Goal: Task Accomplishment & Management: Manage account settings

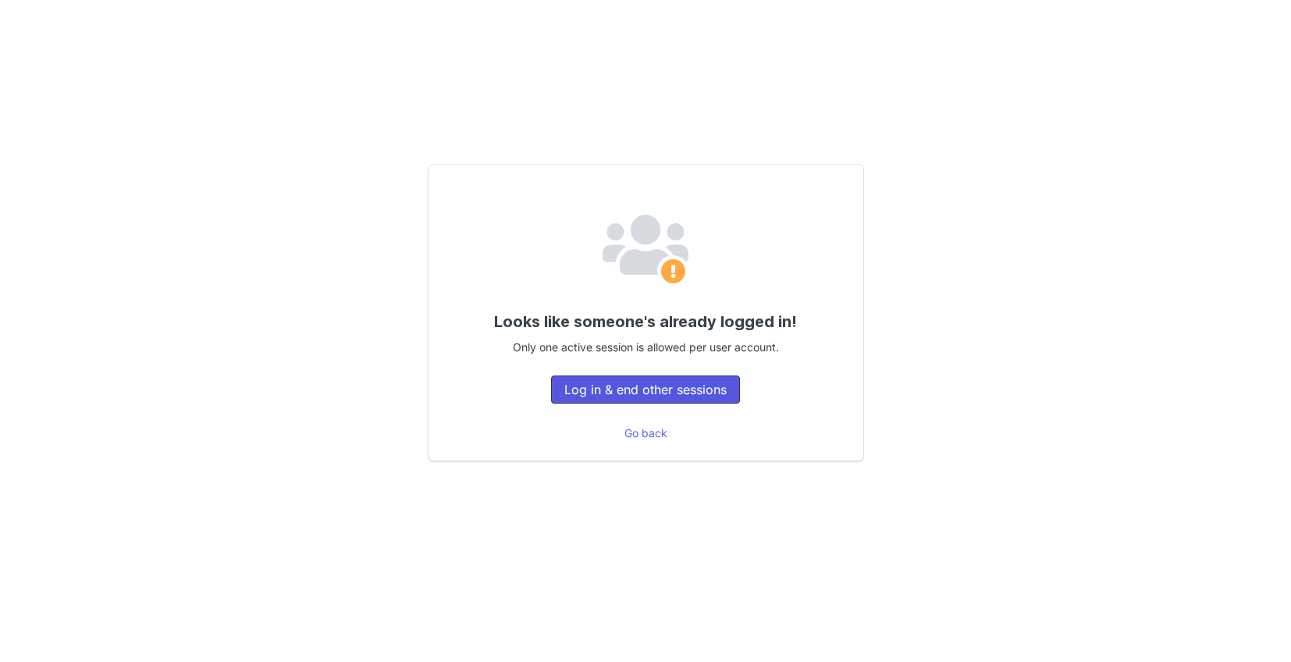
click at [628, 389] on button "Log in & end other sessions" at bounding box center [645, 389] width 189 height 28
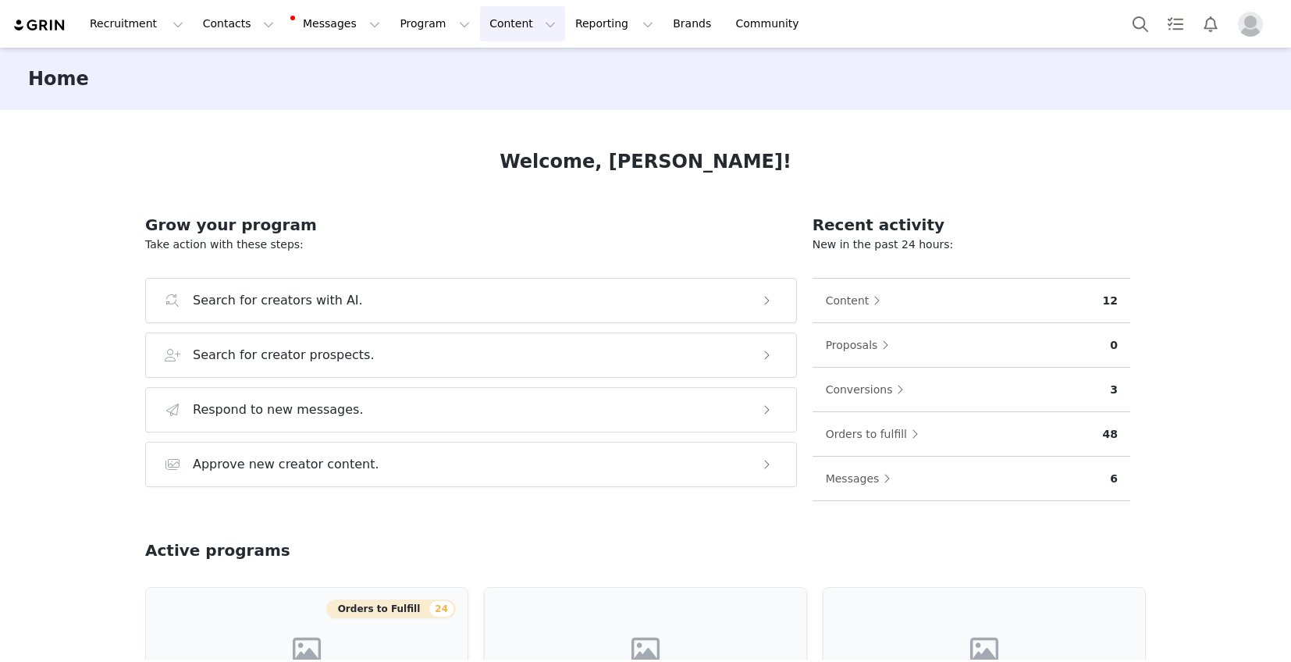
click at [480, 28] on button "Content Content" at bounding box center [522, 23] width 85 height 35
click at [476, 59] on link "Creator Content" at bounding box center [509, 69] width 123 height 29
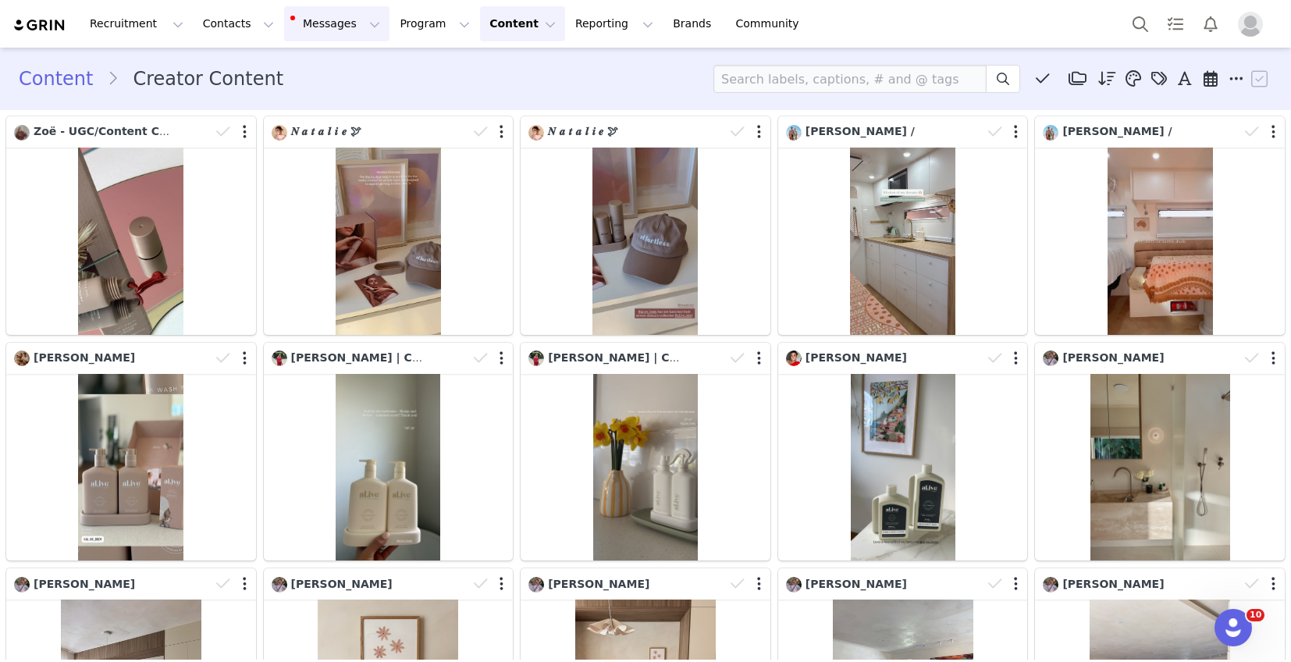
click at [318, 8] on button "Messages Messages" at bounding box center [336, 23] width 105 height 35
click at [322, 94] on span "6" at bounding box center [320, 98] width 17 height 15
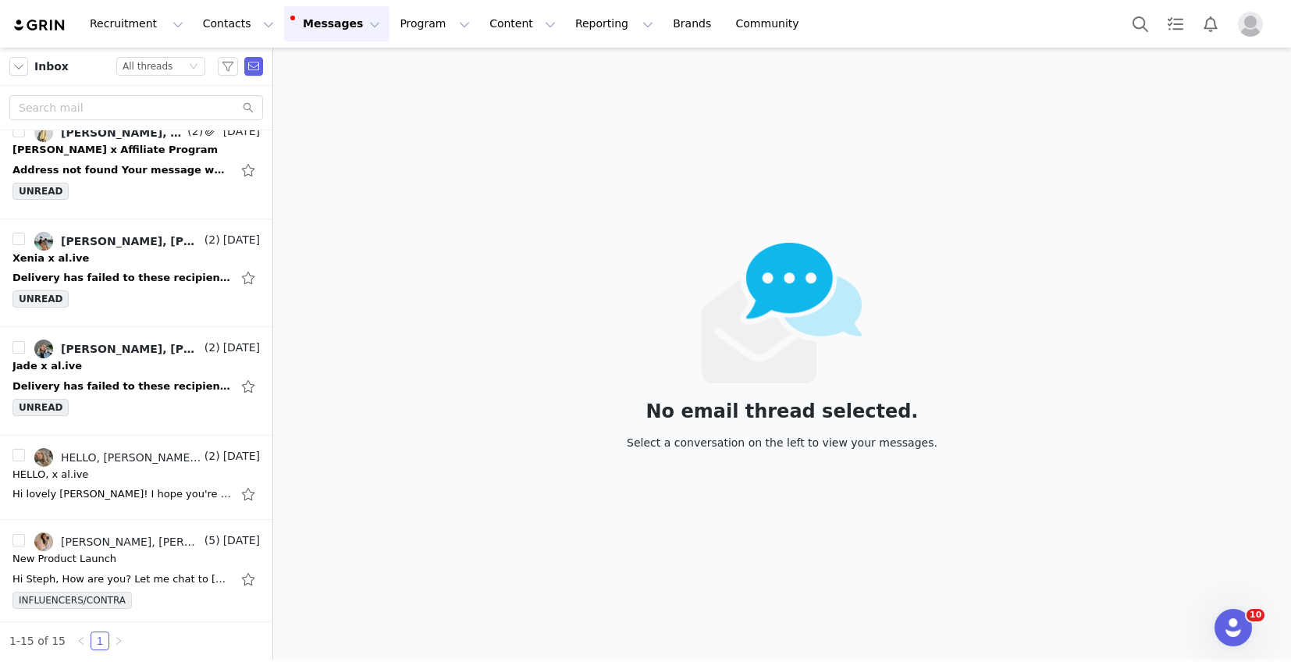
scroll to position [796, 0]
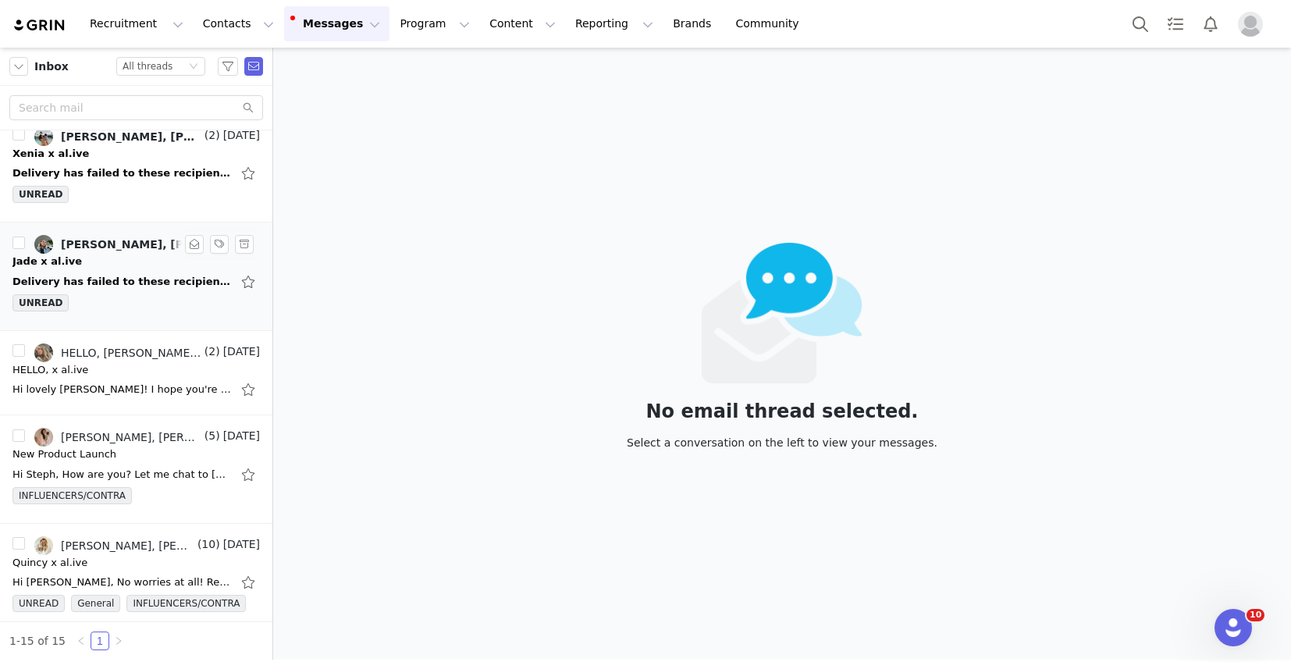
click at [113, 268] on div "Jade x al.ive" at bounding box center [135, 262] width 247 height 16
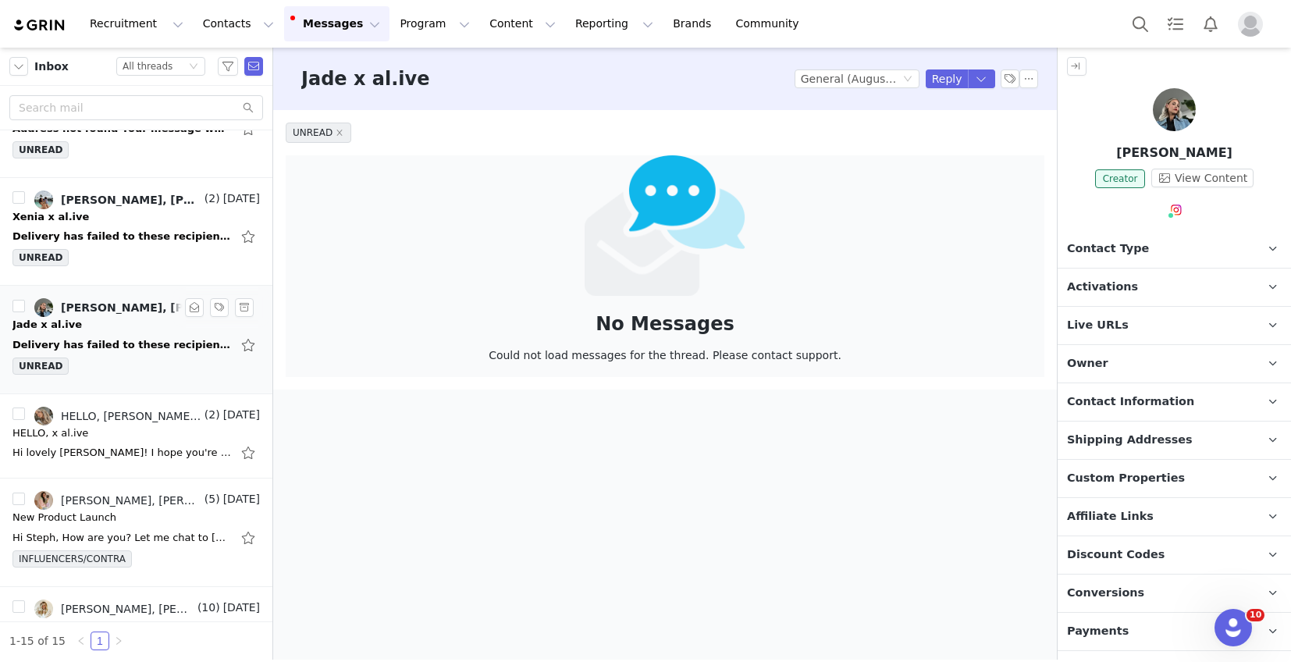
scroll to position [722, 0]
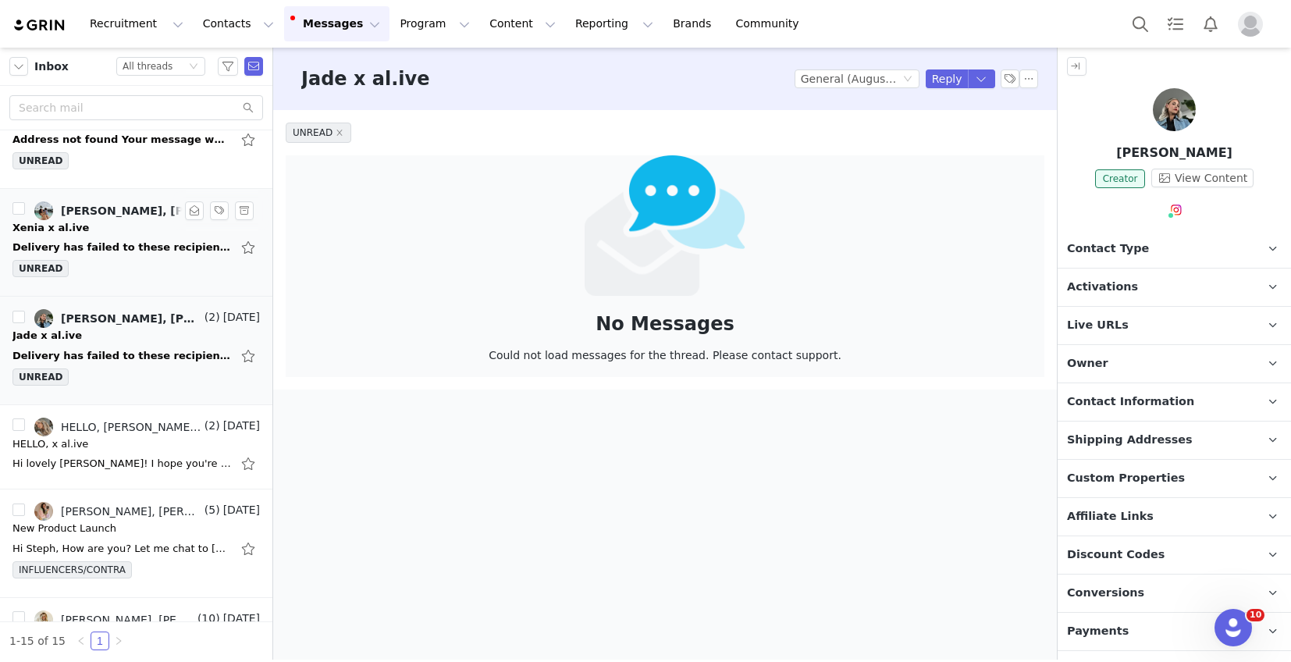
click at [121, 245] on div "Delivery has failed to these recipients or groups: Xenia Traill (xenia@hotmail.…" at bounding box center [121, 248] width 219 height 16
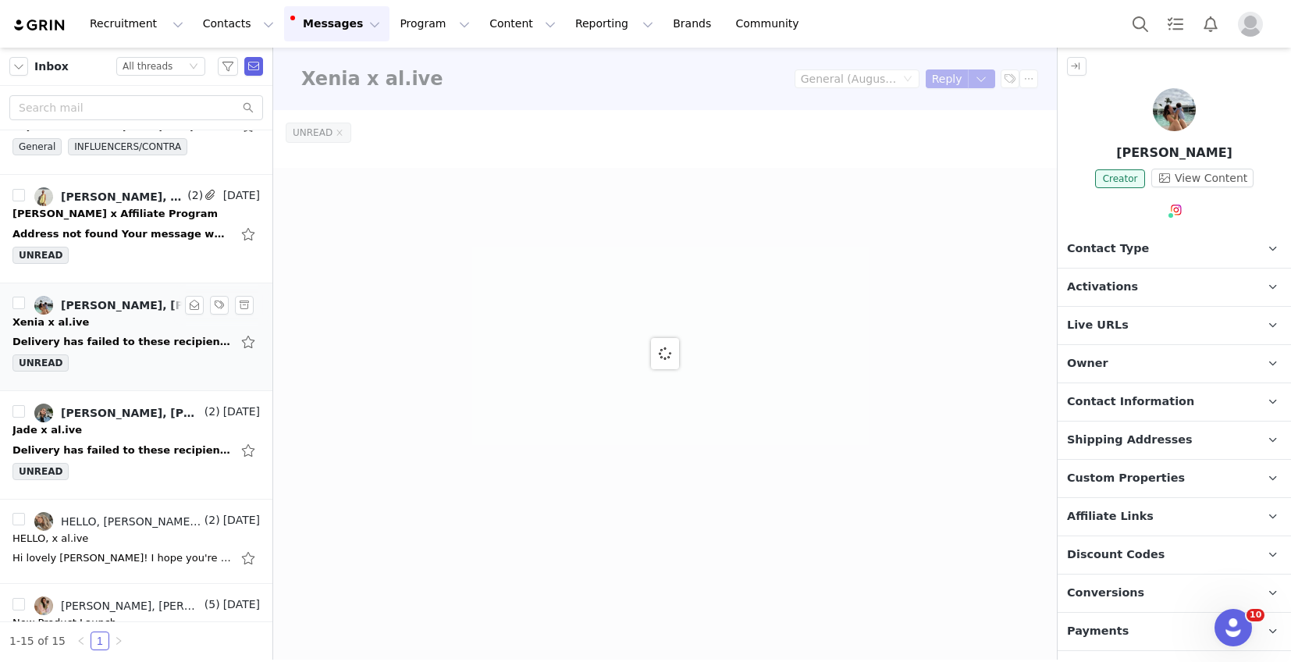
scroll to position [625, 0]
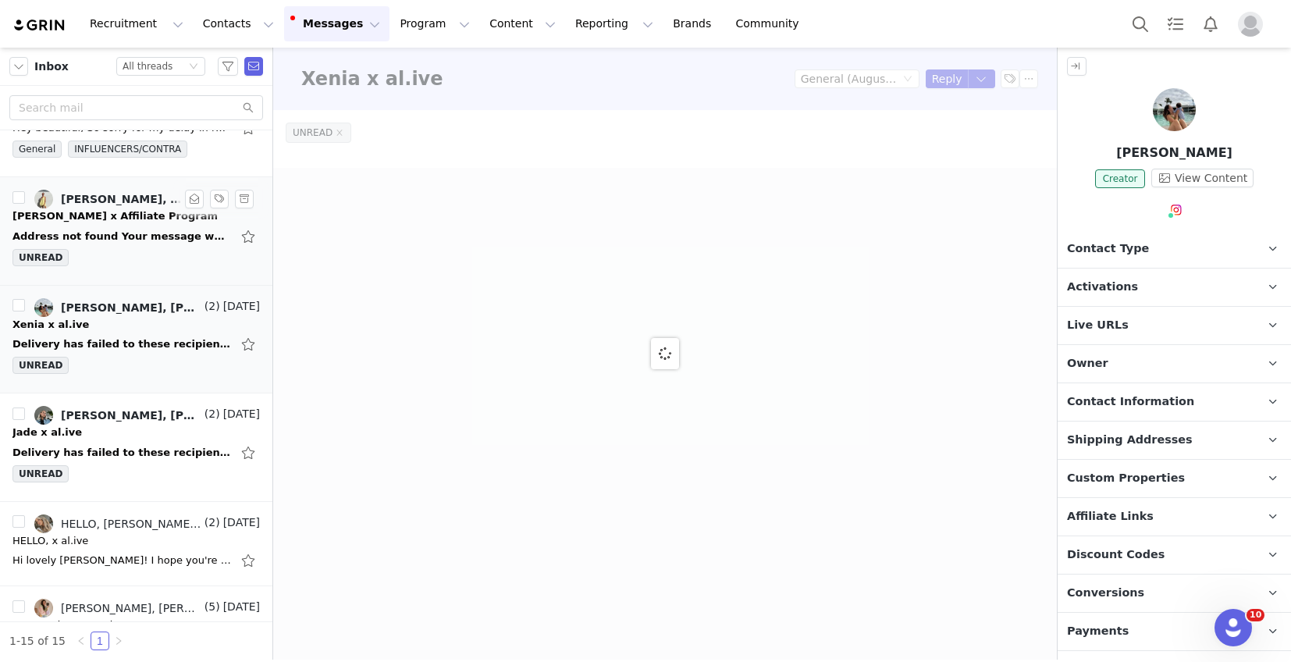
click at [125, 240] on div "Address not found Your message wasn't delivered to ema_graces@outlook.com becau…" at bounding box center [121, 237] width 219 height 16
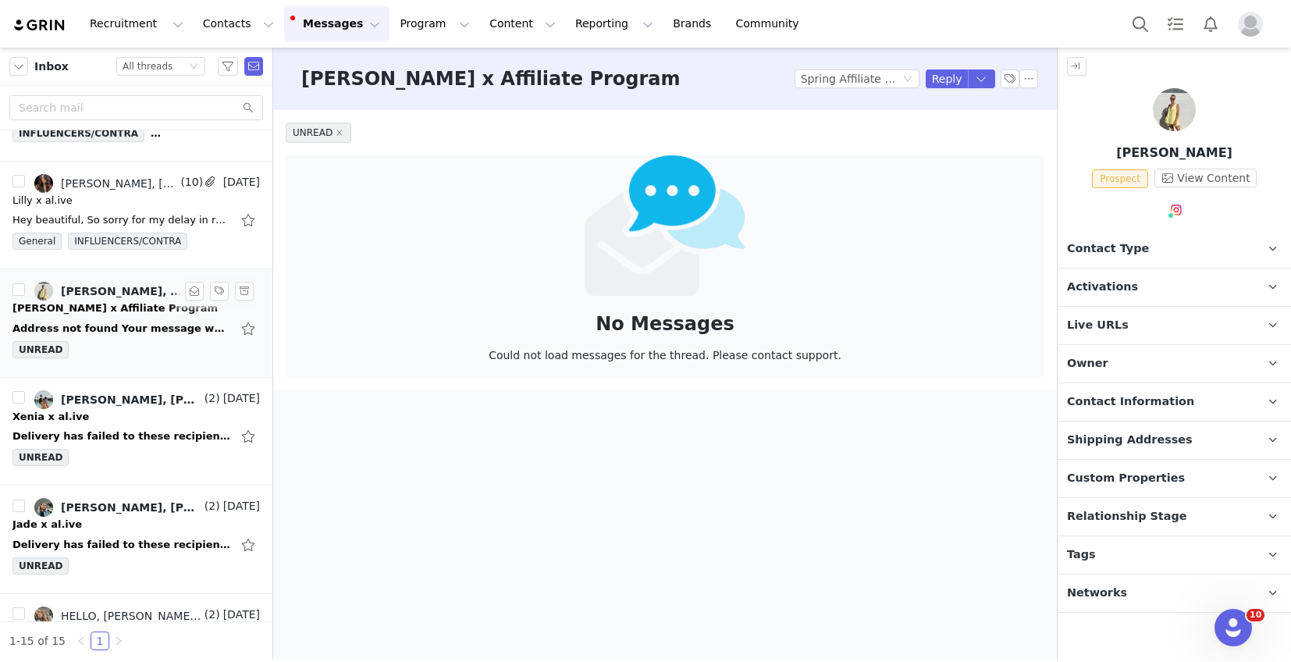
scroll to position [527, 0]
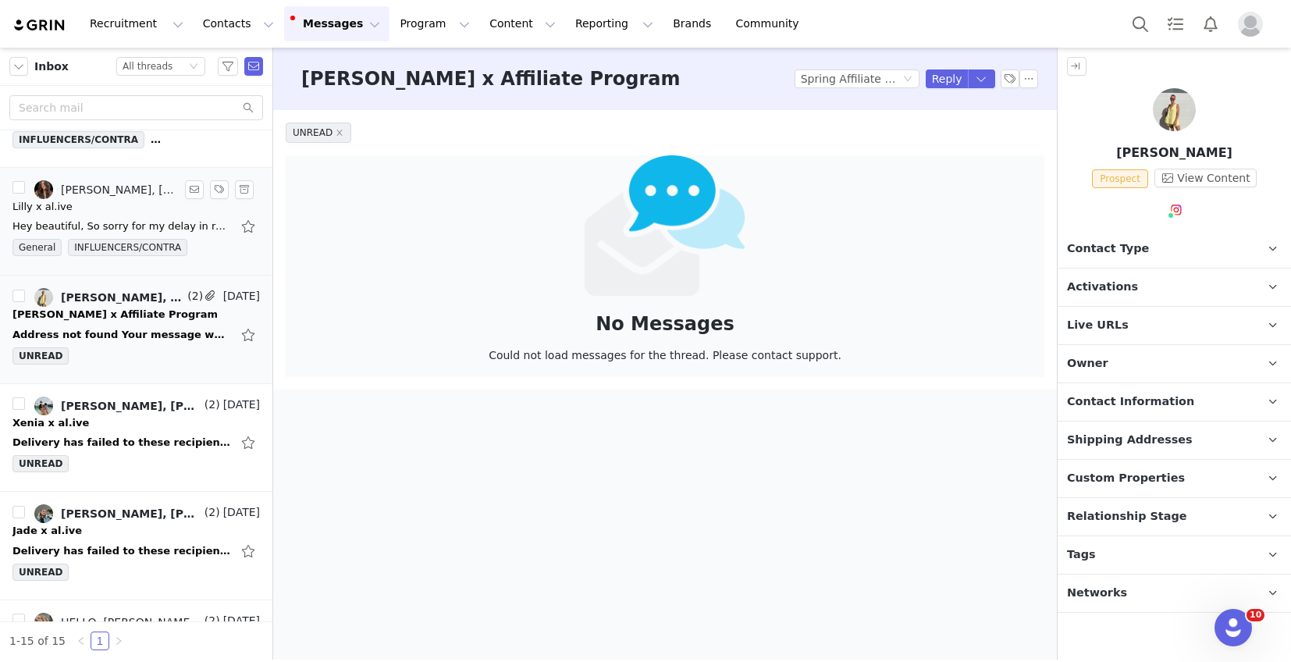
click at [135, 222] on div "Hey beautiful, So sorry for my delay in reply - these house Reno's have been co…" at bounding box center [121, 227] width 219 height 16
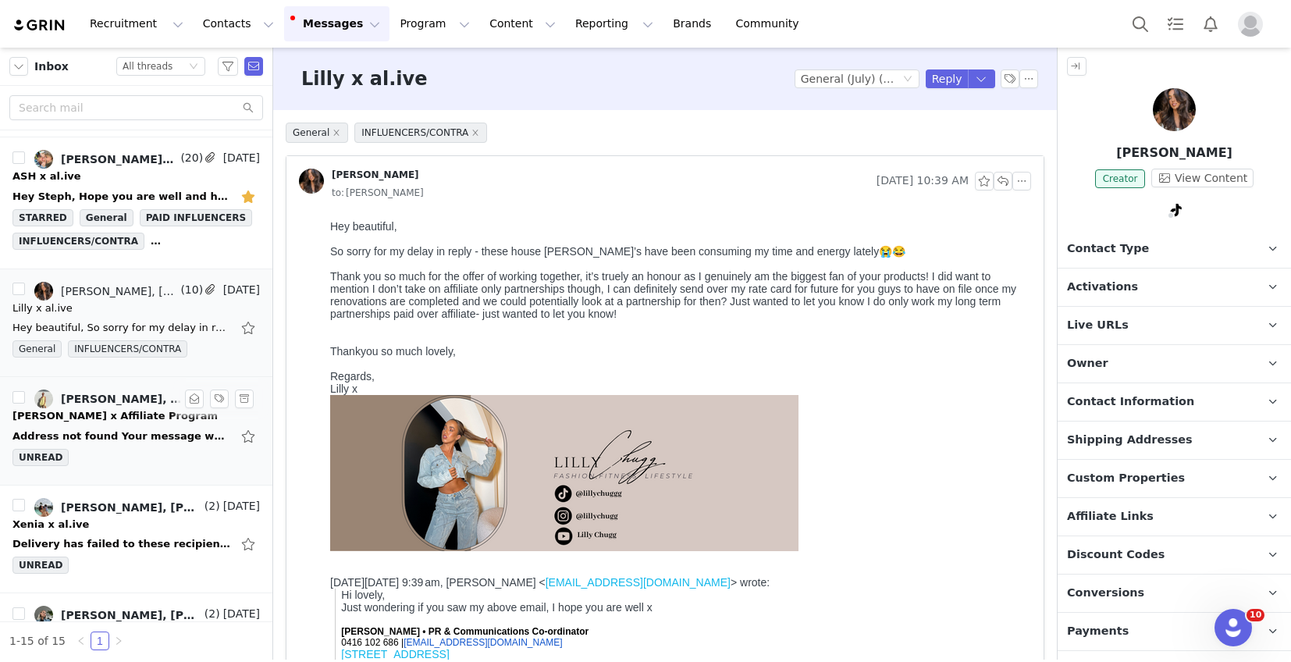
scroll to position [0, 0]
click at [127, 393] on div "Emma Graves, Mail Delivery Subsystem, Steph Gatsios" at bounding box center [122, 399] width 123 height 12
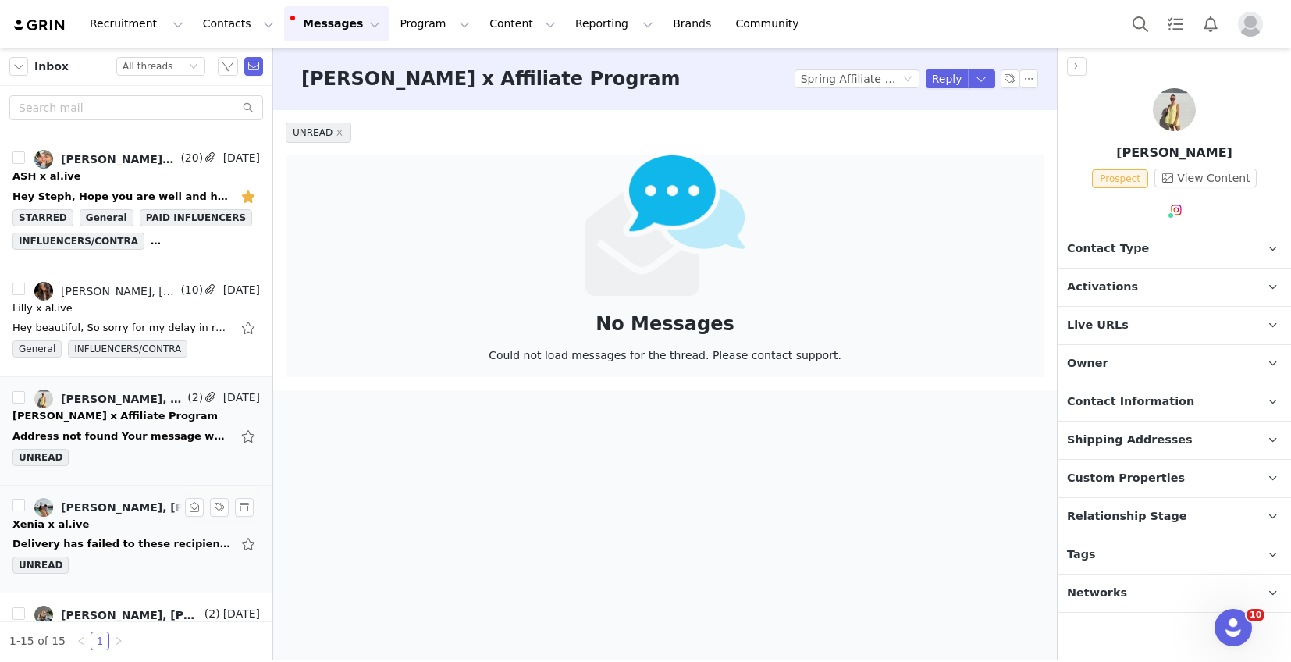
click at [109, 537] on div "Delivery has failed to these recipients or groups: Xenia Traill (xenia@hotmail.…" at bounding box center [121, 544] width 219 height 16
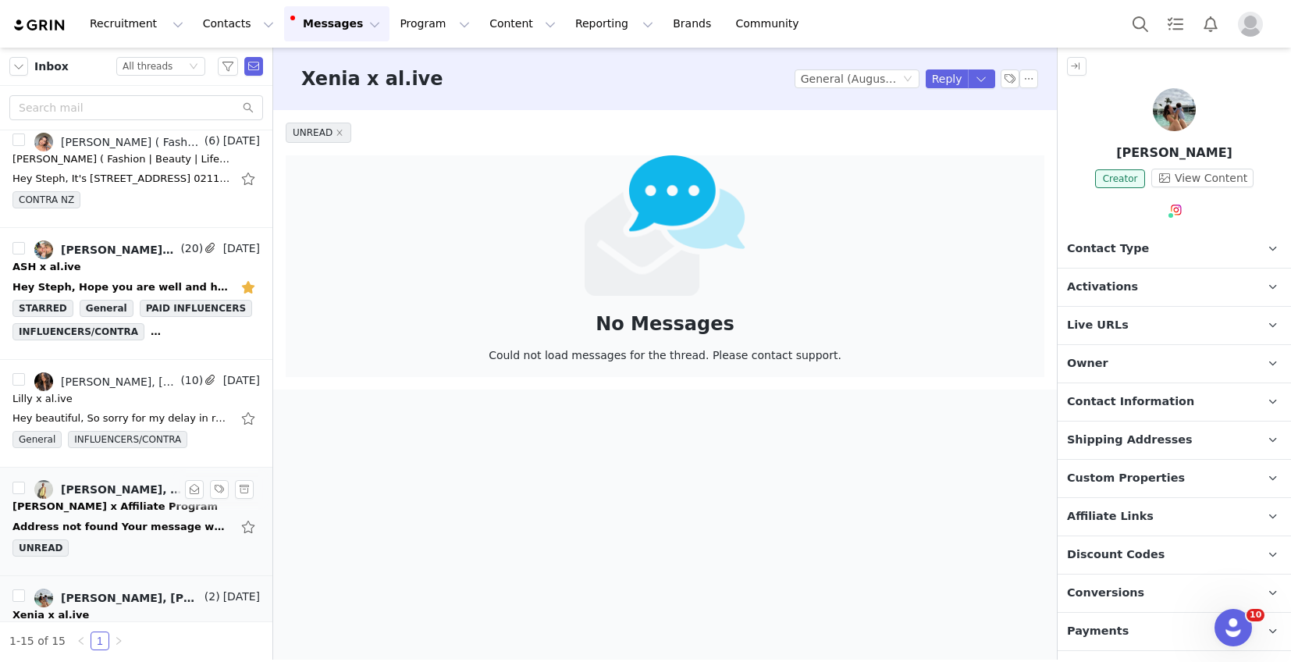
scroll to position [11, 0]
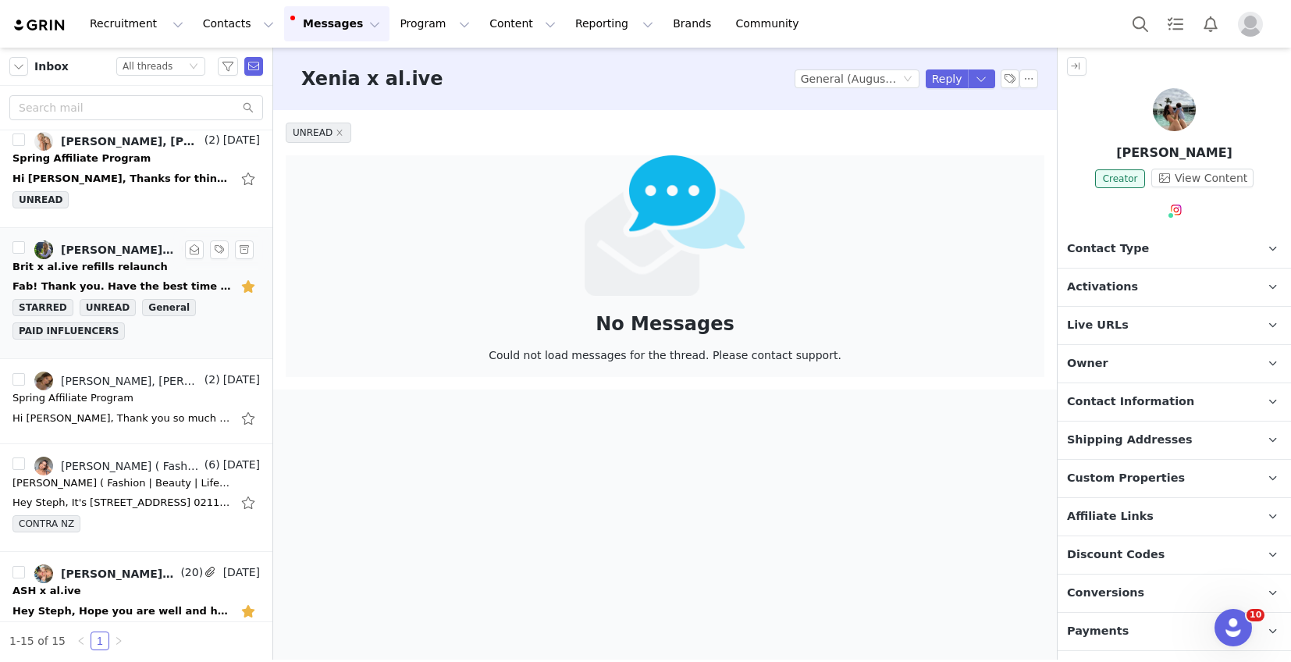
click at [101, 269] on div "Brit x al.ive refills relaunch" at bounding box center [89, 267] width 155 height 16
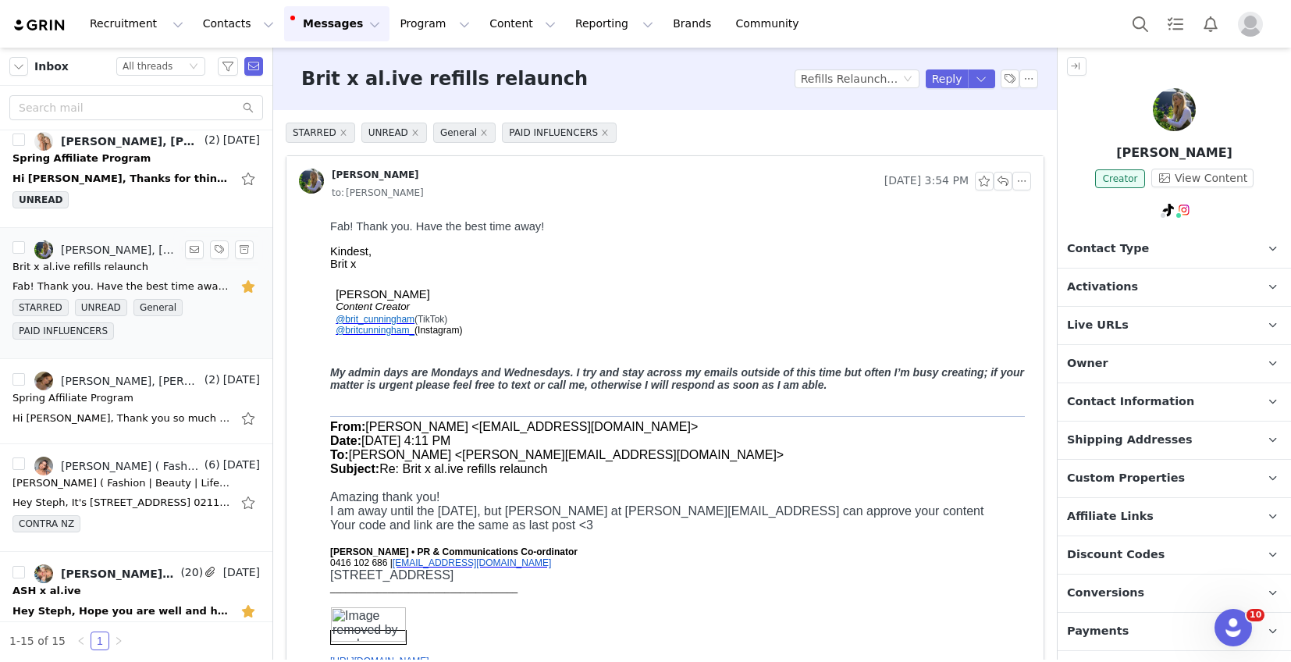
scroll to position [0, 0]
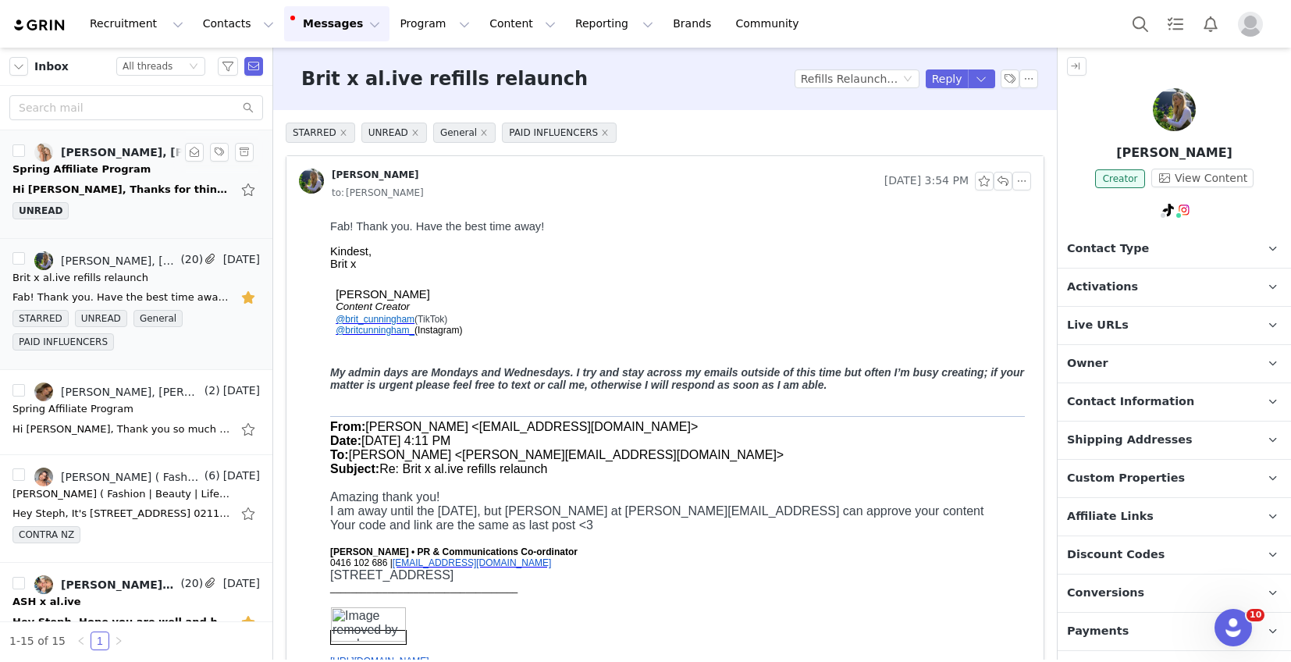
click at [121, 208] on div "UNREAD" at bounding box center [135, 213] width 247 height 23
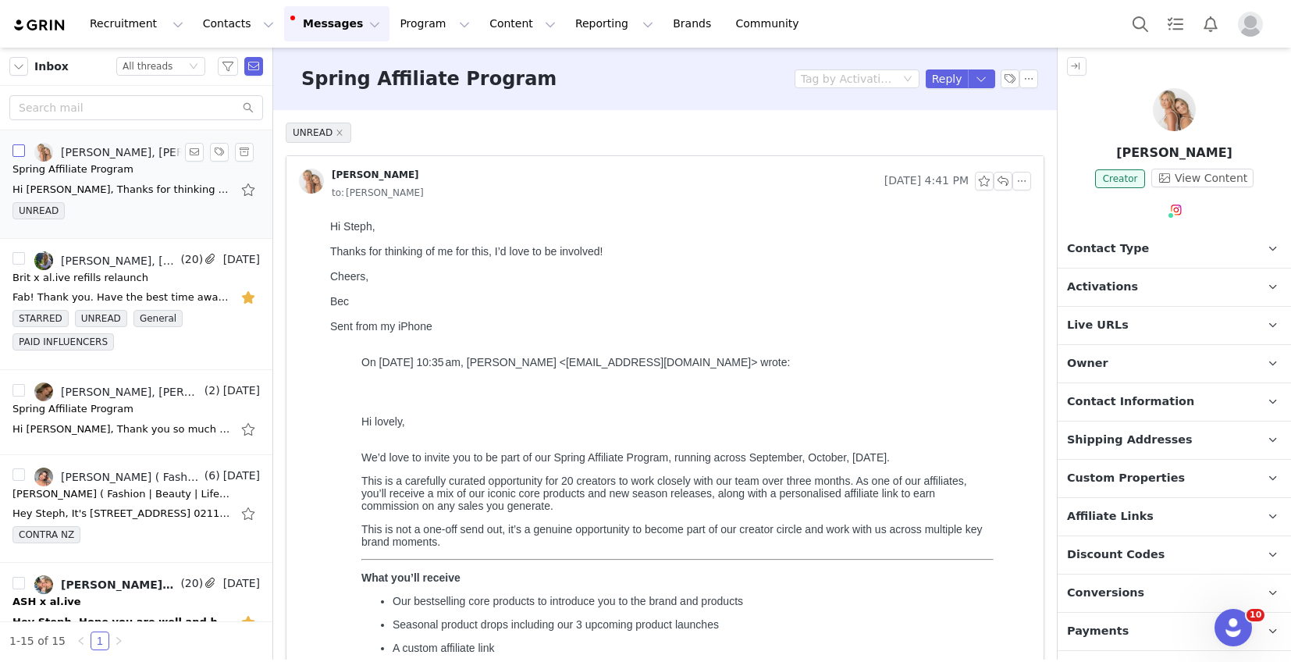
click at [21, 151] on input "checkbox" at bounding box center [18, 150] width 12 height 12
checkbox input "true"
click at [16, 66] on input "Select All" at bounding box center [15, 65] width 12 height 12
checkbox input "true"
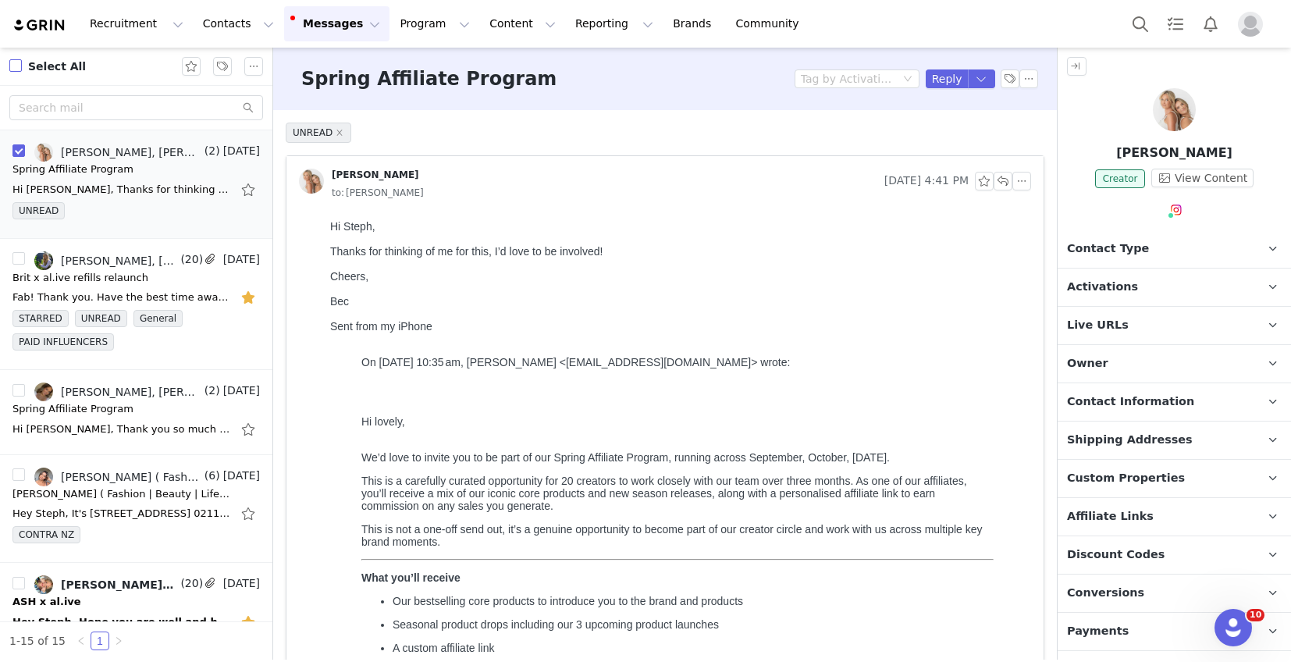
checkbox input "true"
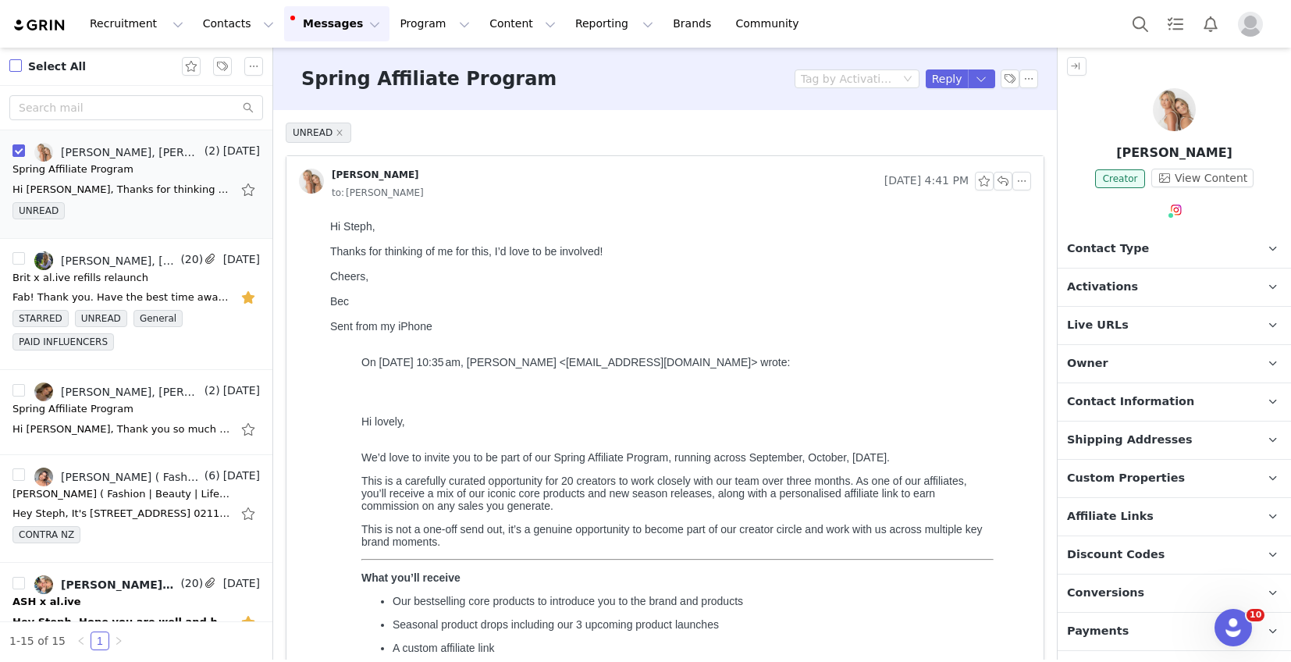
checkbox input "true"
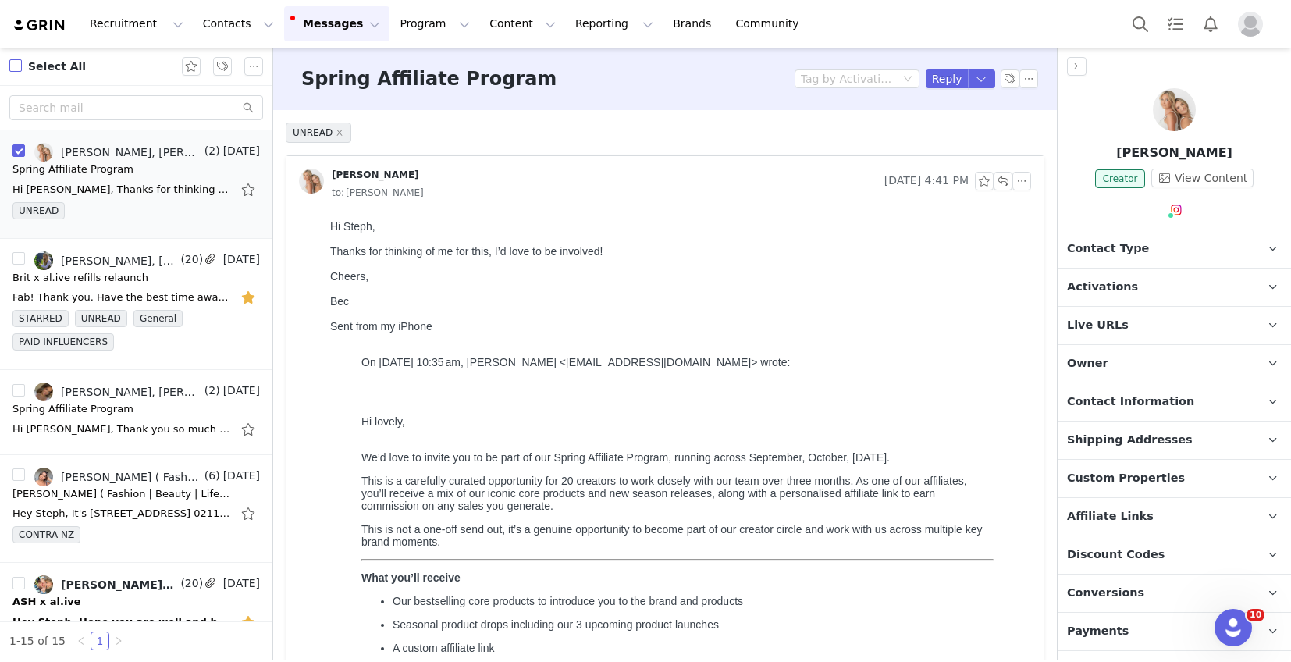
checkbox input "true"
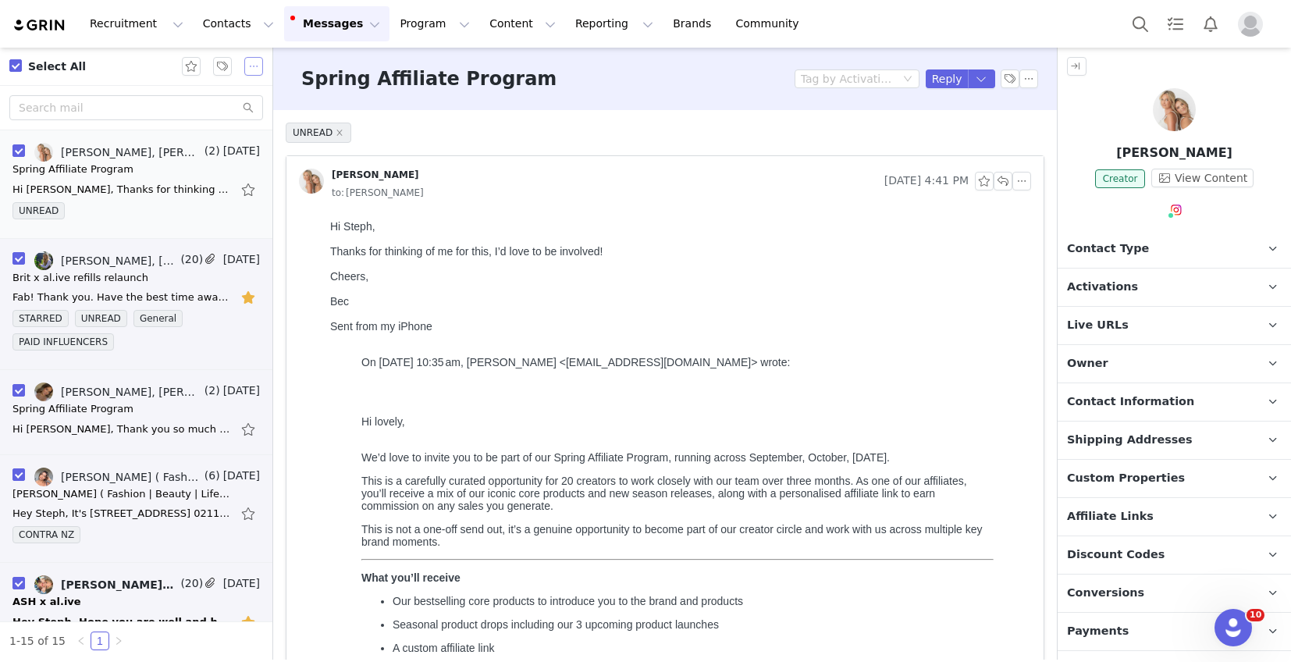
click at [254, 67] on button "button" at bounding box center [253, 66] width 19 height 19
click at [251, 71] on button "button" at bounding box center [253, 66] width 19 height 19
click at [16, 68] on input "Select All" at bounding box center [15, 65] width 12 height 12
checkbox input "false"
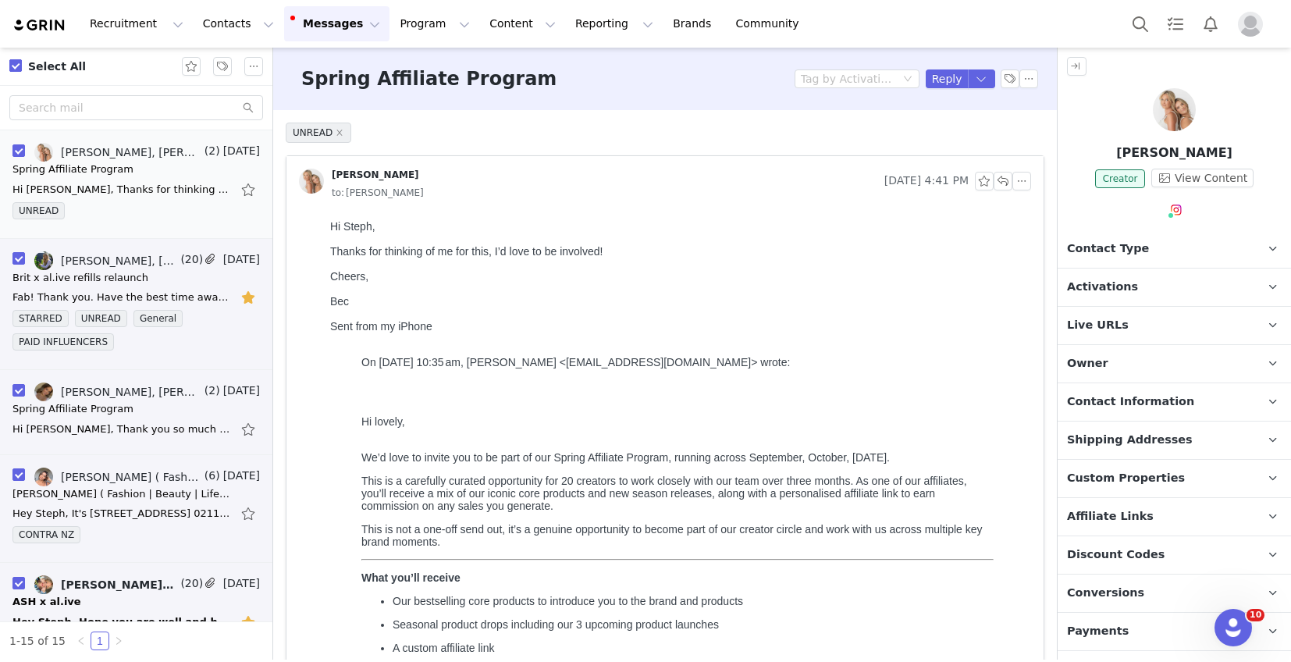
checkbox input "false"
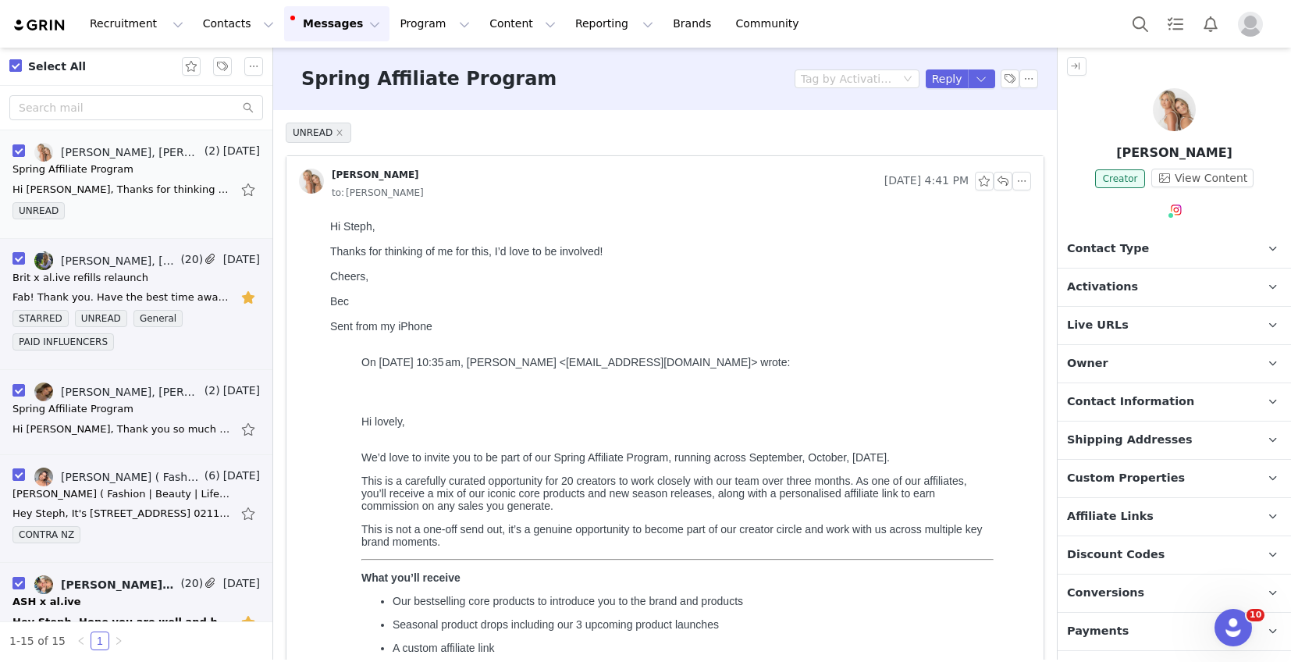
checkbox input "false"
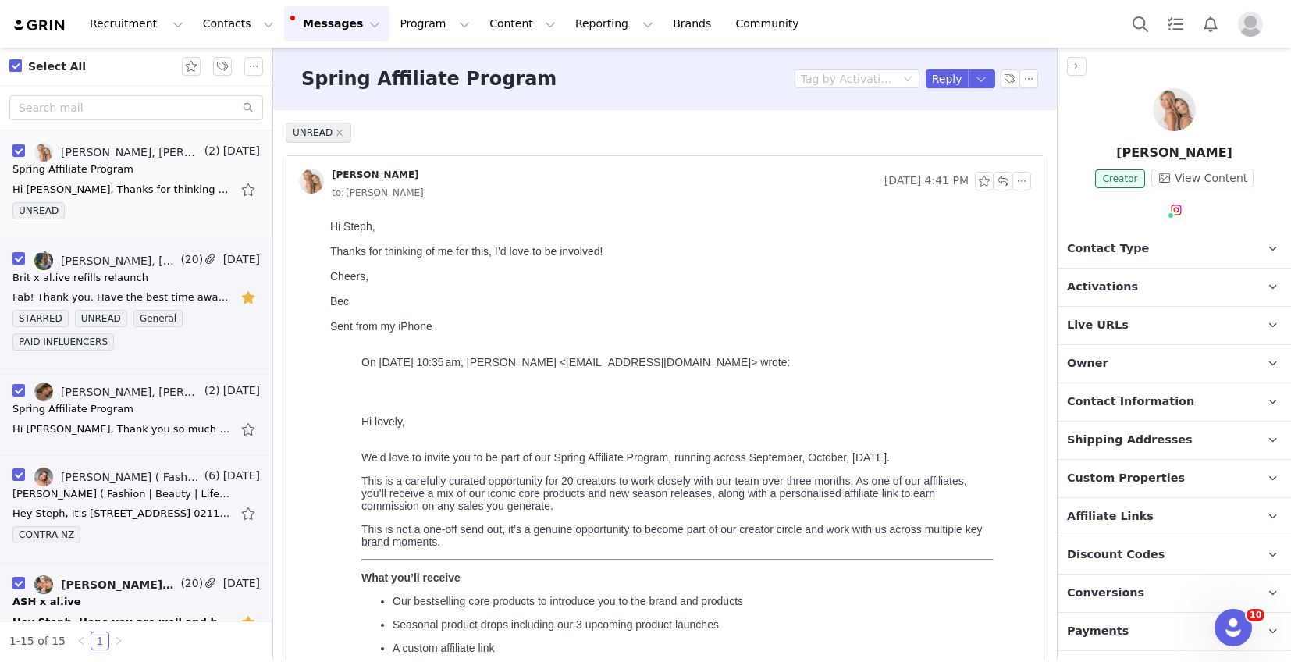
checkbox input "false"
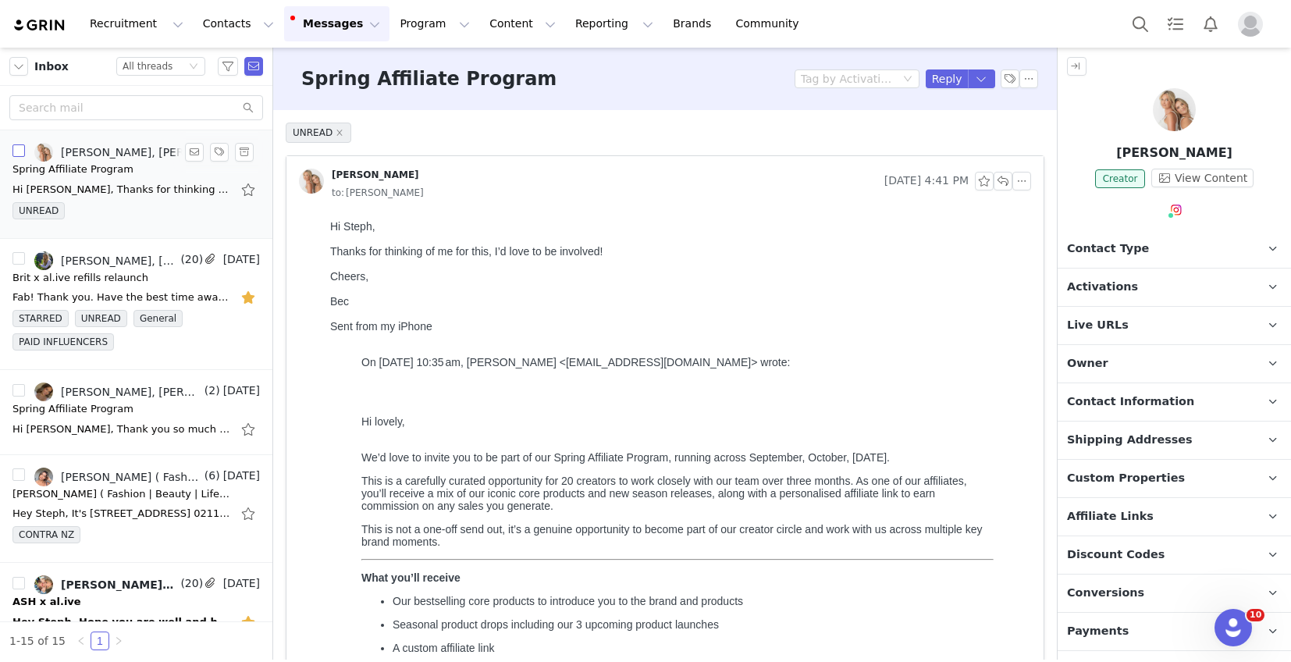
click at [21, 148] on input "checkbox" at bounding box center [18, 150] width 12 height 12
checkbox input "true"
click at [194, 148] on button "button" at bounding box center [194, 152] width 19 height 19
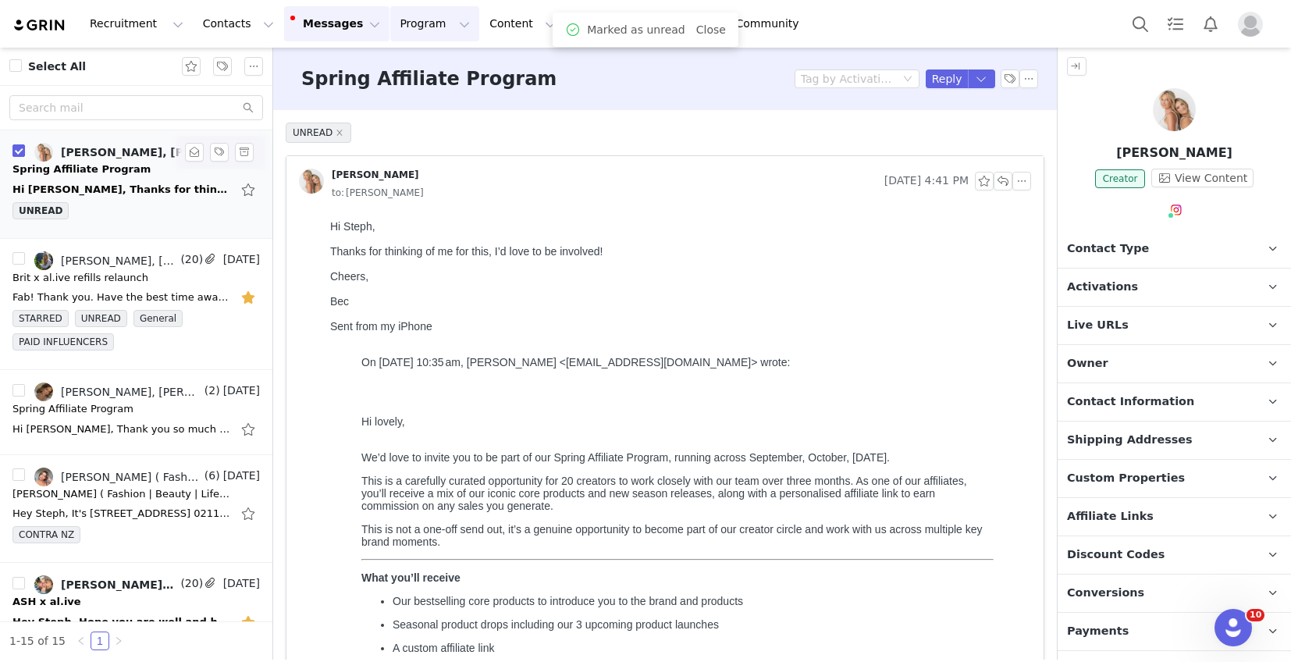
click at [423, 11] on button "Program Program" at bounding box center [434, 23] width 89 height 35
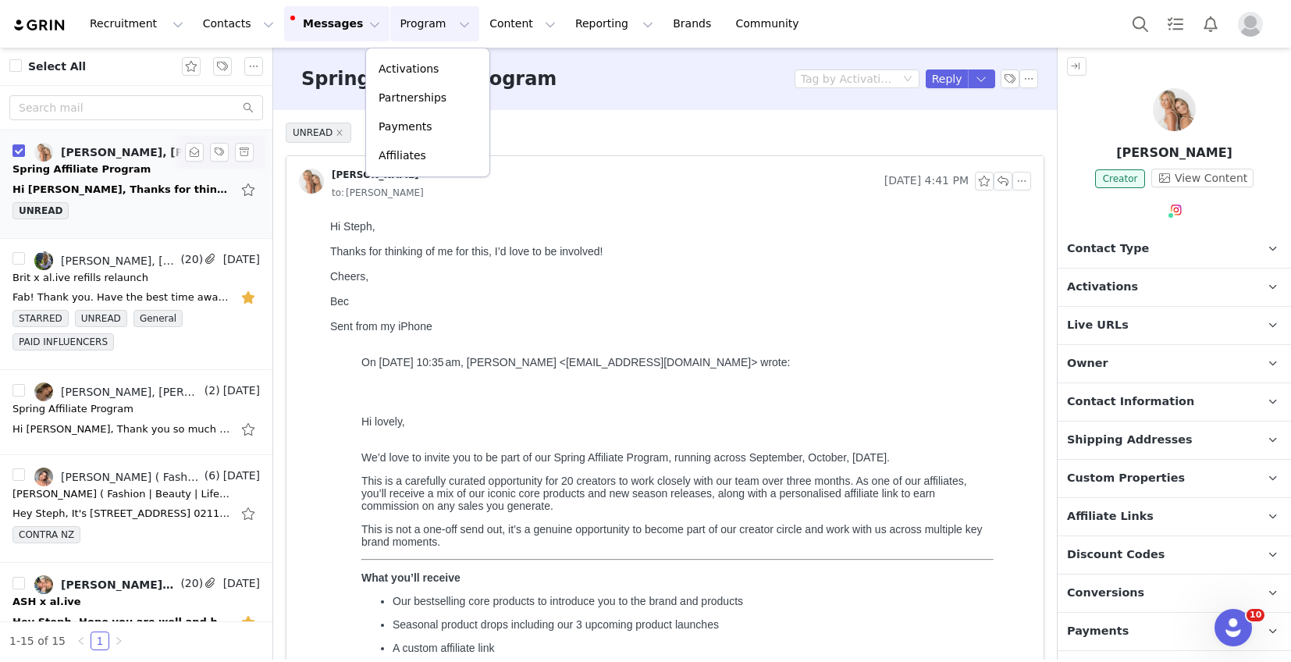
click at [423, 11] on button "Program Program" at bounding box center [434, 23] width 89 height 35
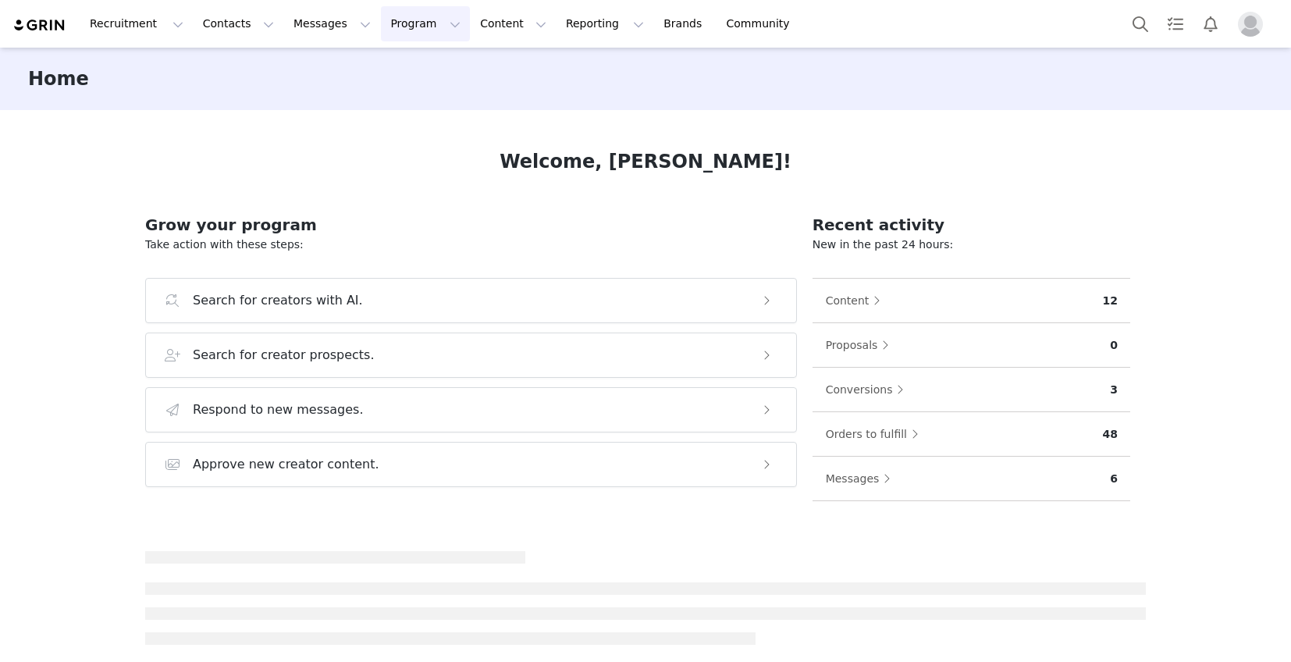
click at [401, 37] on button "Program Program" at bounding box center [425, 23] width 89 height 35
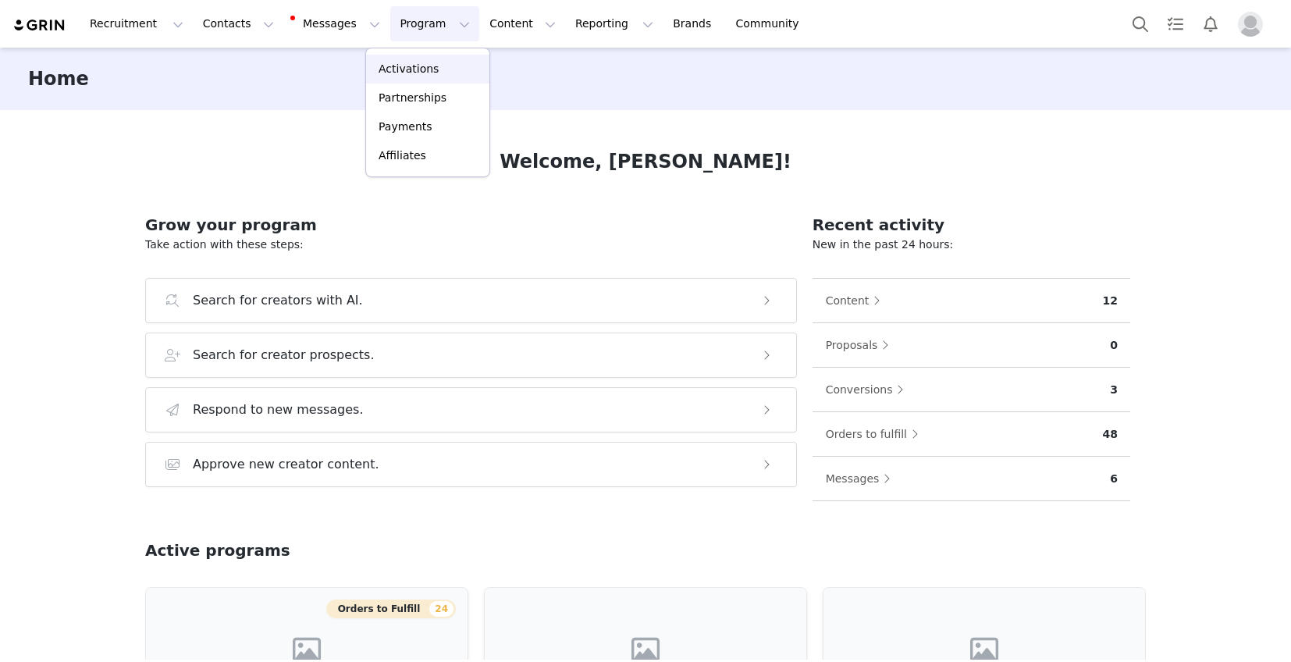
click at [401, 69] on p "Activations" at bounding box center [409, 69] width 60 height 16
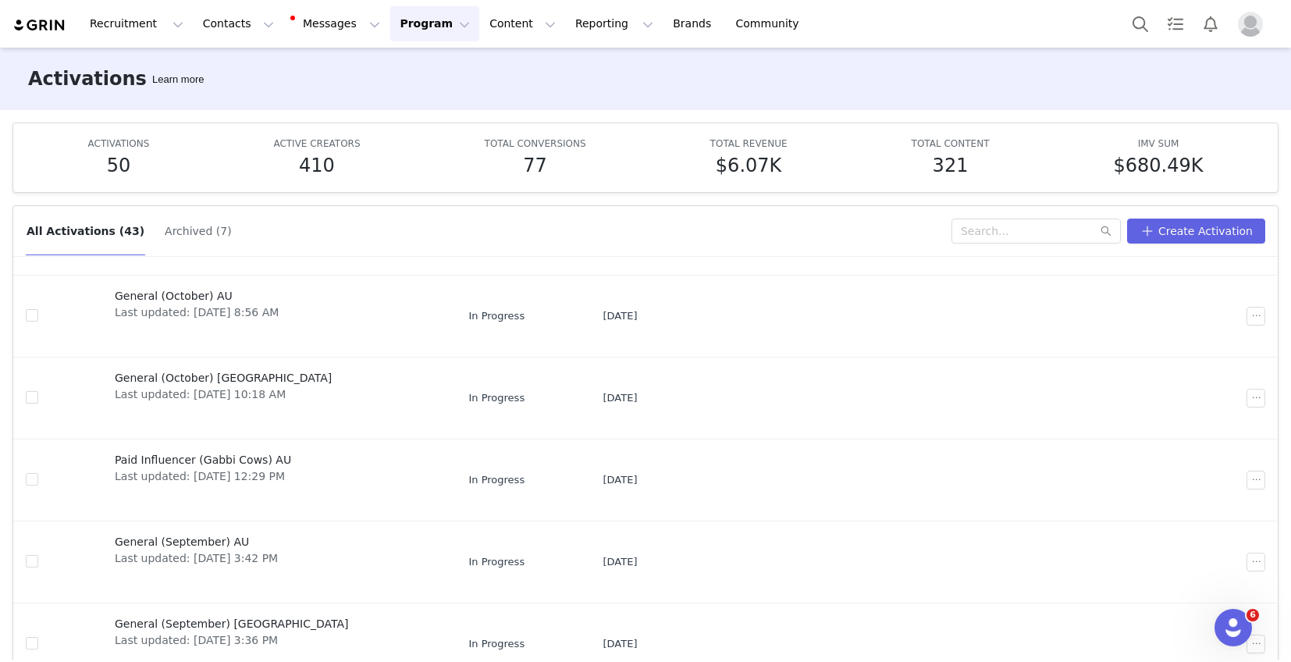
scroll to position [82, 0]
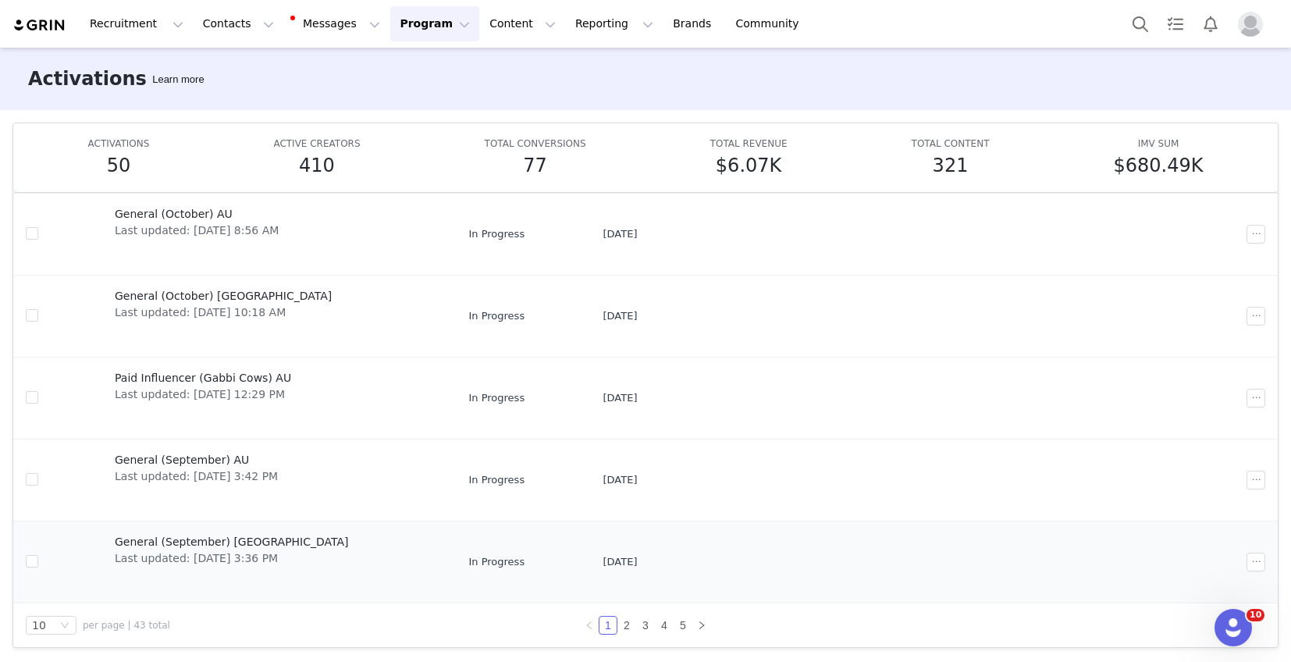
click at [206, 544] on span "General (September) NZ" at bounding box center [232, 542] width 234 height 16
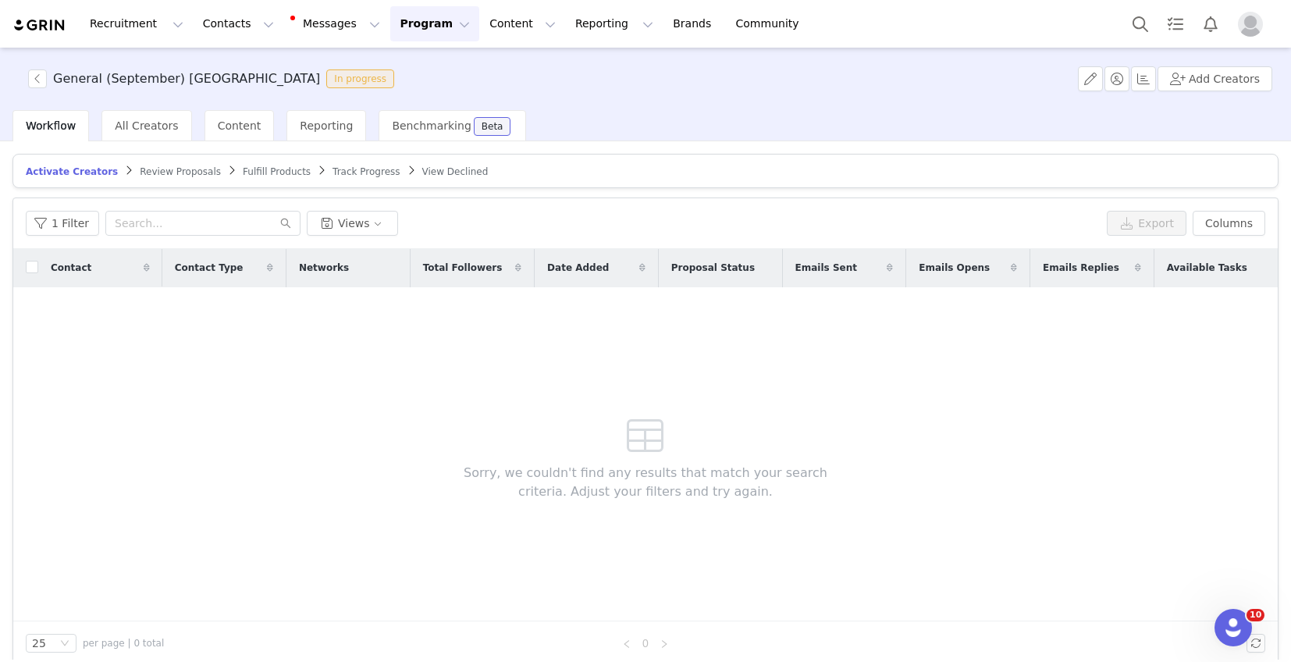
click at [252, 167] on span "Fulfill Products" at bounding box center [277, 171] width 68 height 11
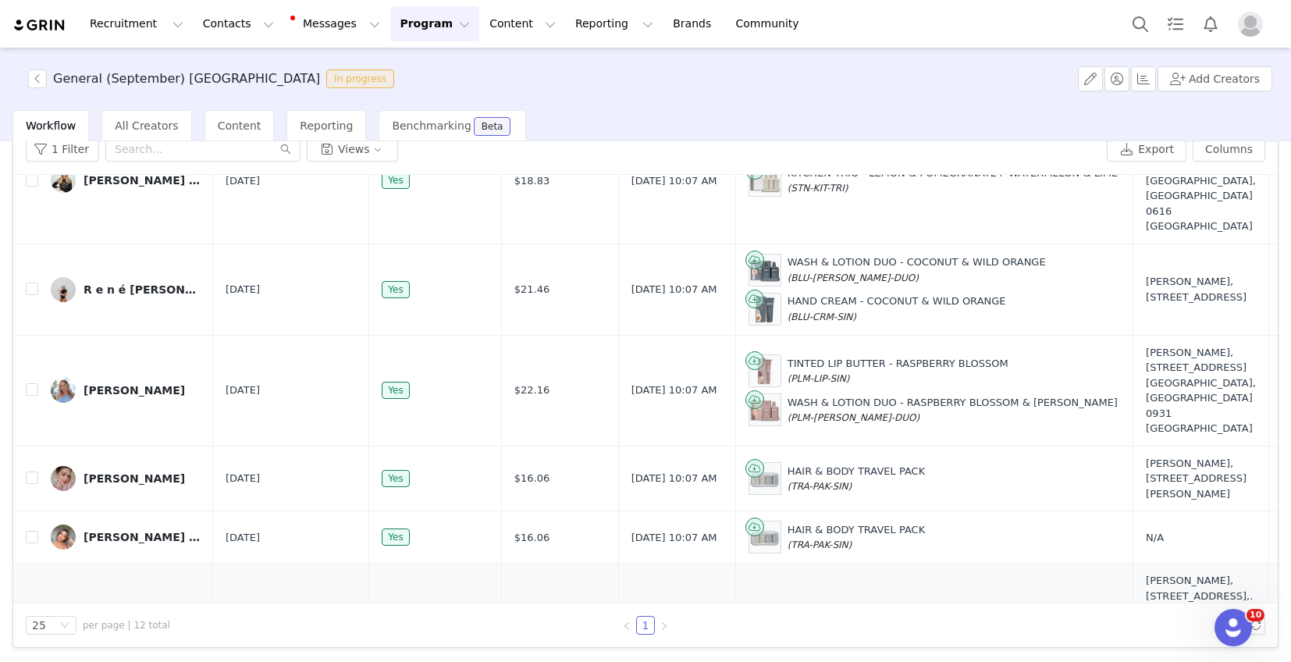
scroll to position [710, 0]
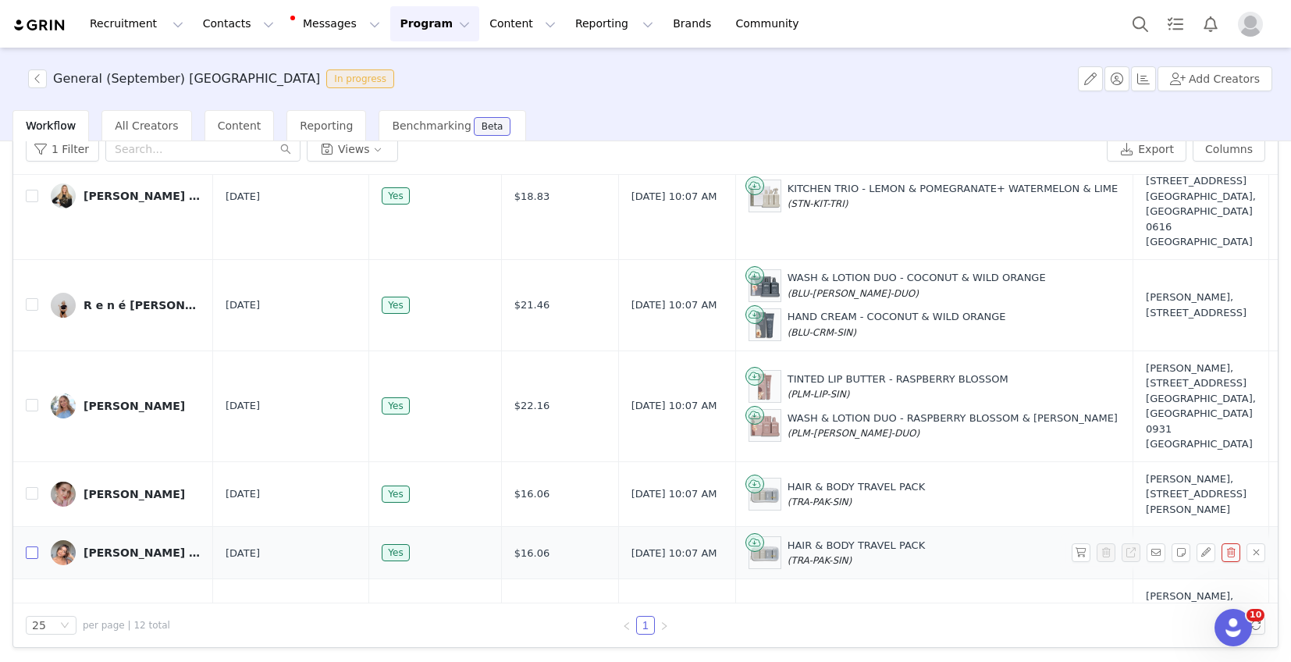
click at [33, 546] on input "checkbox" at bounding box center [32, 552] width 12 height 12
checkbox input "true"
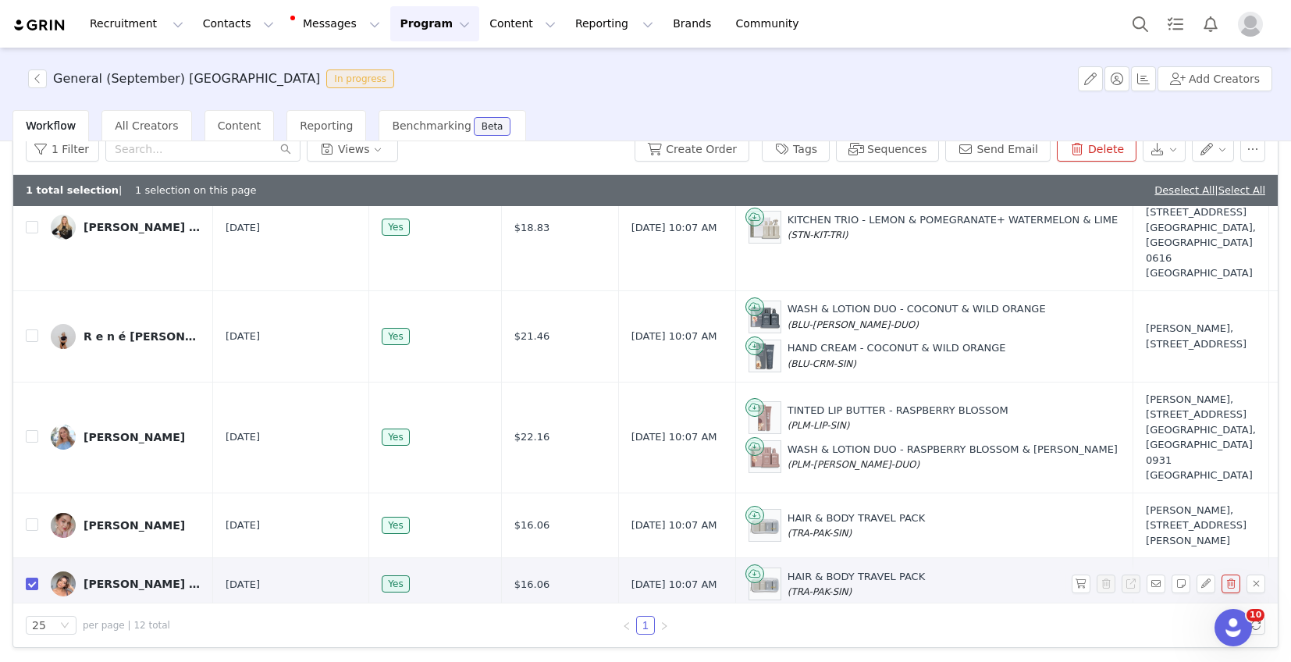
click at [798, 569] on div "HAIR & BODY TRAVEL PACK (TRA-PAK-SIN)" at bounding box center [857, 584] width 138 height 30
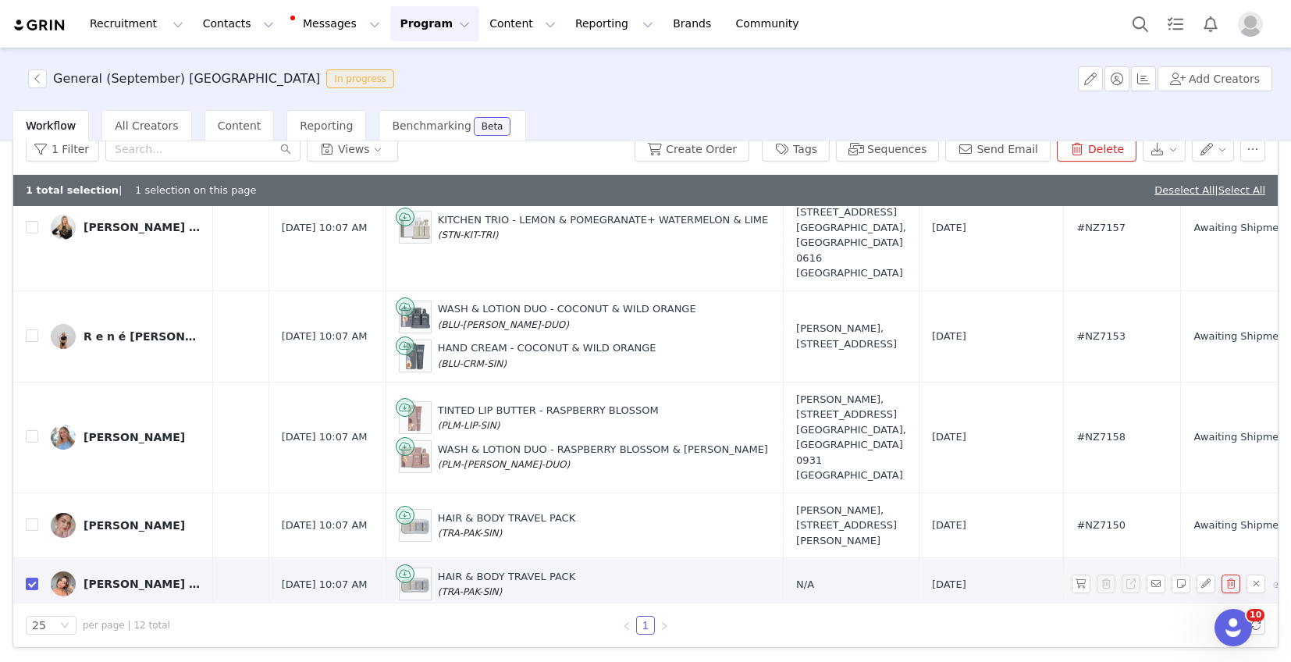
scroll to position [710, 406]
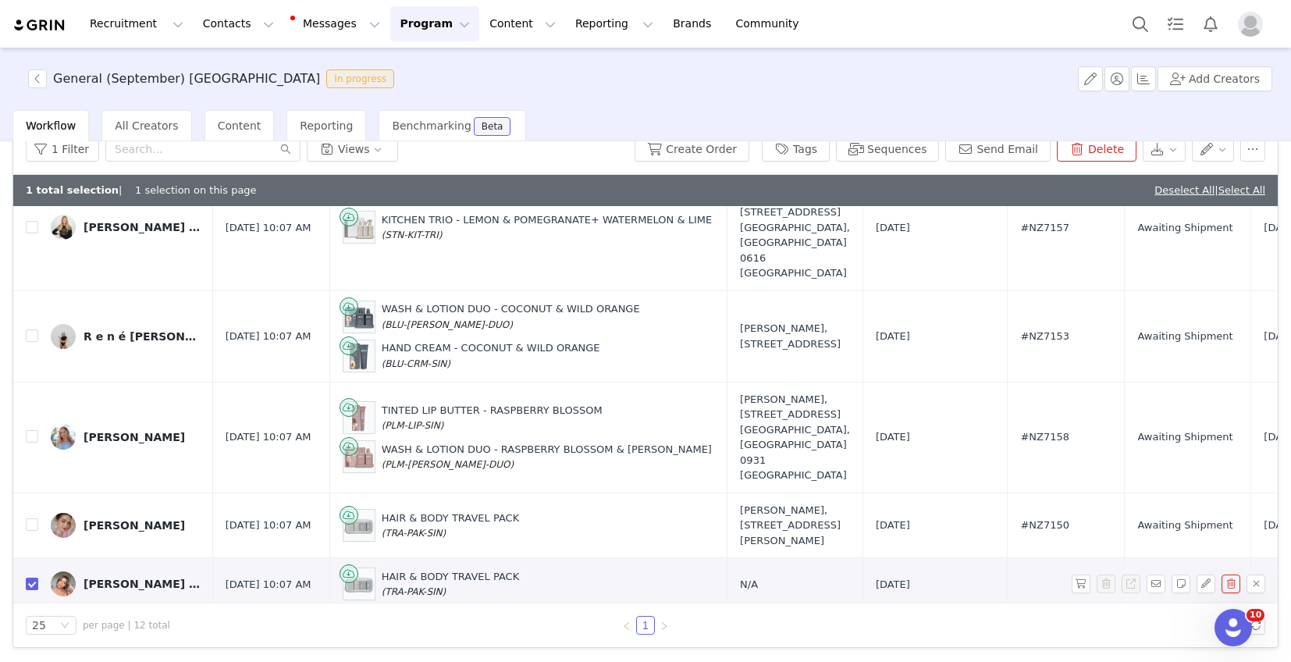
click at [740, 577] on div "N/A" at bounding box center [795, 585] width 110 height 16
click at [740, 578] on span "N/A" at bounding box center [749, 584] width 18 height 12
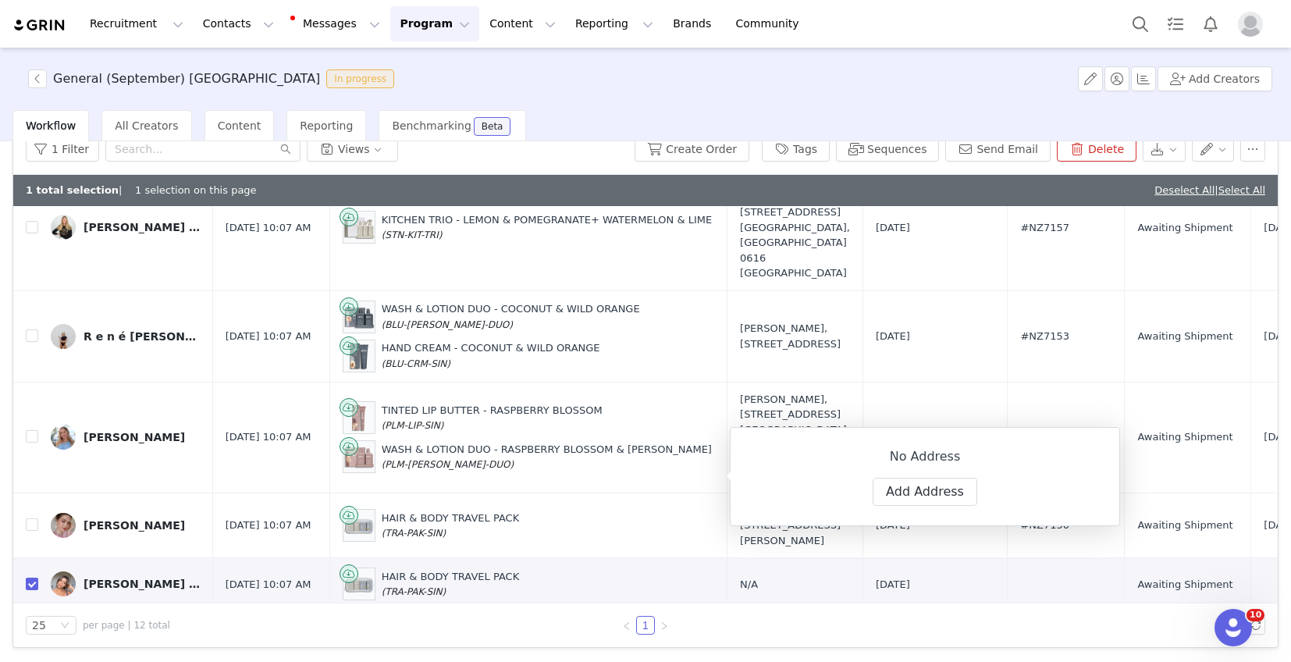
select select
click at [927, 488] on button "Add Address" at bounding box center [925, 492] width 105 height 28
select select
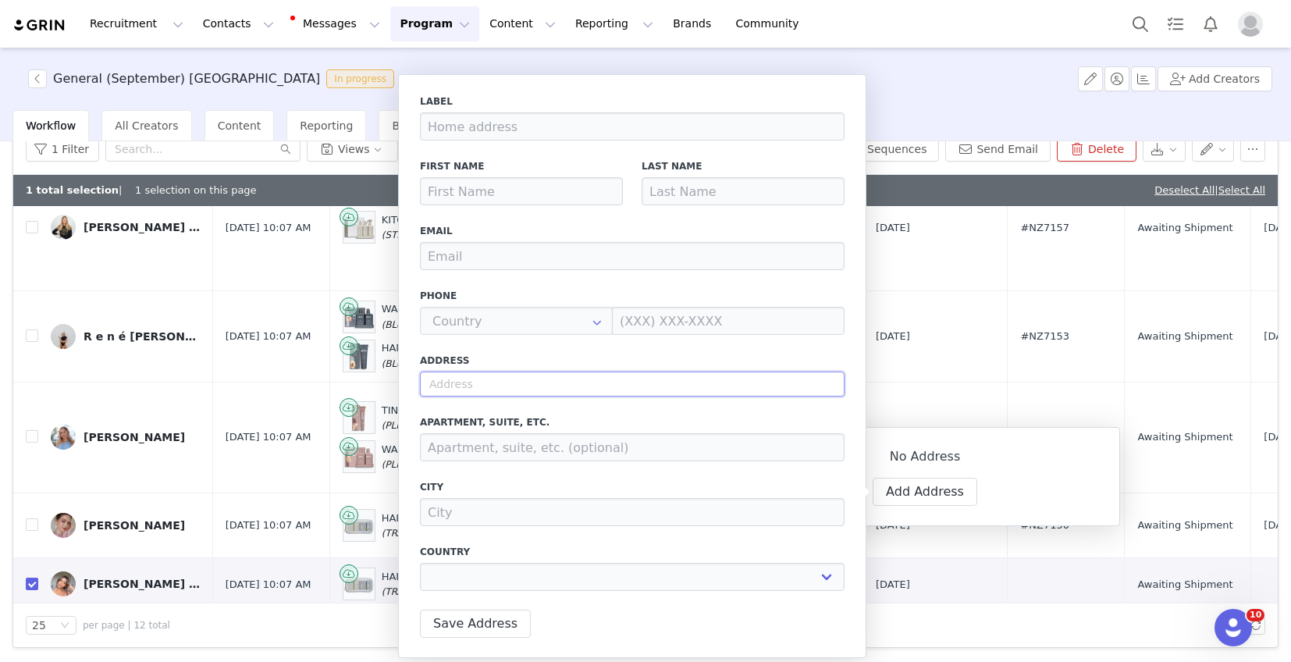
click at [481, 385] on input "text" at bounding box center [632, 384] width 425 height 25
paste input "21 Bodi Place, Te Atatu South, Auckland 0610"
type input "21 Bodi Place, Te Atatu South, Auckland 0610"
select select
type input "21 [PERSON_NAME]"
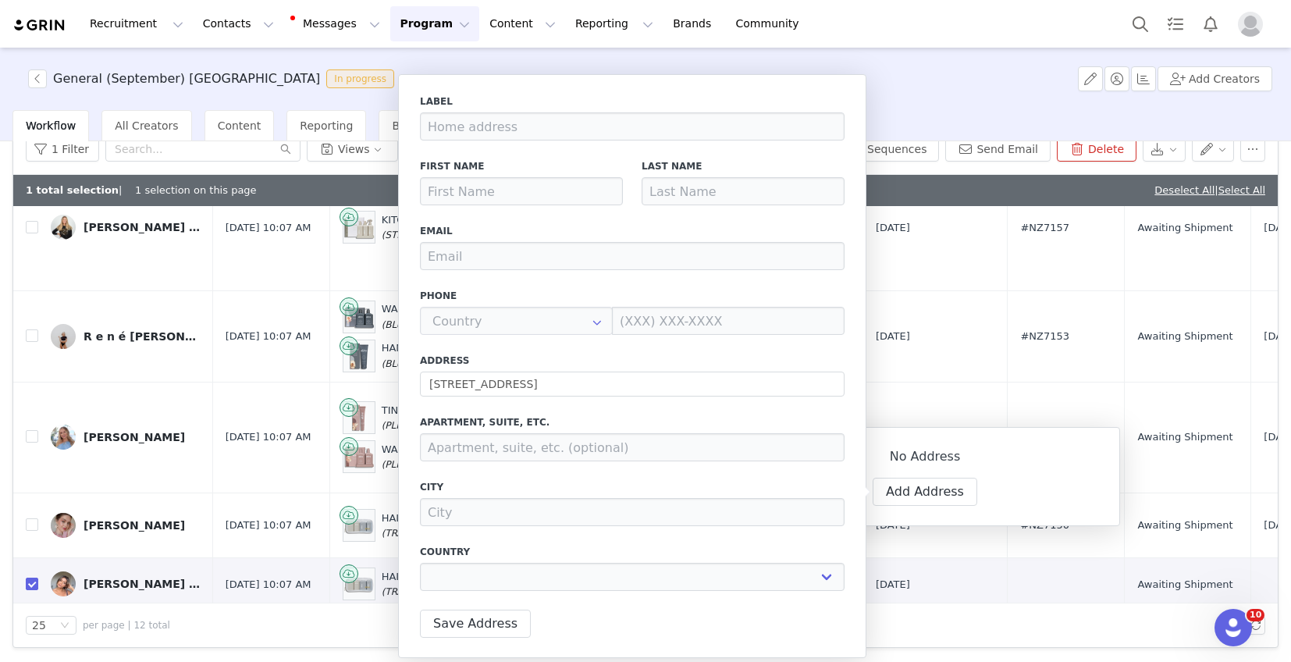
type input "[GEOGRAPHIC_DATA]"
select select "[object Object]"
select select
click at [489, 194] on input at bounding box center [521, 191] width 203 height 28
type input "S"
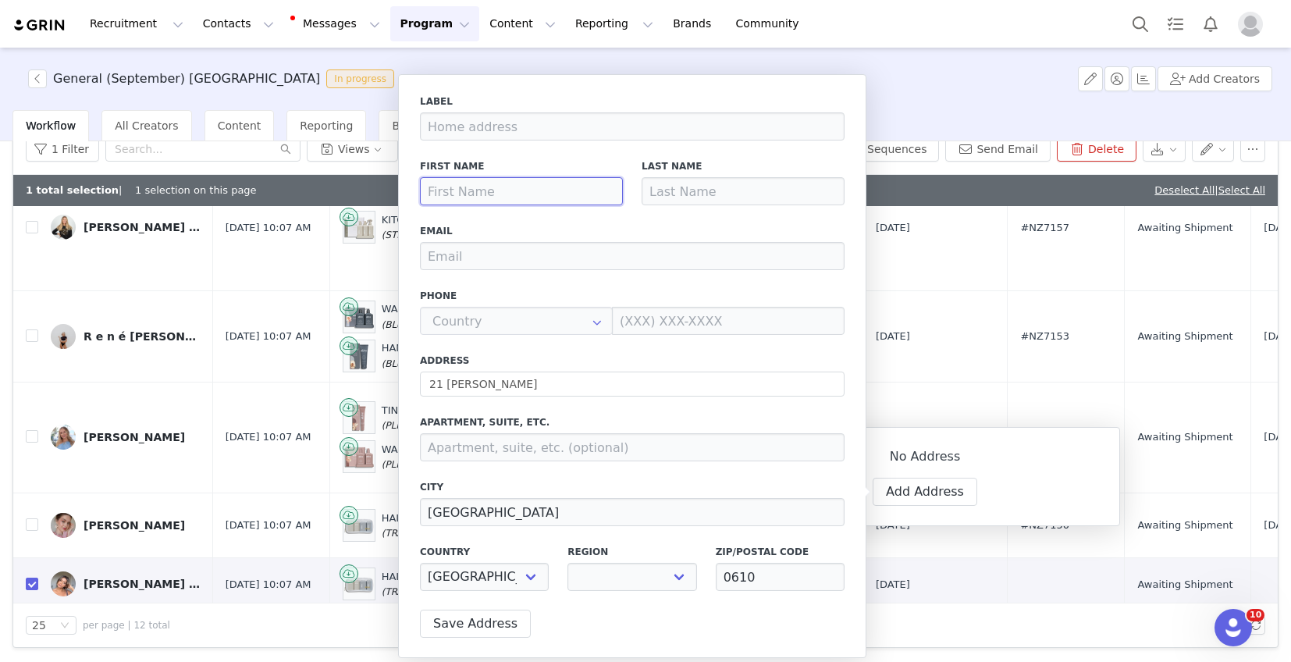
select select
type input "Si"
select select
type input "S"
select select
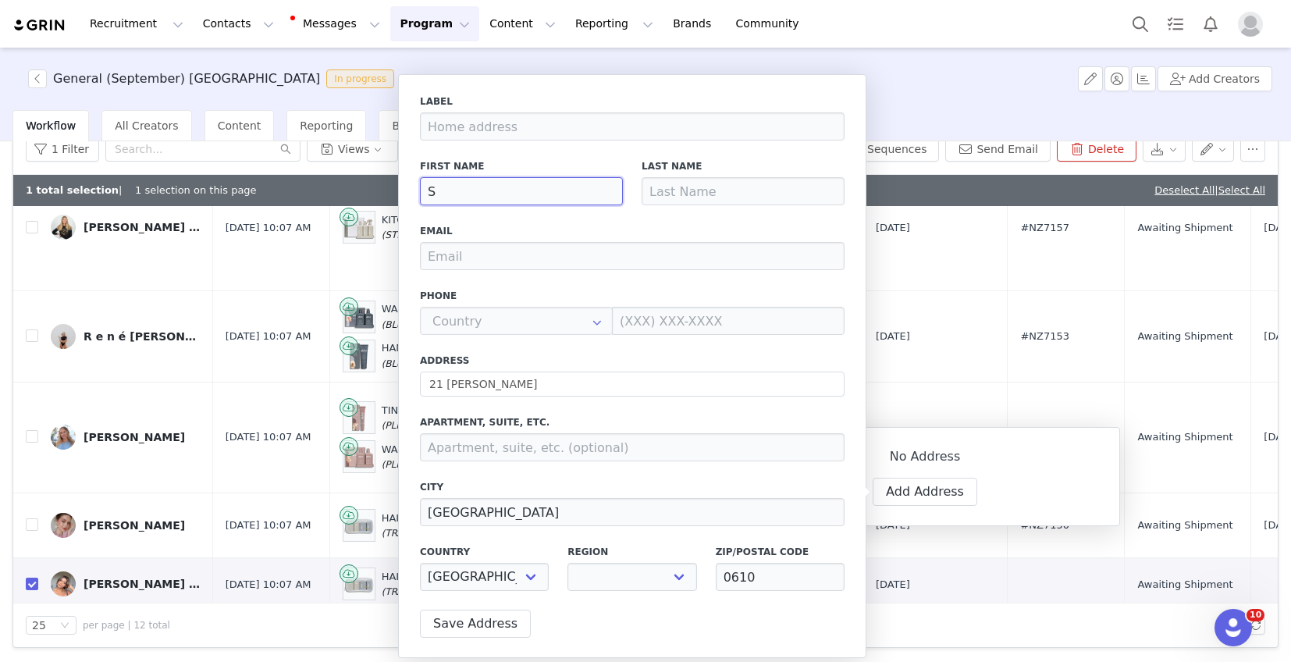
type input "Sh"
select select
type input "Shi"
select select
type input "Shik"
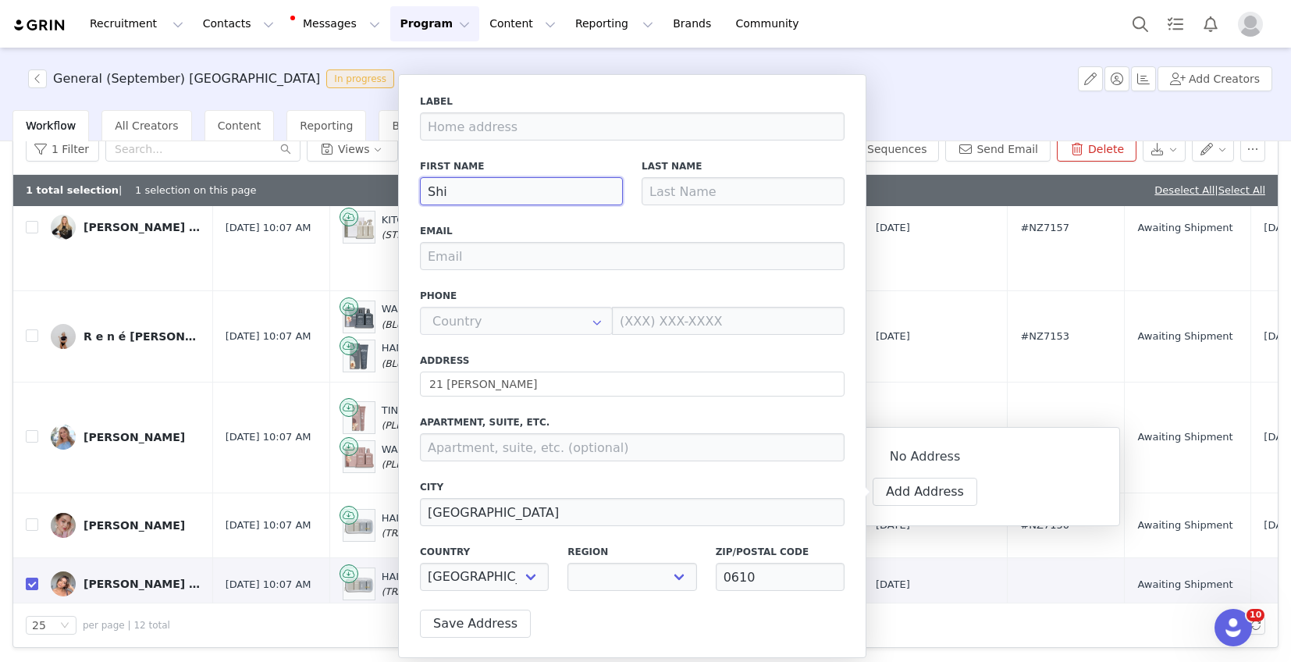
select select
type input "Shika"
select select
type input "Shik"
select select
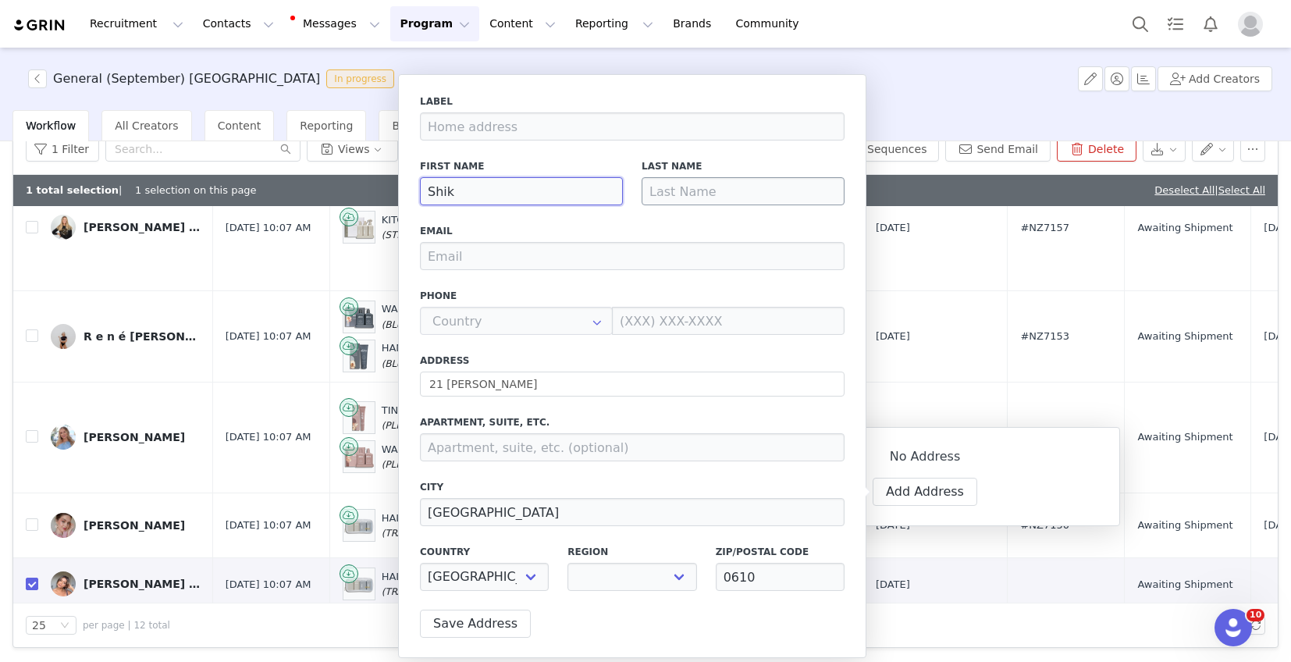
type input "Shikh"
select select
type input "Shikha"
select select
type input "Shikha"
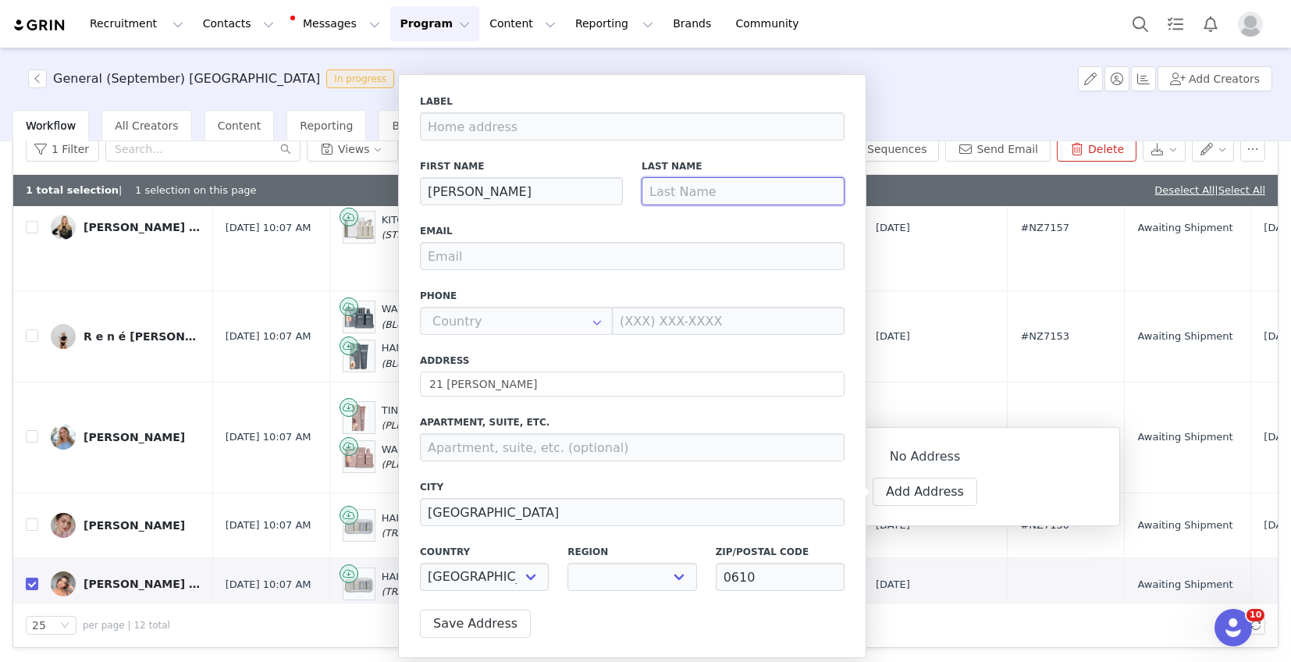
click at [728, 186] on input at bounding box center [743, 191] width 203 height 28
type input "V"
select select
type input "Va"
select select
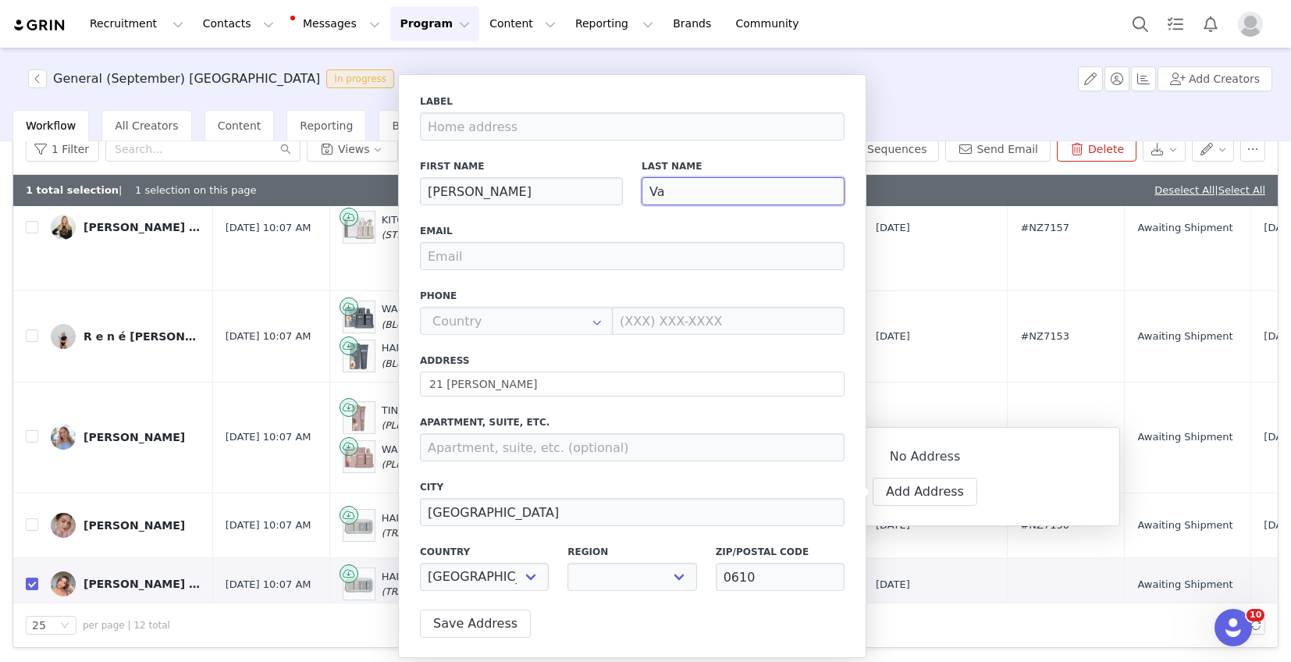
type input "Val"
select select
type input "Vala"
select select
type input "Vala"
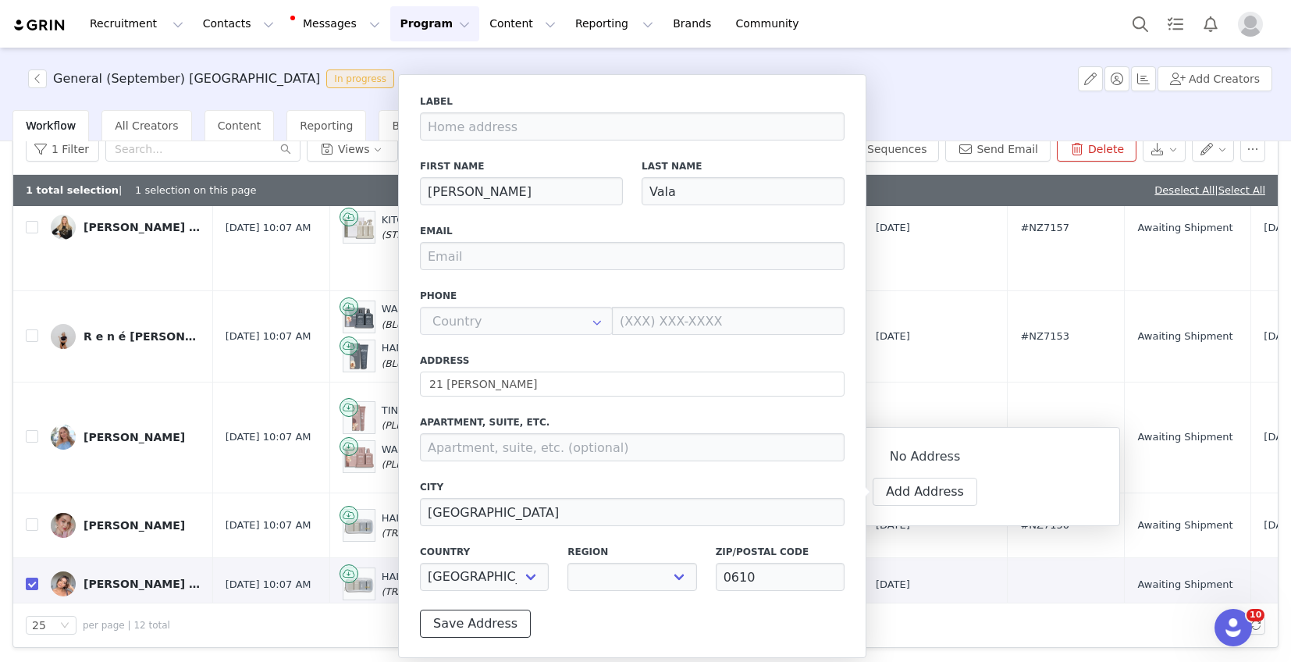
click at [450, 620] on button "Save Address" at bounding box center [475, 624] width 111 height 28
select select
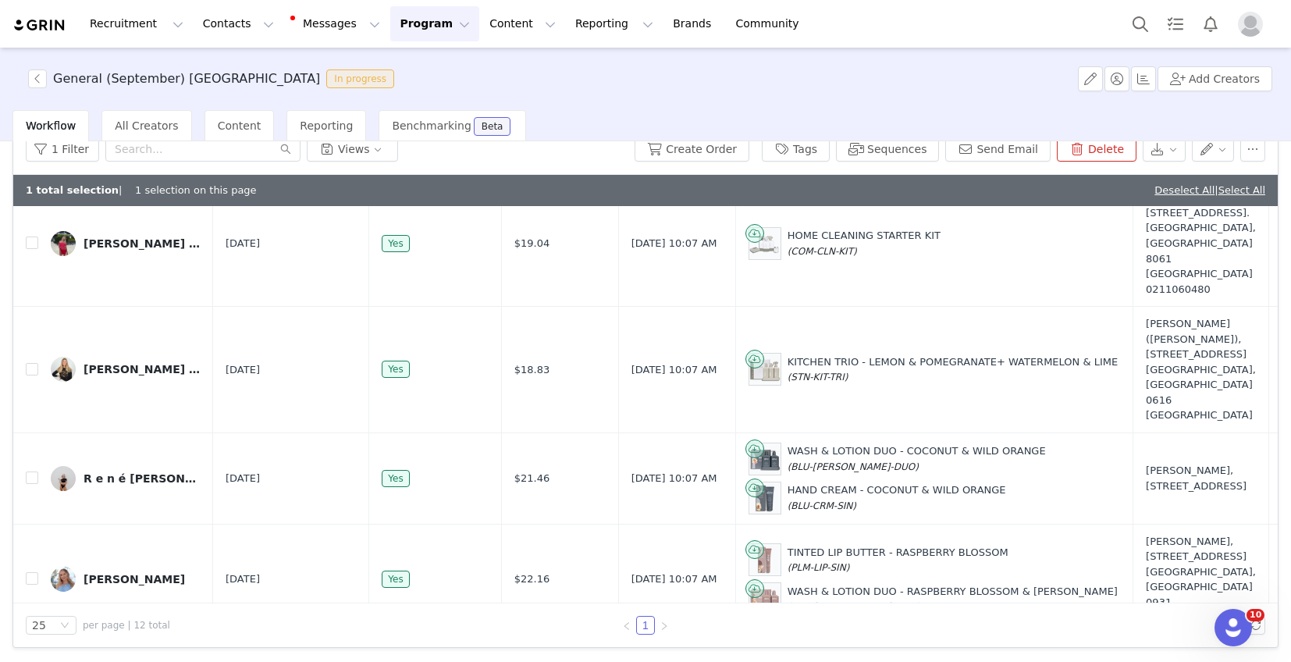
scroll to position [847, 0]
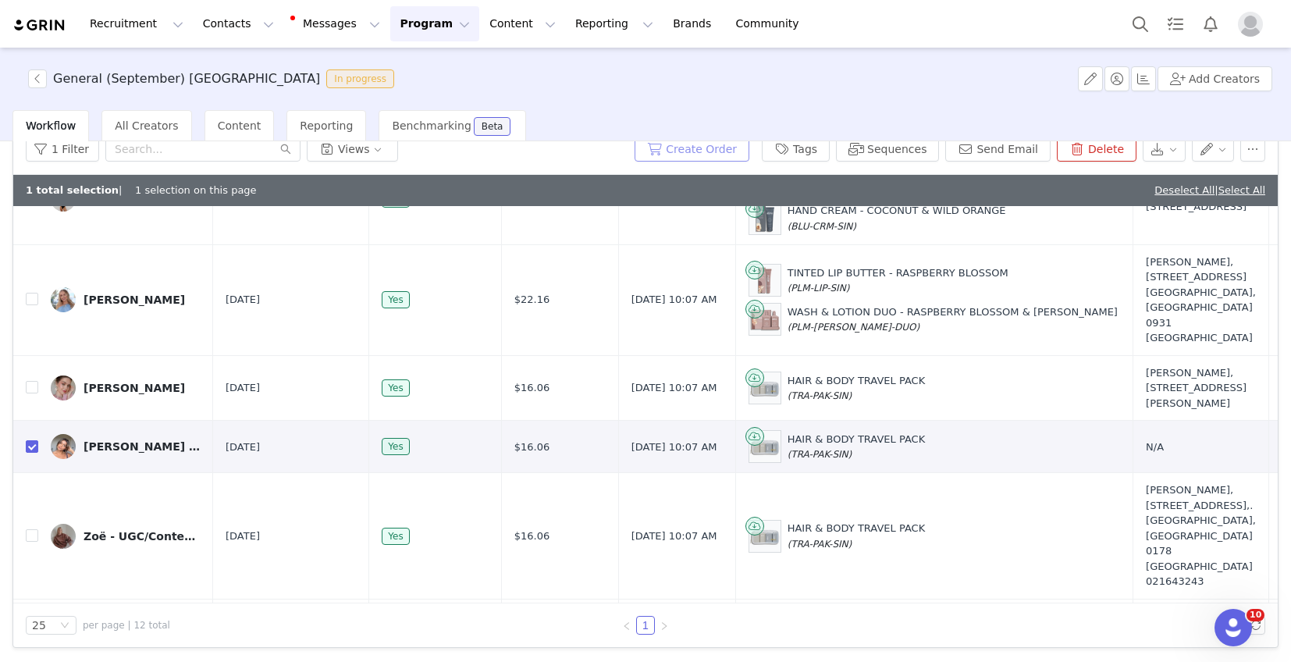
click at [703, 151] on button "Create Order" at bounding box center [692, 149] width 115 height 25
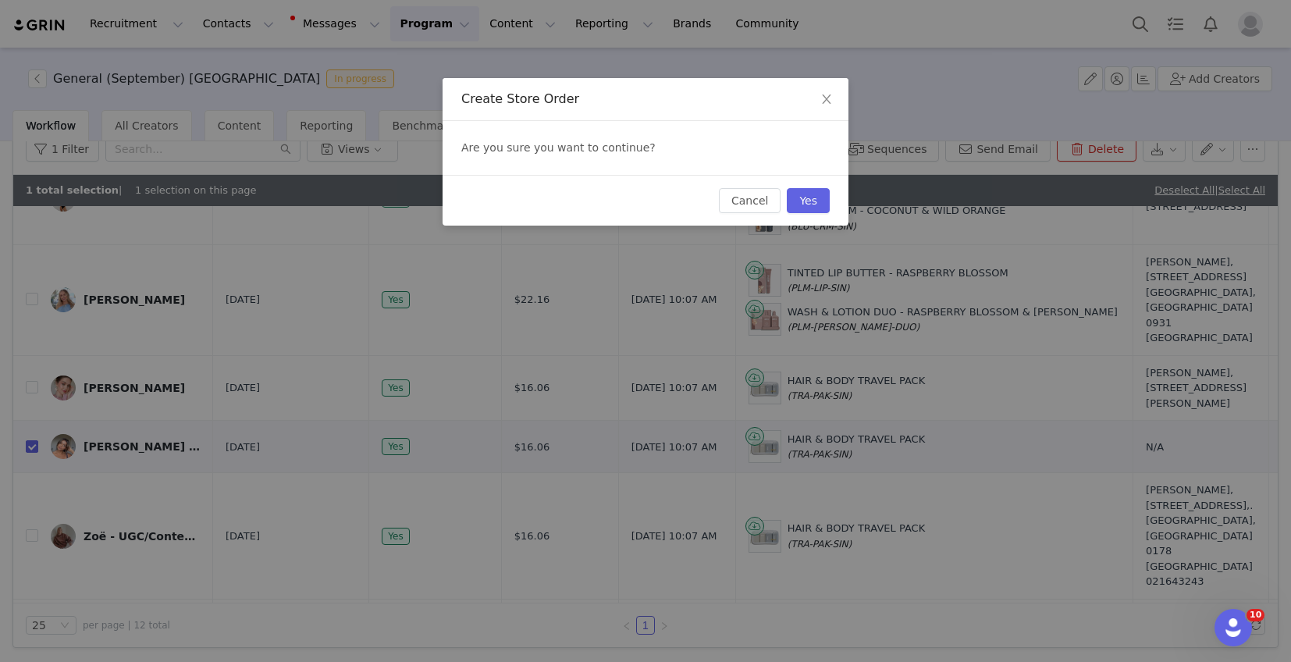
click at [854, 197] on div "Create Store Order Are you sure you want to continue? Cancel Yes" at bounding box center [645, 331] width 1291 height 662
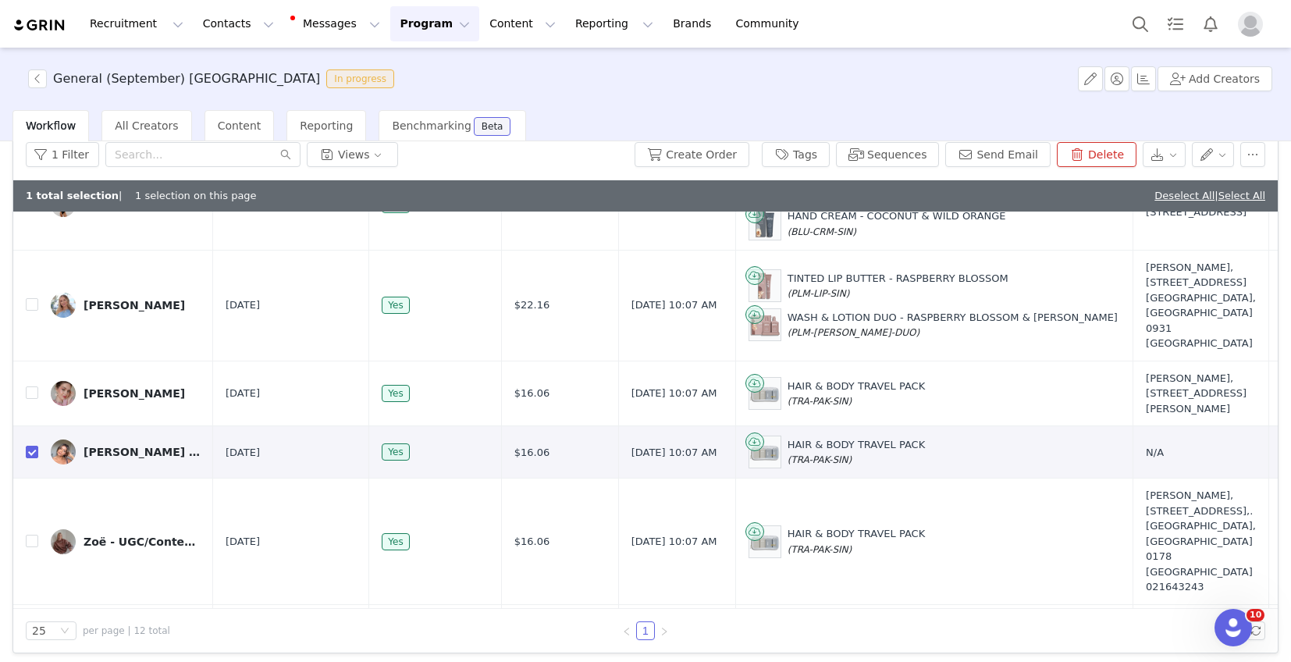
click at [825, 197] on div "1 total selection | 1 selection on this page Deselect All | Select All" at bounding box center [645, 195] width 1265 height 31
click at [730, 161] on button "Create Order" at bounding box center [692, 154] width 115 height 25
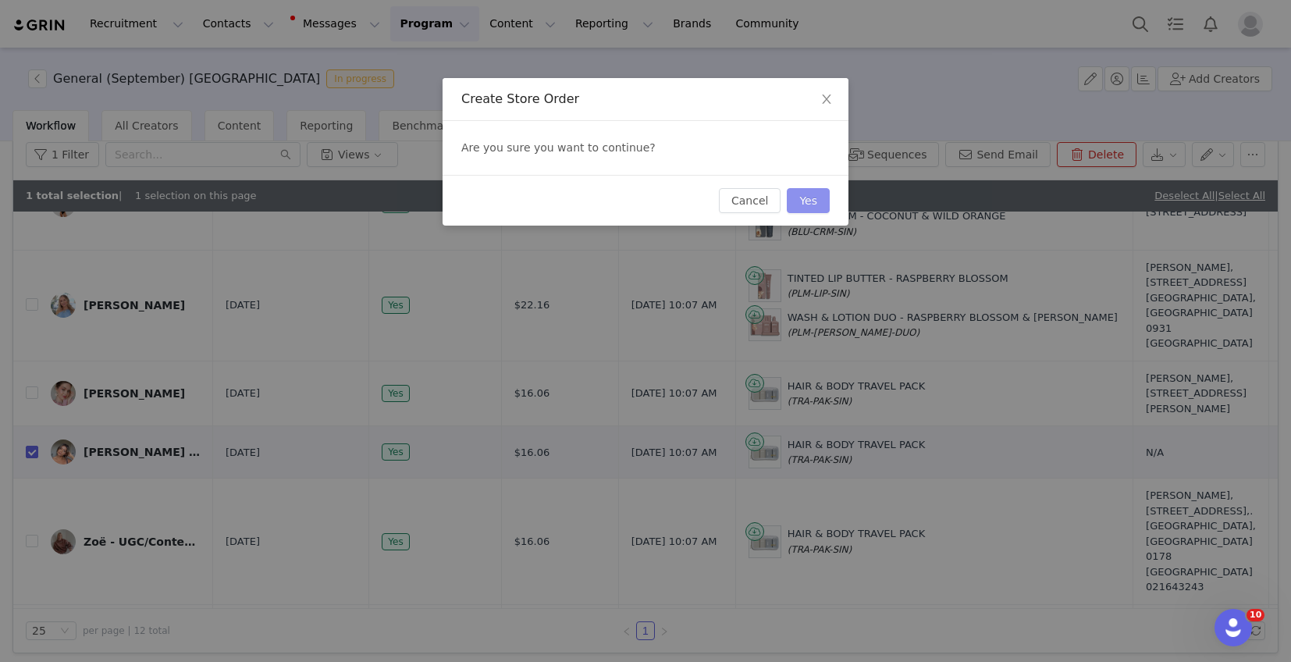
click at [806, 212] on button "Yes" at bounding box center [808, 200] width 43 height 25
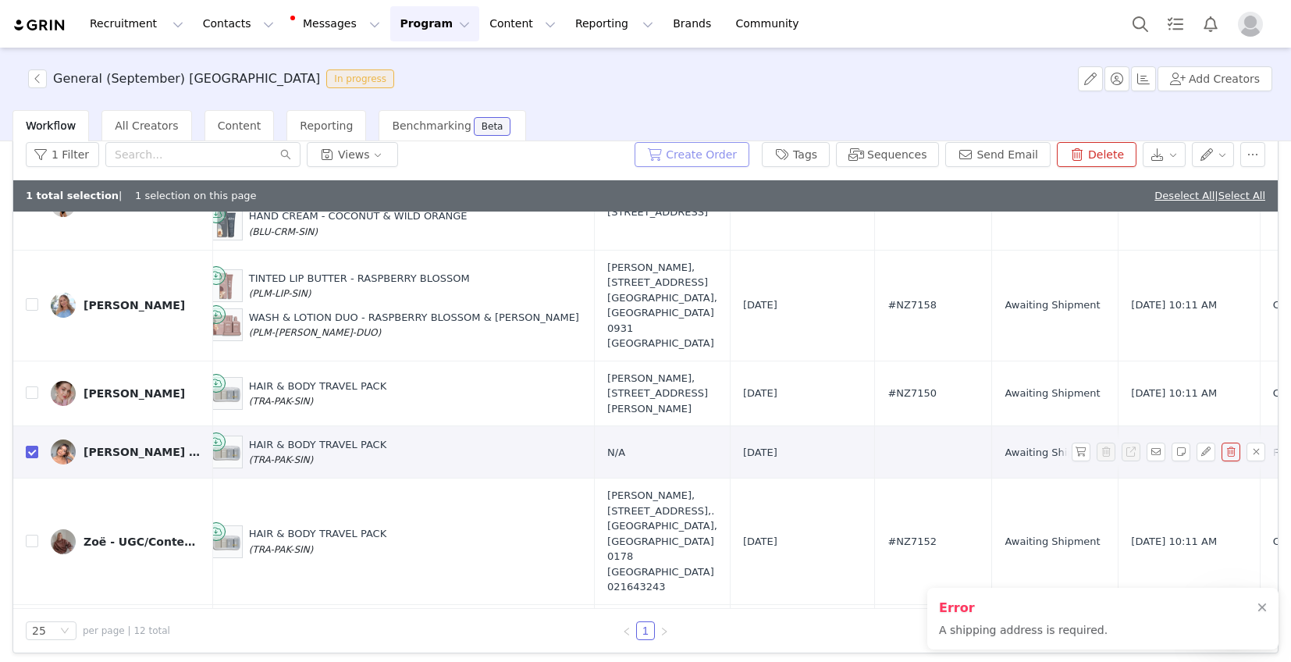
scroll to position [847, 599]
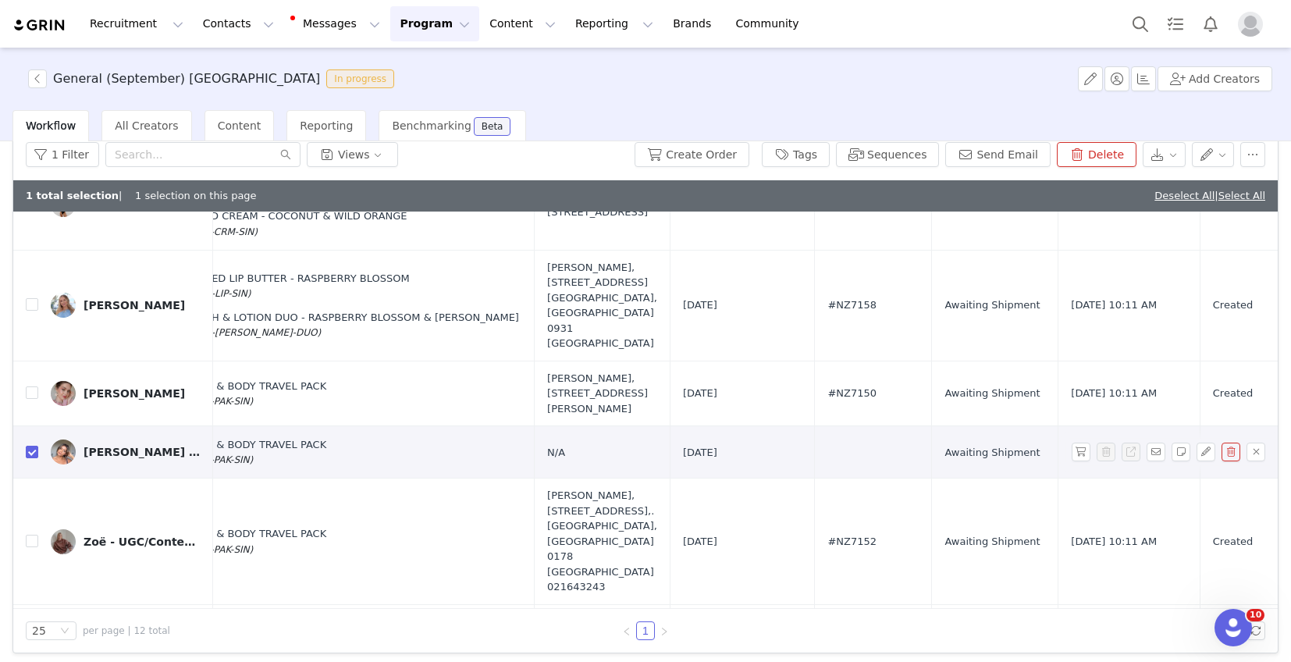
click at [547, 447] on span "N/A" at bounding box center [556, 453] width 18 height 12
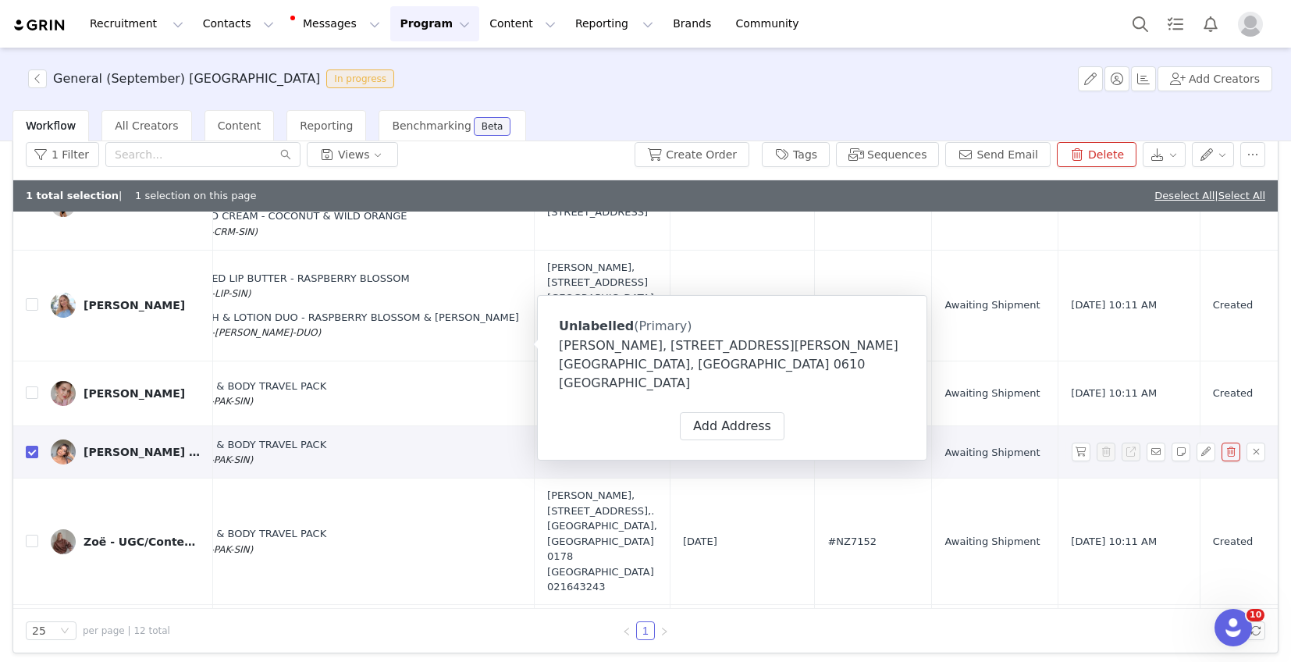
select select
click at [710, 412] on button "Add Address" at bounding box center [732, 426] width 105 height 28
select select
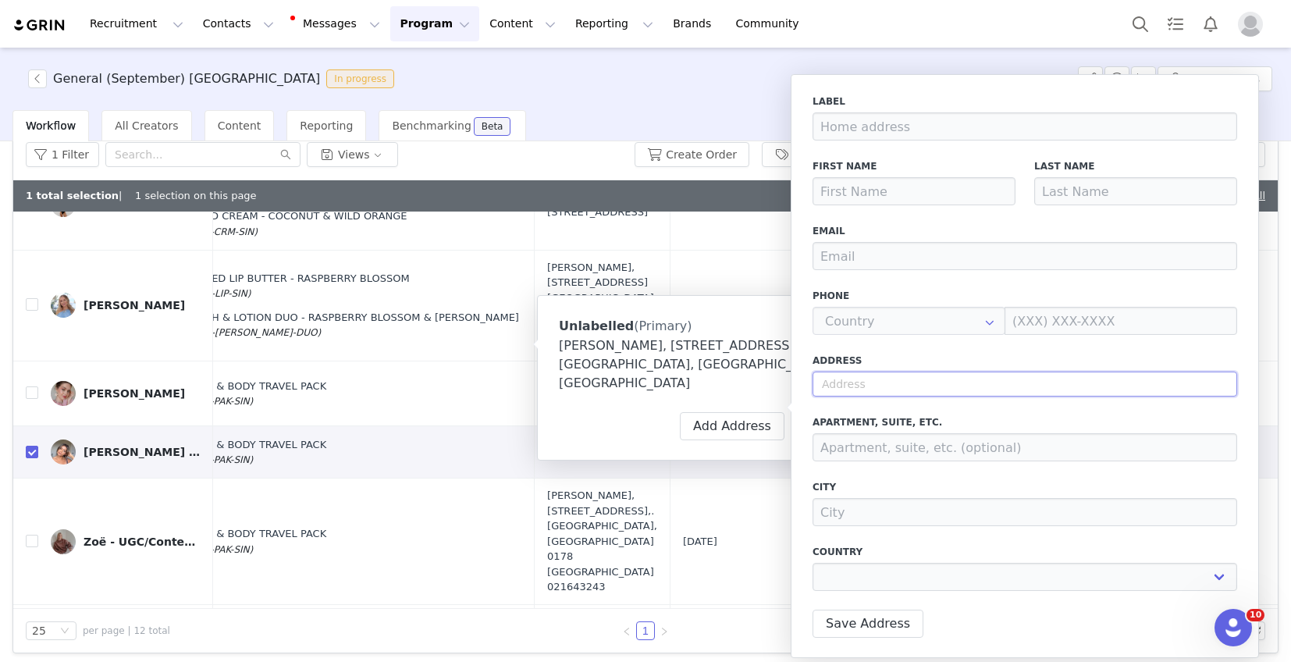
click at [855, 379] on input "text" at bounding box center [1025, 384] width 425 height 25
paste input "21 Bodi Place, Te Atatu South, Auckland 0610"
type input "21 Bodi Place, Te Atatu South, Auckland 0610"
select select
type input "21 Bodi Pl"
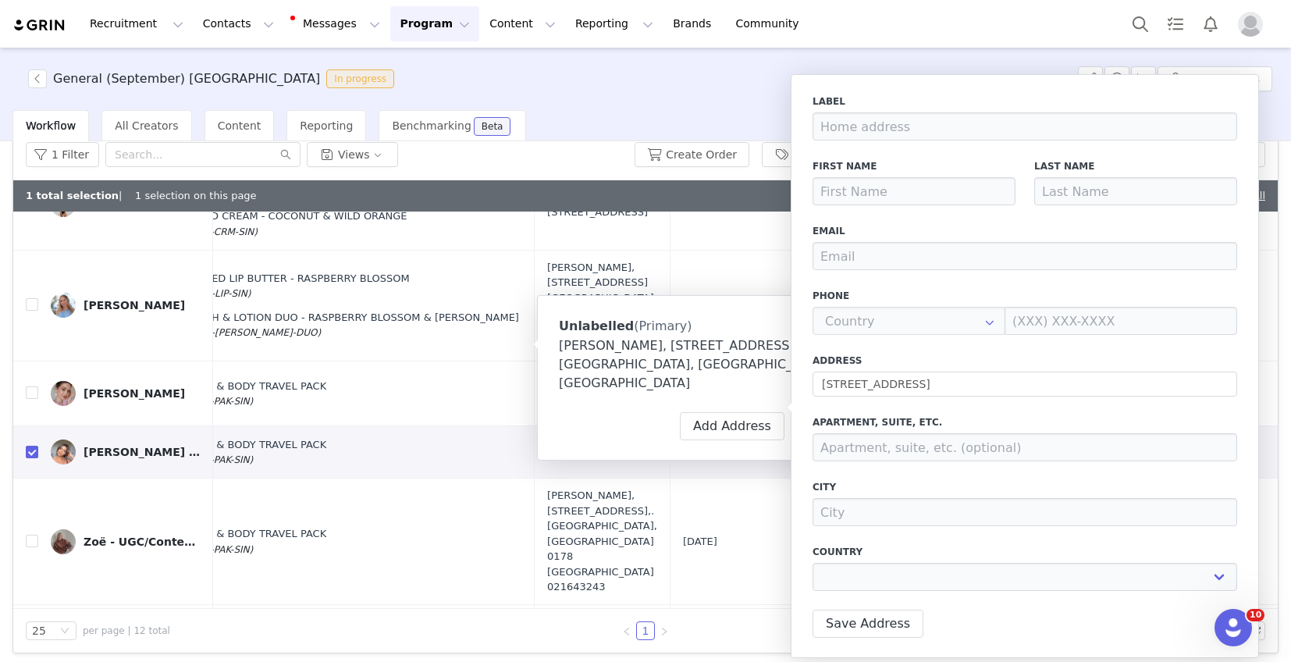
type input "Auckland"
select select "[object Object]"
select select
click at [866, 186] on input at bounding box center [914, 191] width 203 height 28
type input "S"
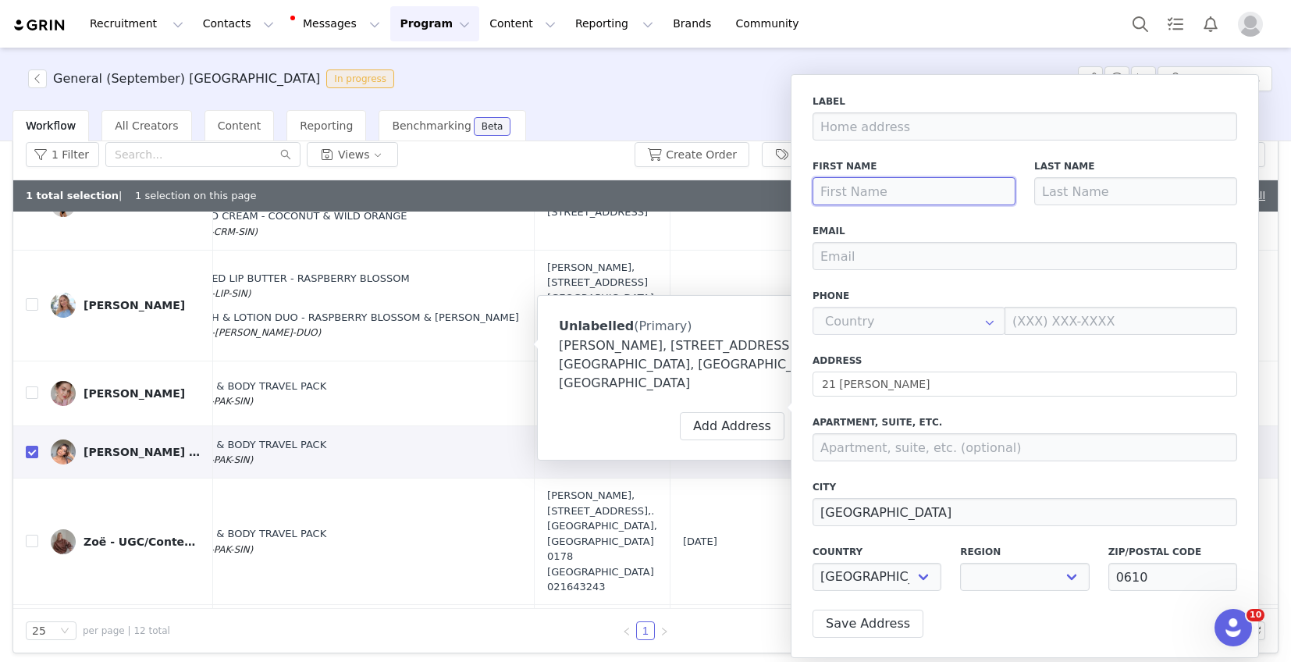
select select
type input "Sh"
select select
type input "Shi"
select select
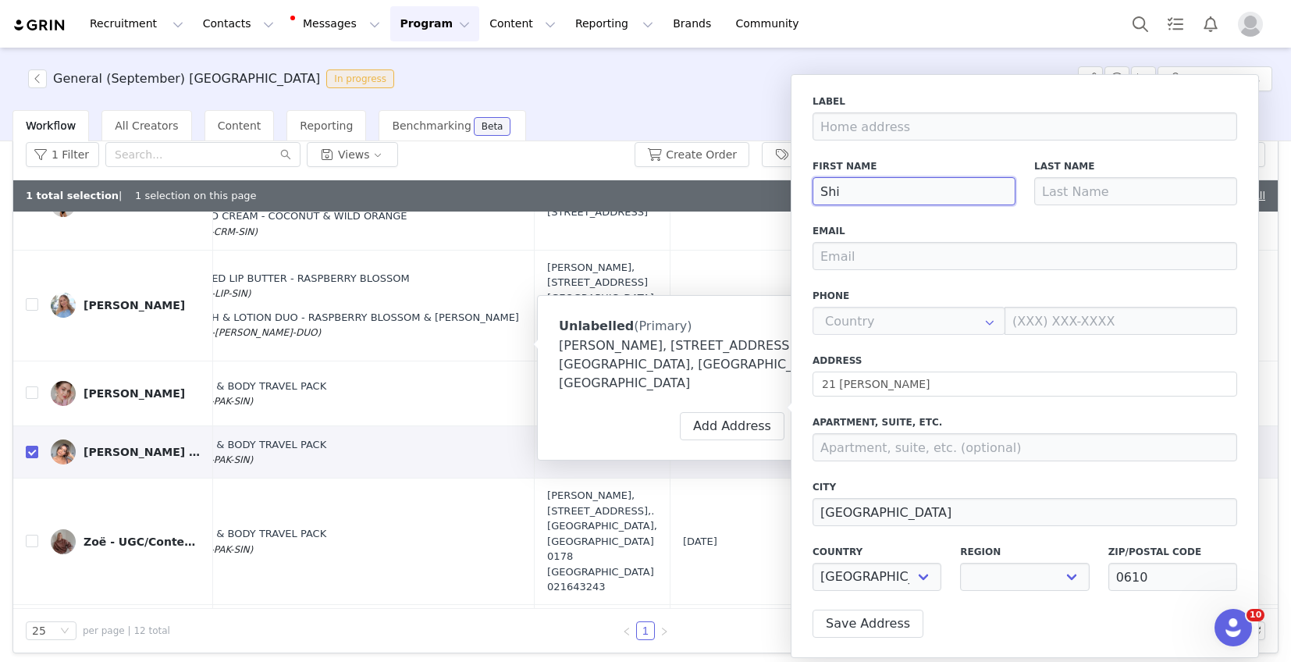
type input "Shik"
select select
type input "Shikh"
select select
type input "Shikha"
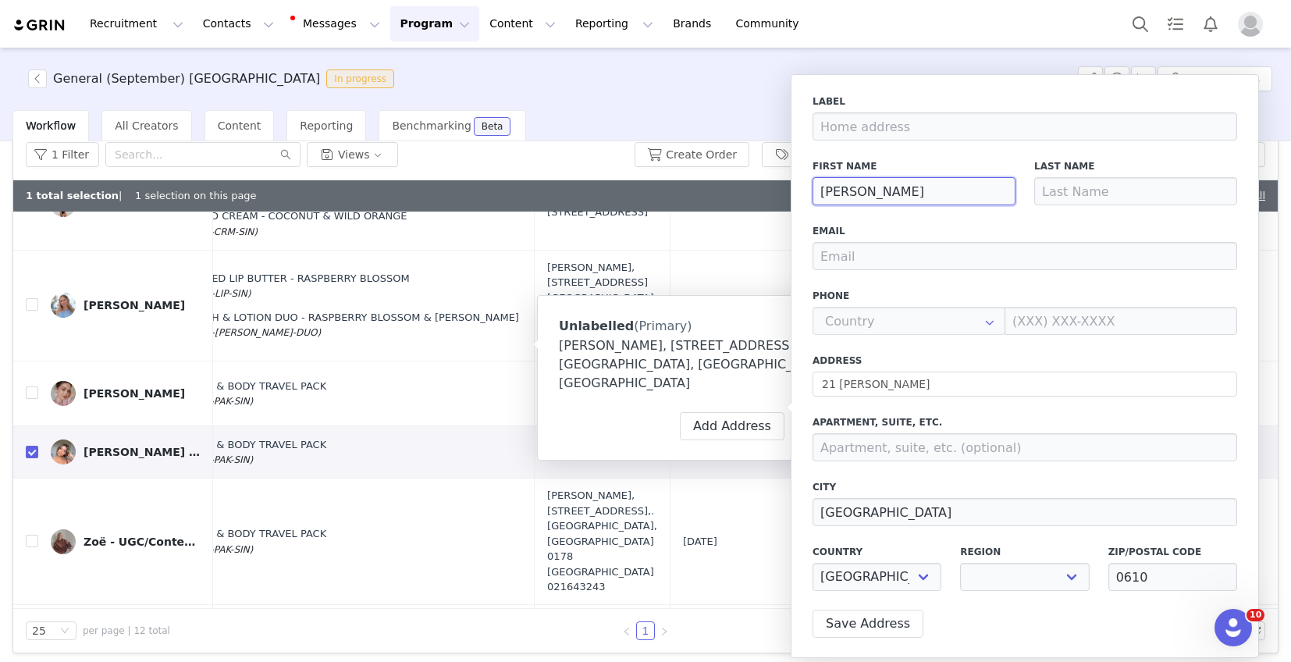
select select
type input "Shikha"
click at [1064, 194] on input at bounding box center [1135, 191] width 203 height 28
type input "V"
select select
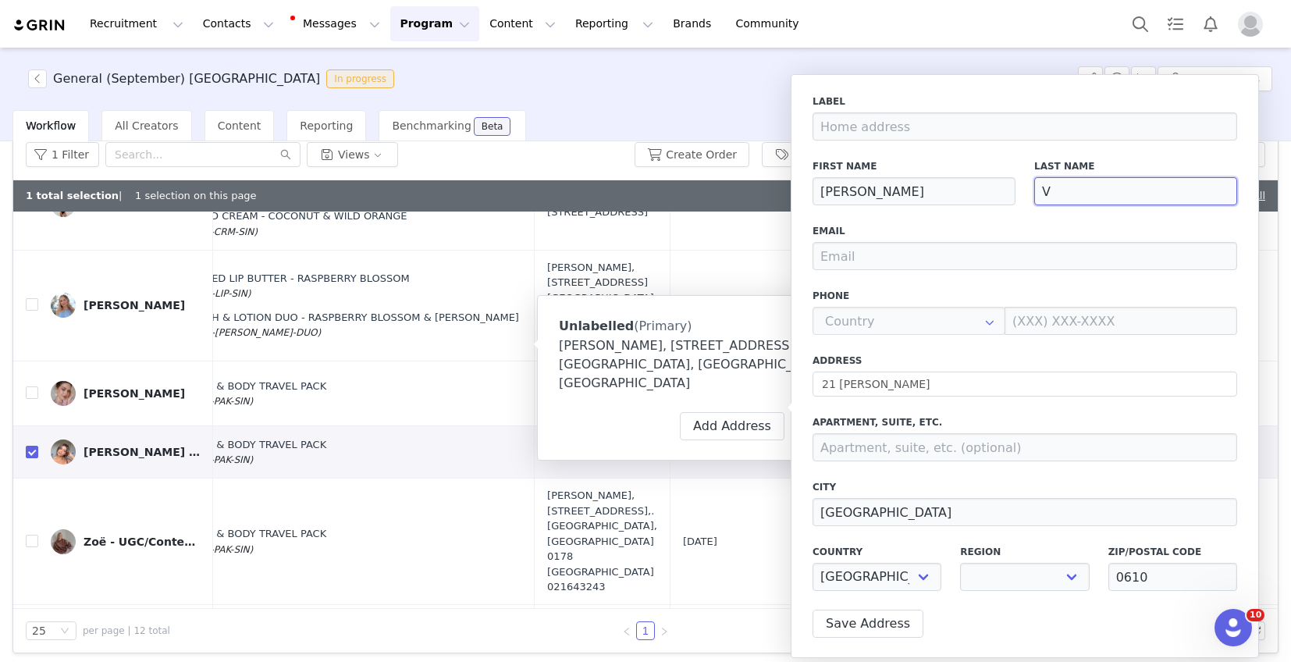
type input "Va"
select select
type input "Val"
select select
type input "Vala"
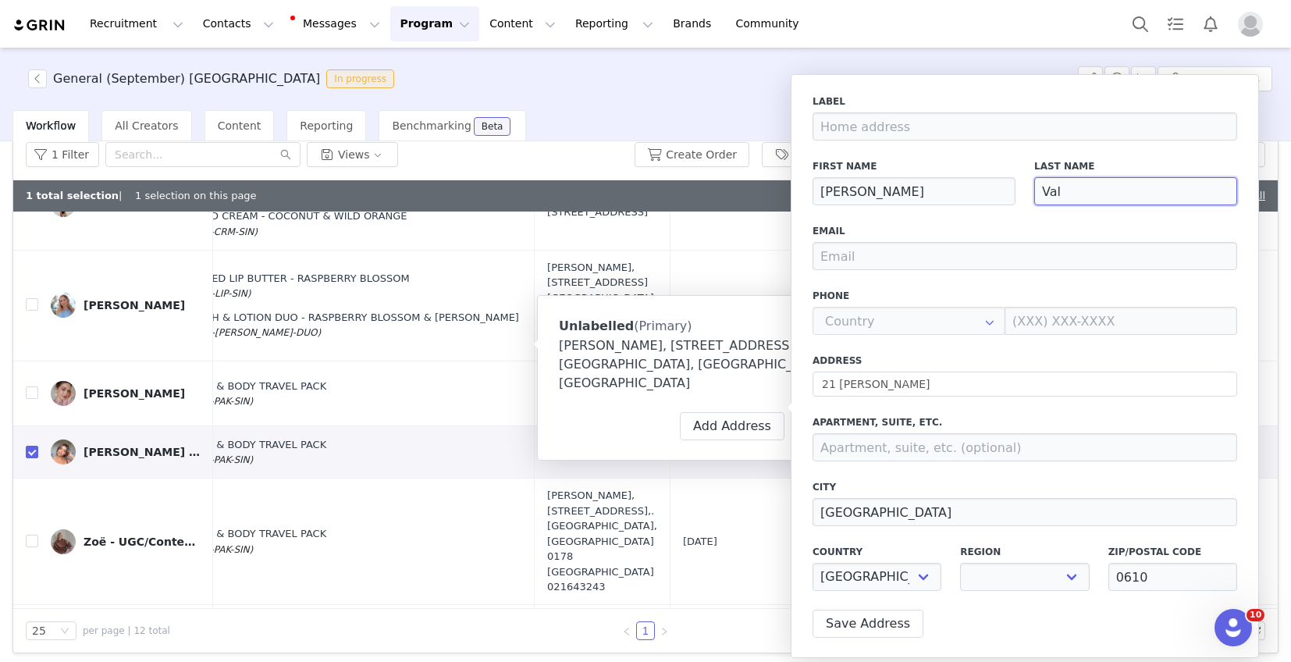
select select
type input "Vala"
click at [923, 256] on input "email" at bounding box center [1025, 256] width 425 height 28
paste input "shikhavala18@gmail.com>"
type input "shikhavala18@gmail.com>"
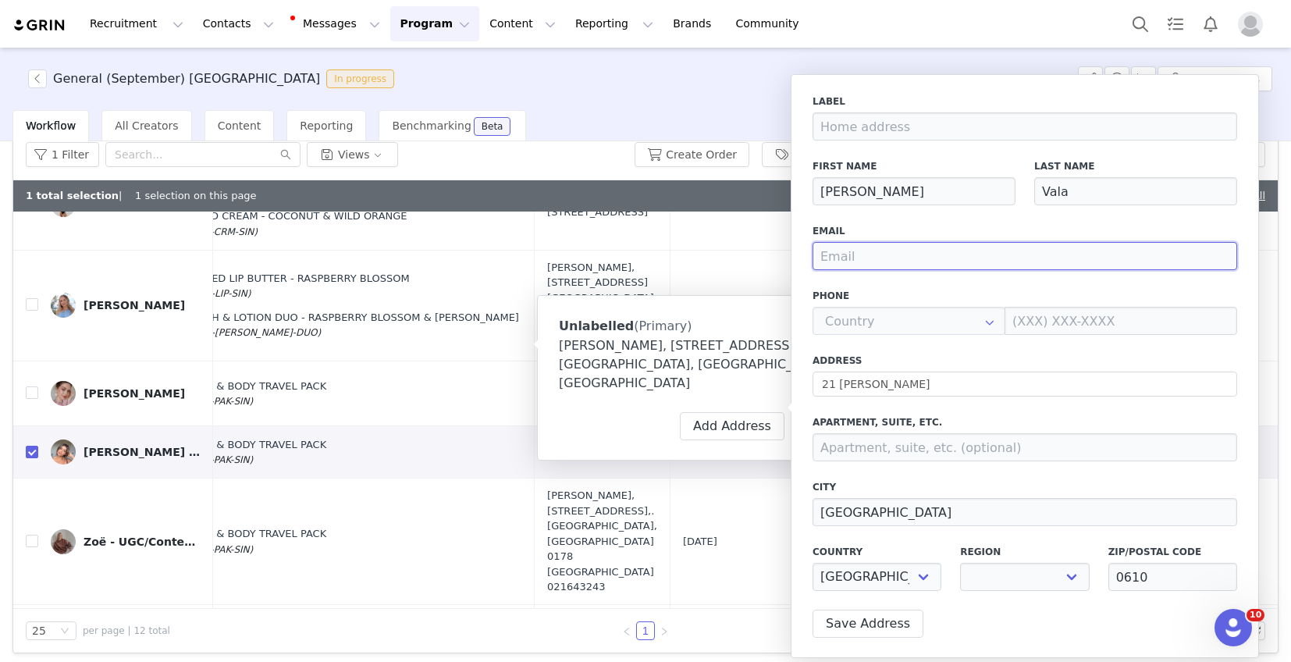
select select
type input "shikhavala18@gmail.com"
select select
type input "shikhavala18@gmail.com"
click at [979, 351] on div "Label First Name Shikha Last Name Vala Email shikhavala18@gmail.com Phone +93 (…" at bounding box center [1025, 347] width 425 height 506
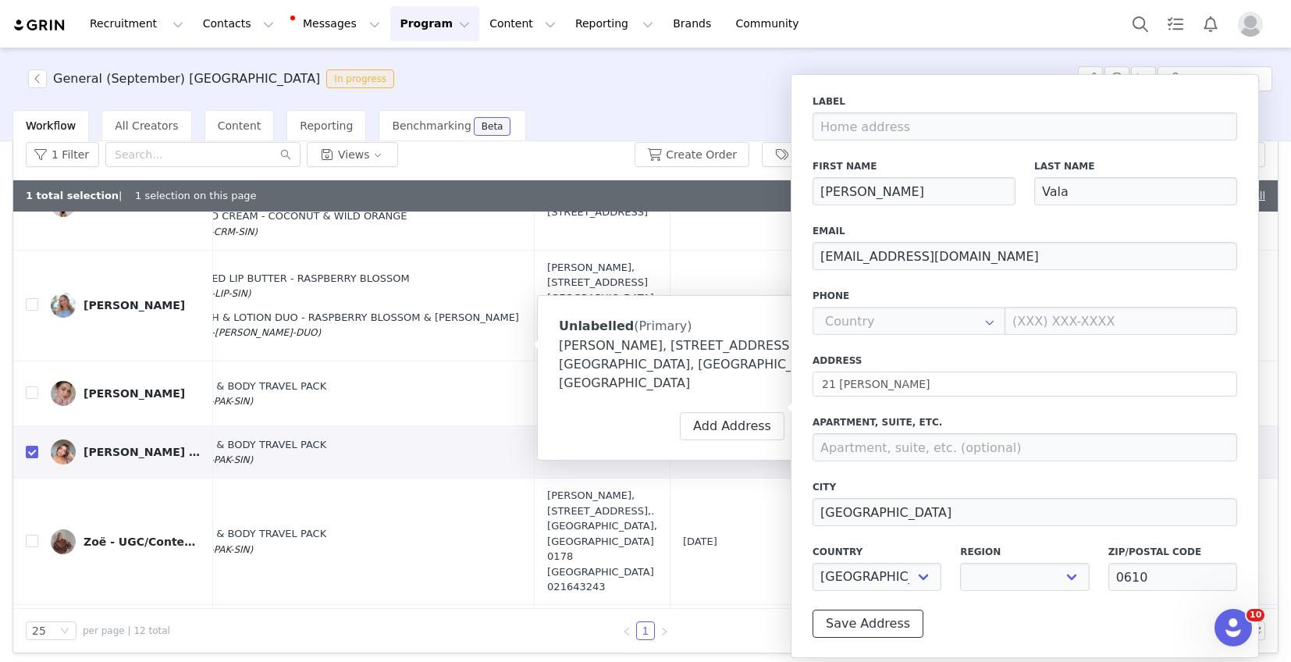
click at [867, 617] on button "Save Address" at bounding box center [868, 624] width 111 height 28
select select
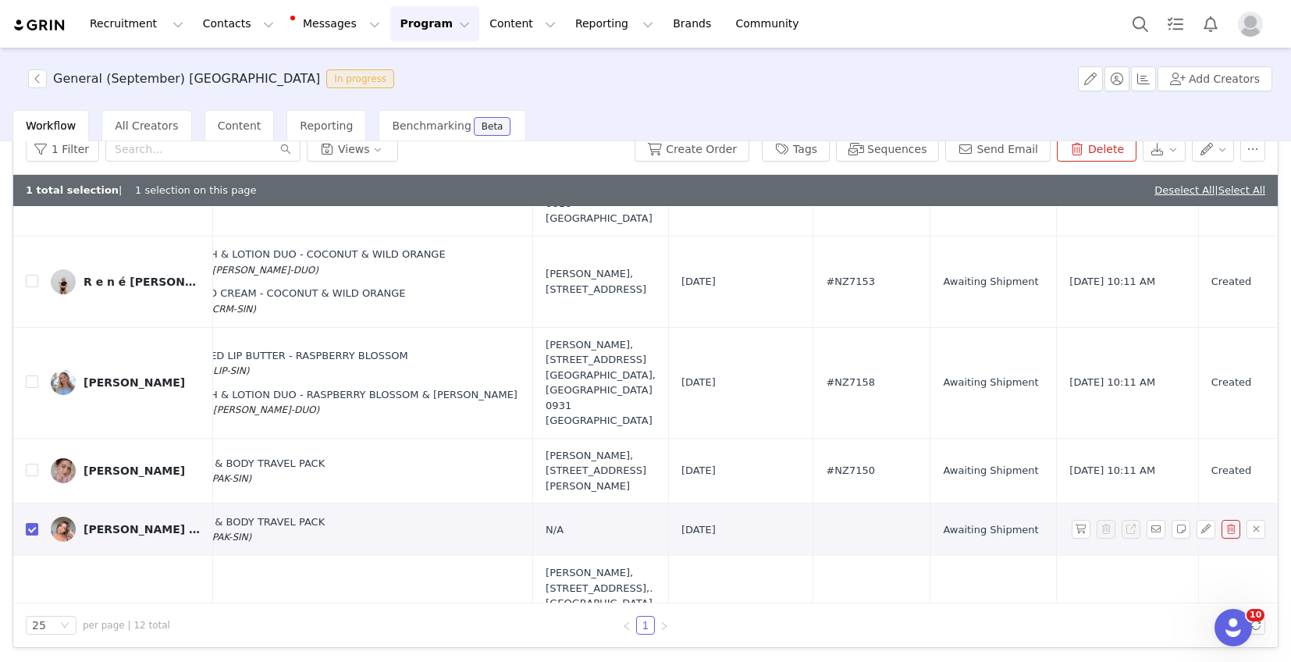
scroll to position [764, 838]
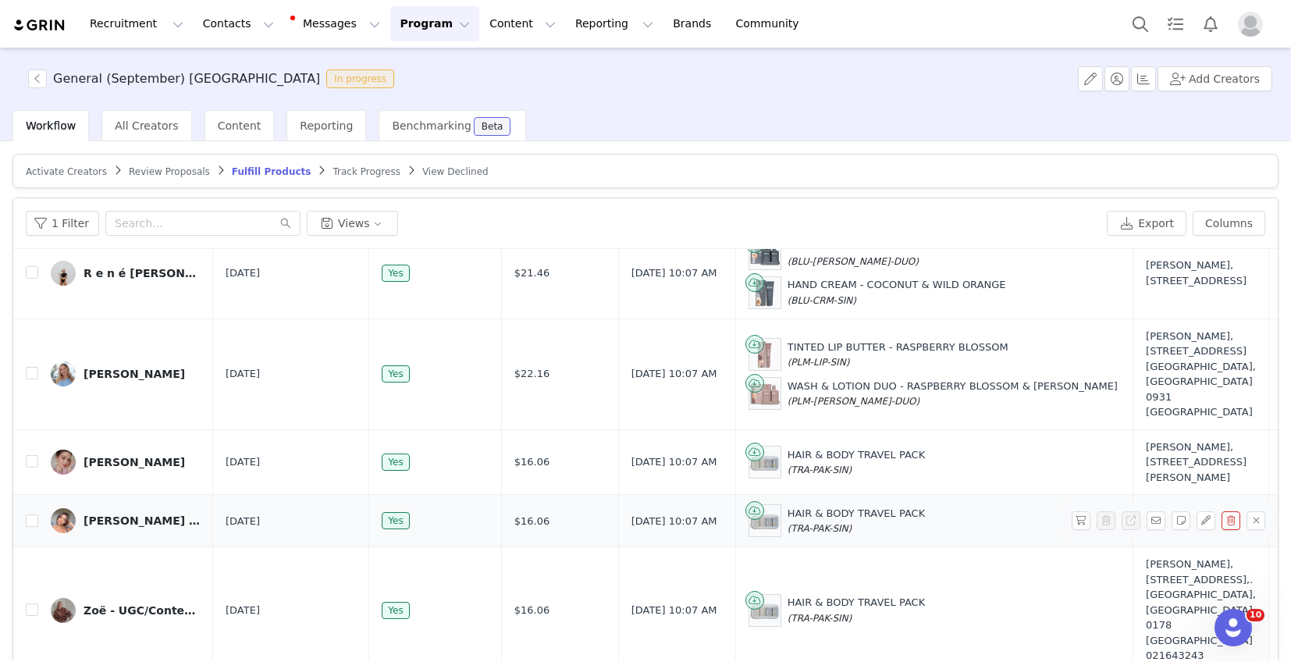
click at [108, 514] on div "Shikha Vala ( Fashion | Beauty | Lifestyle )" at bounding box center [142, 520] width 117 height 12
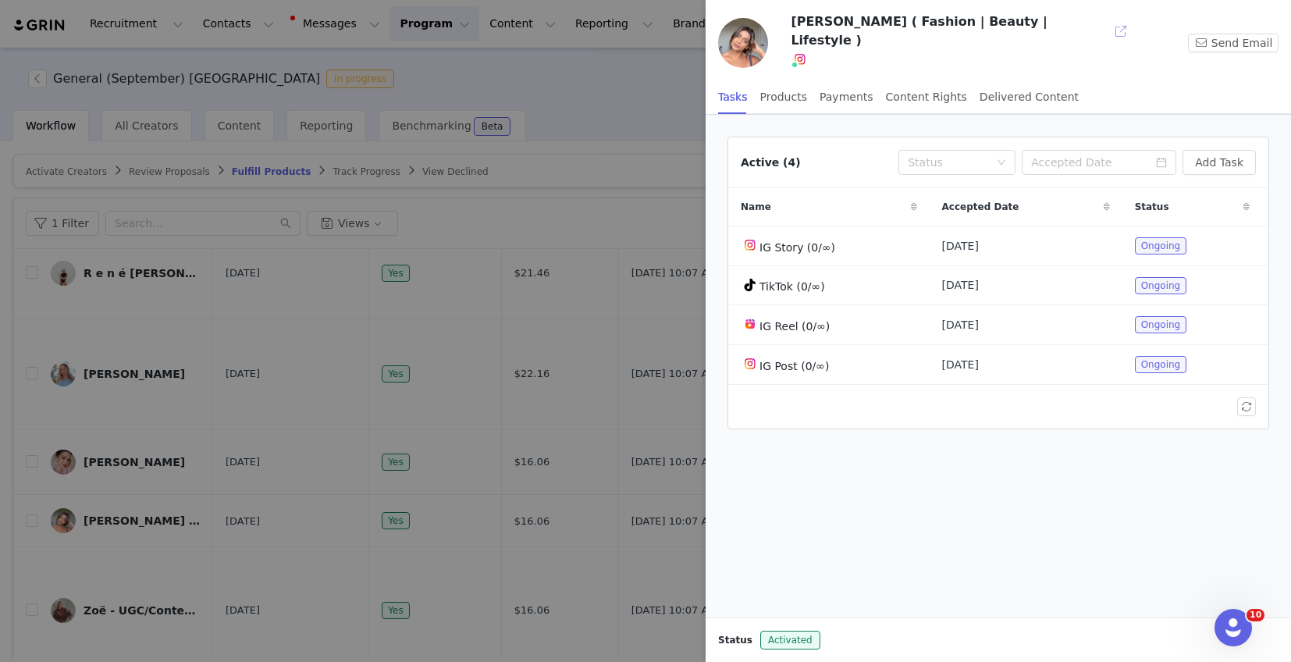
click at [1108, 27] on button "button" at bounding box center [1120, 31] width 25 height 25
click at [659, 132] on div at bounding box center [645, 331] width 1291 height 662
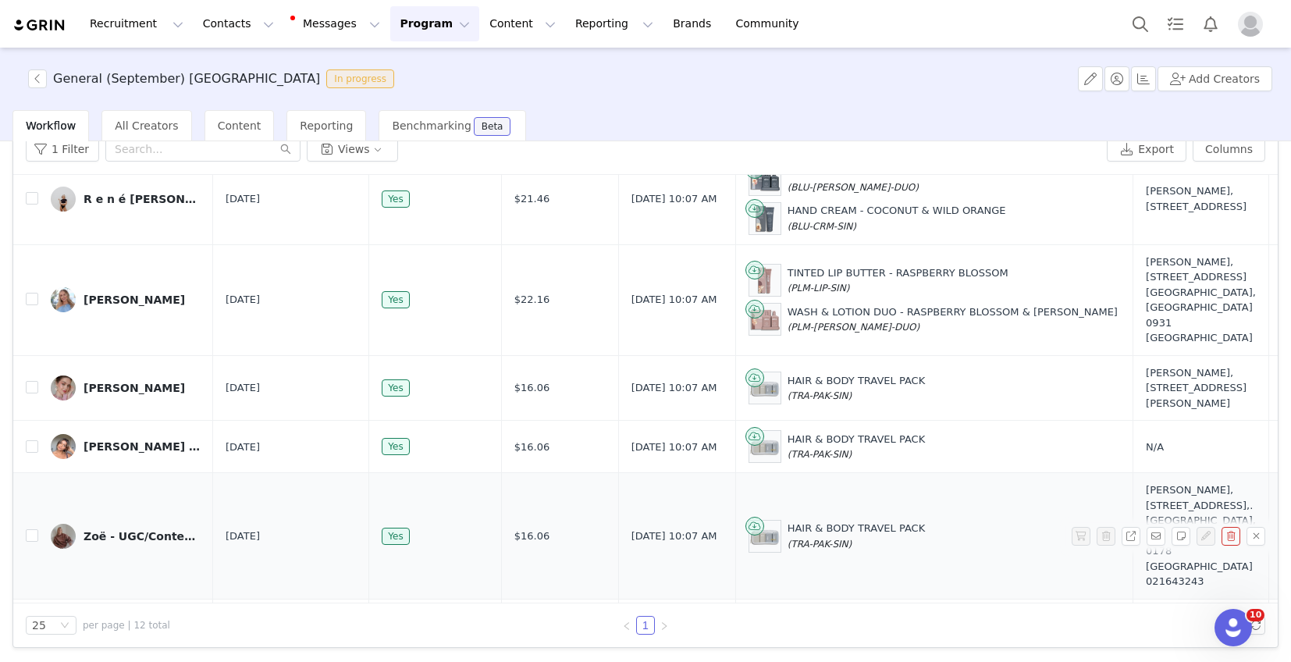
scroll to position [815, 0]
click at [30, 441] on input "checkbox" at bounding box center [32, 447] width 12 height 12
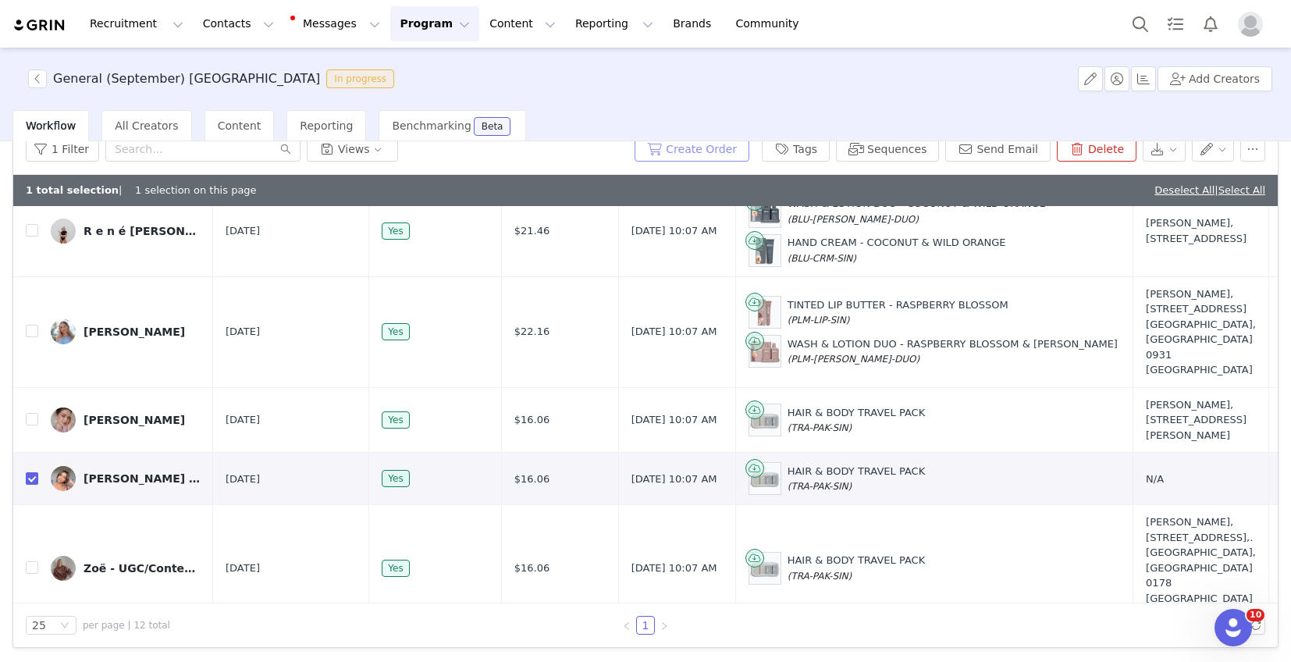
click at [719, 157] on button "Create Order" at bounding box center [692, 149] width 115 height 25
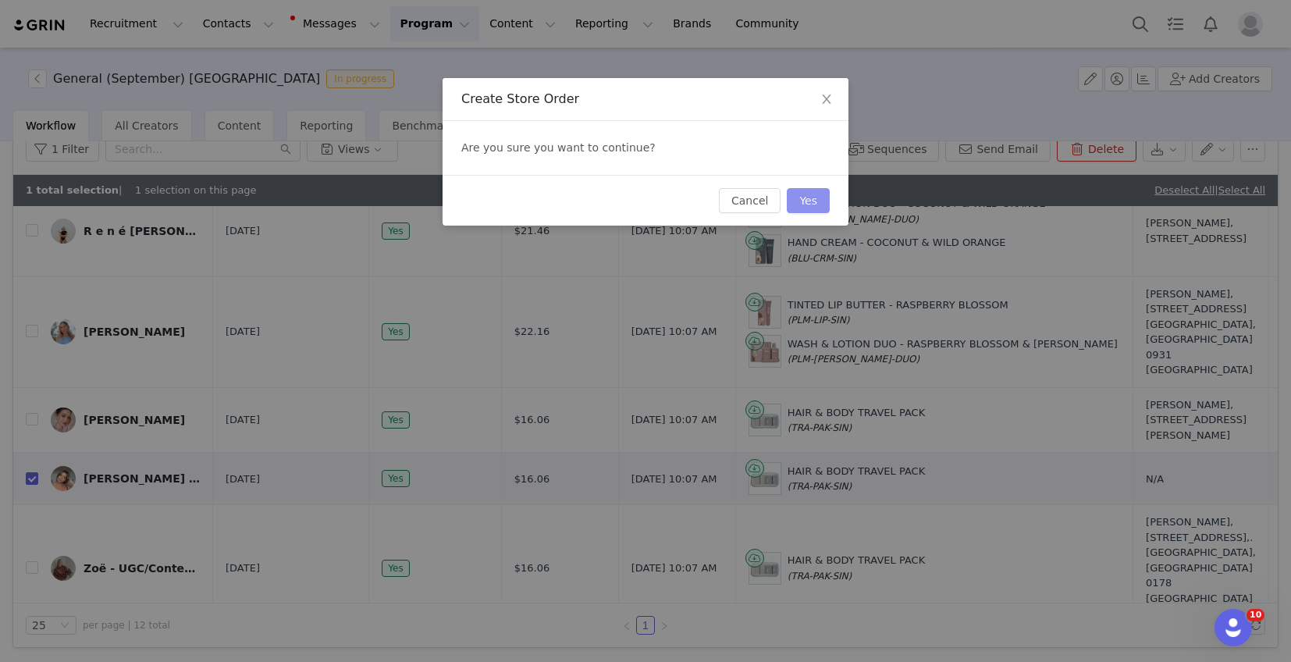
click at [813, 205] on button "Yes" at bounding box center [808, 200] width 43 height 25
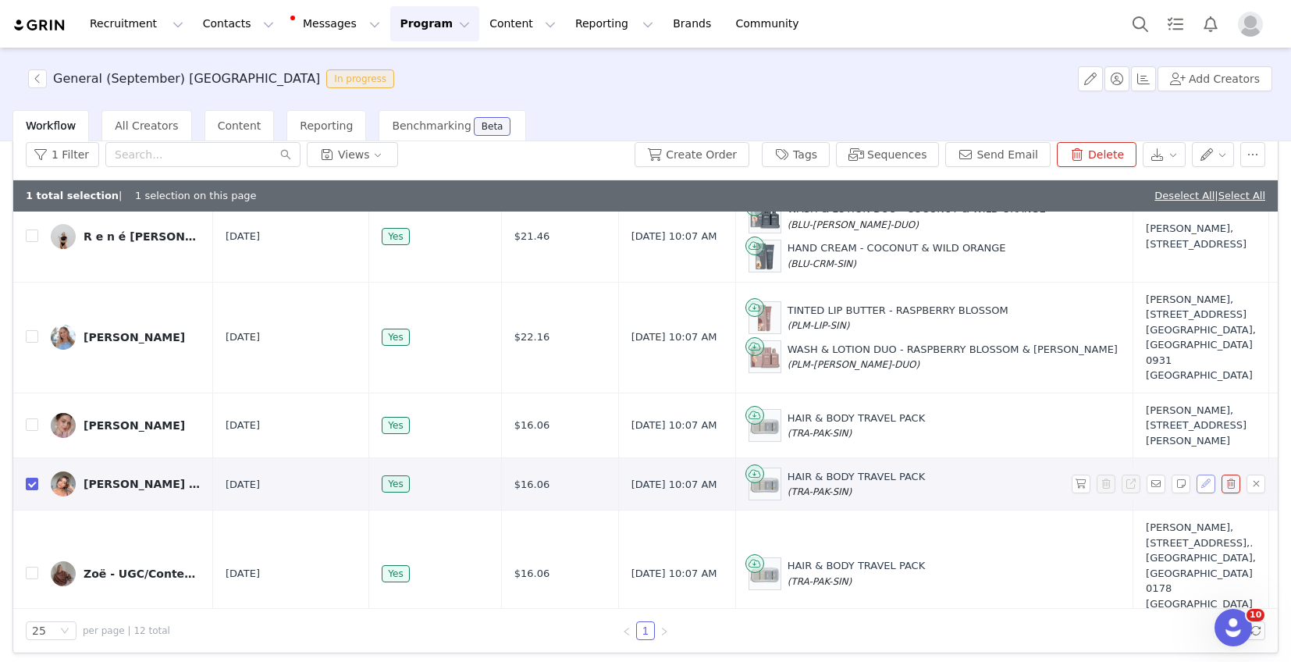
click at [1207, 475] on button "button" at bounding box center [1206, 484] width 19 height 19
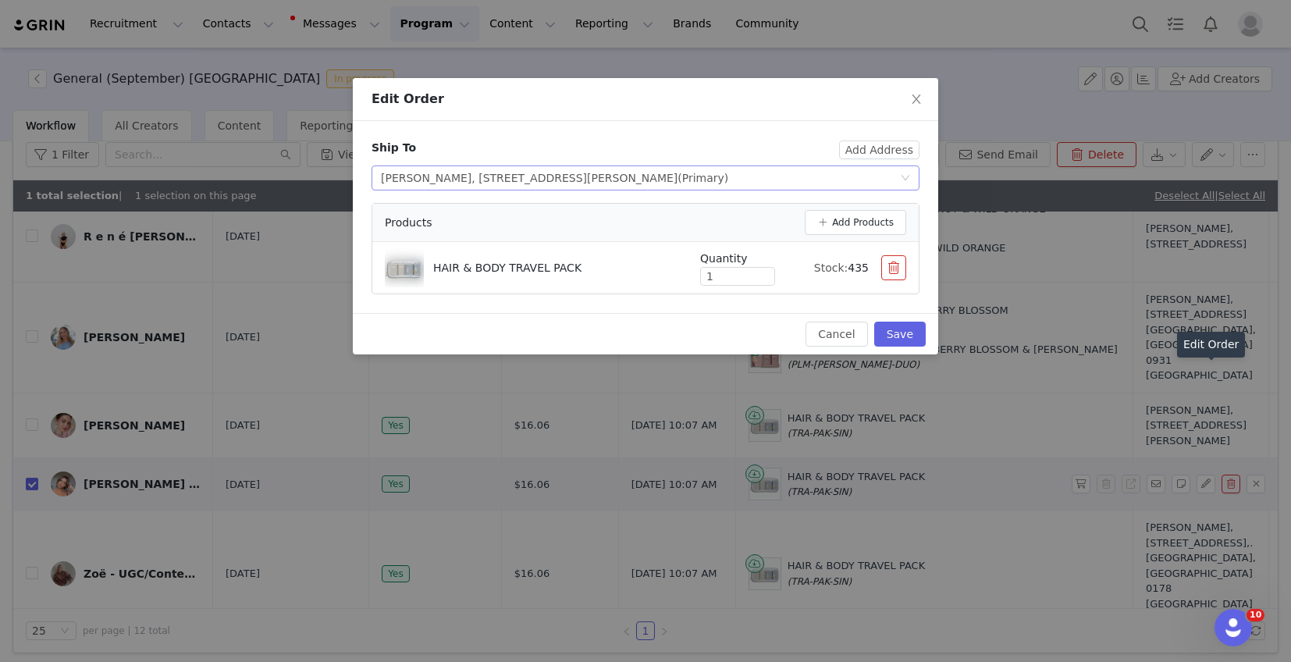
click at [810, 183] on div "Select shipping address Shikha Vala, 21 Bodi Pl, Auckland, Auckland, 0610, New …" at bounding box center [640, 177] width 519 height 23
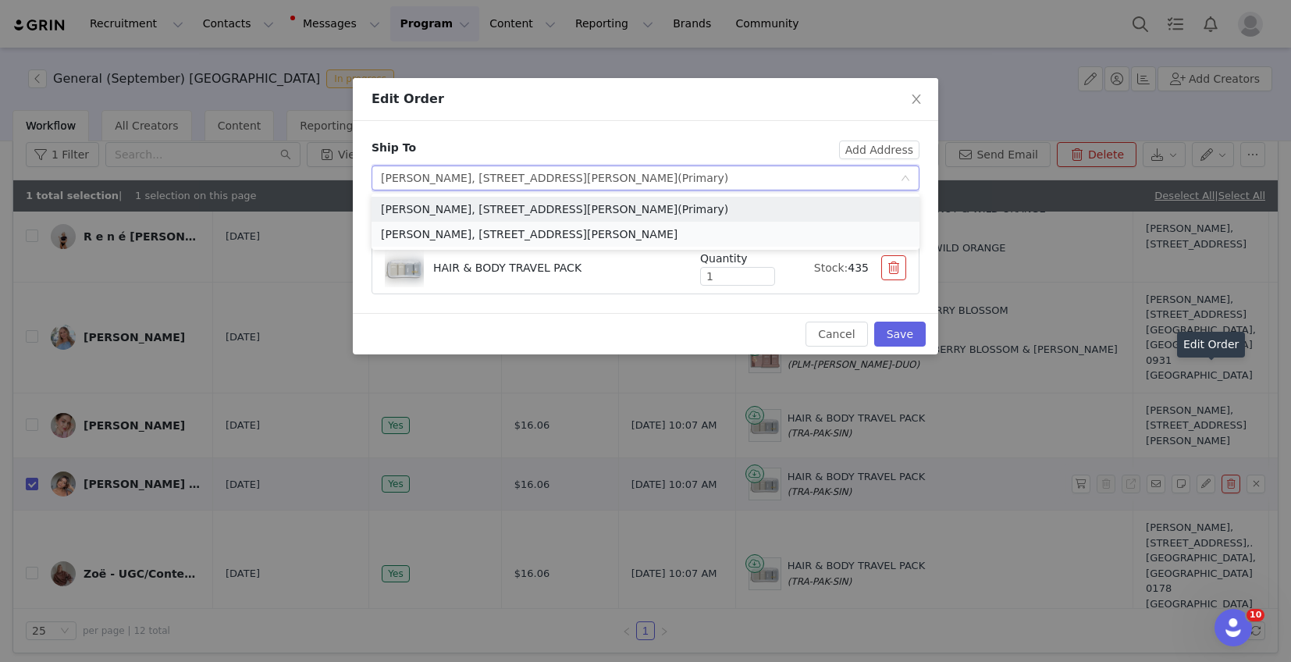
click at [761, 231] on li "Shikha Vala, 21 Bodi Pl, Auckland, Auckland, 0610, New Zealand" at bounding box center [646, 234] width 548 height 25
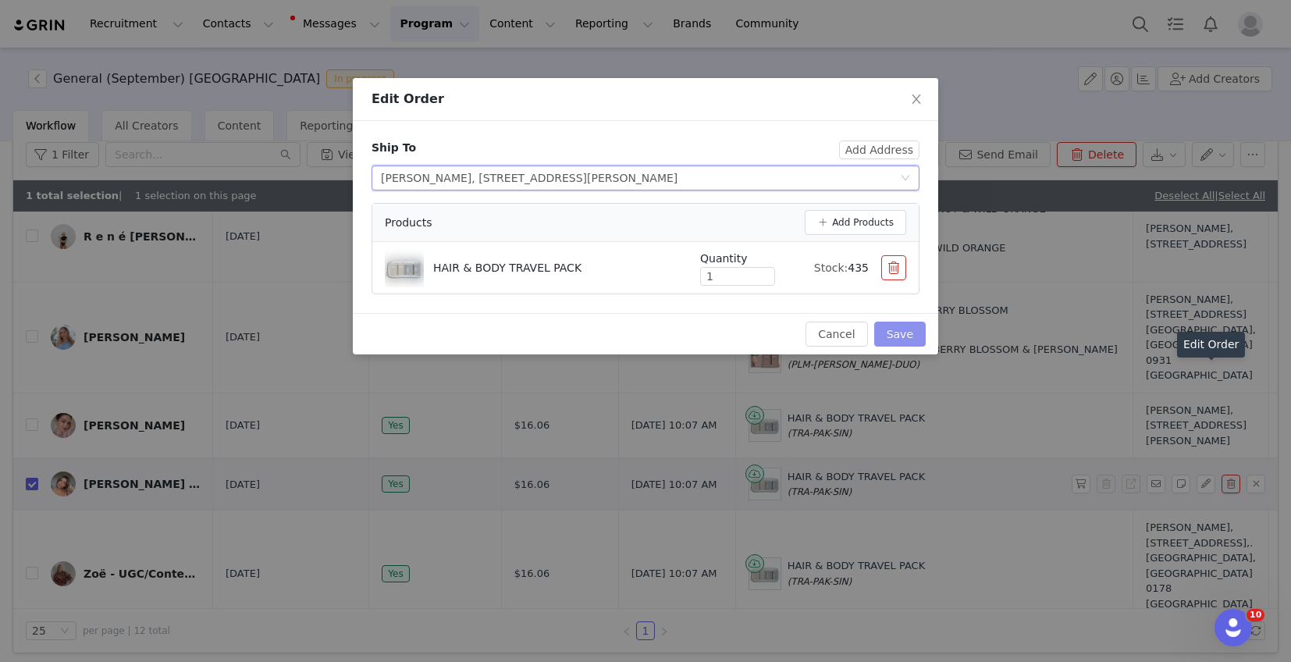
click at [901, 330] on button "Save" at bounding box center [900, 334] width 52 height 25
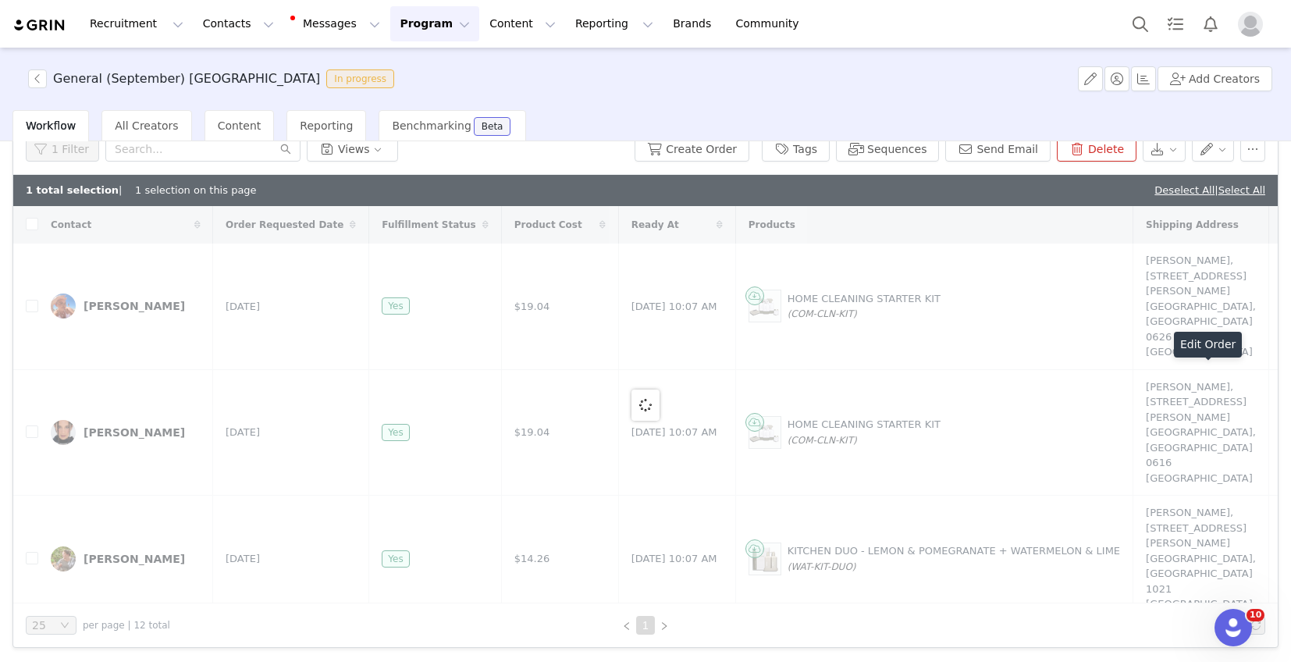
scroll to position [0, 0]
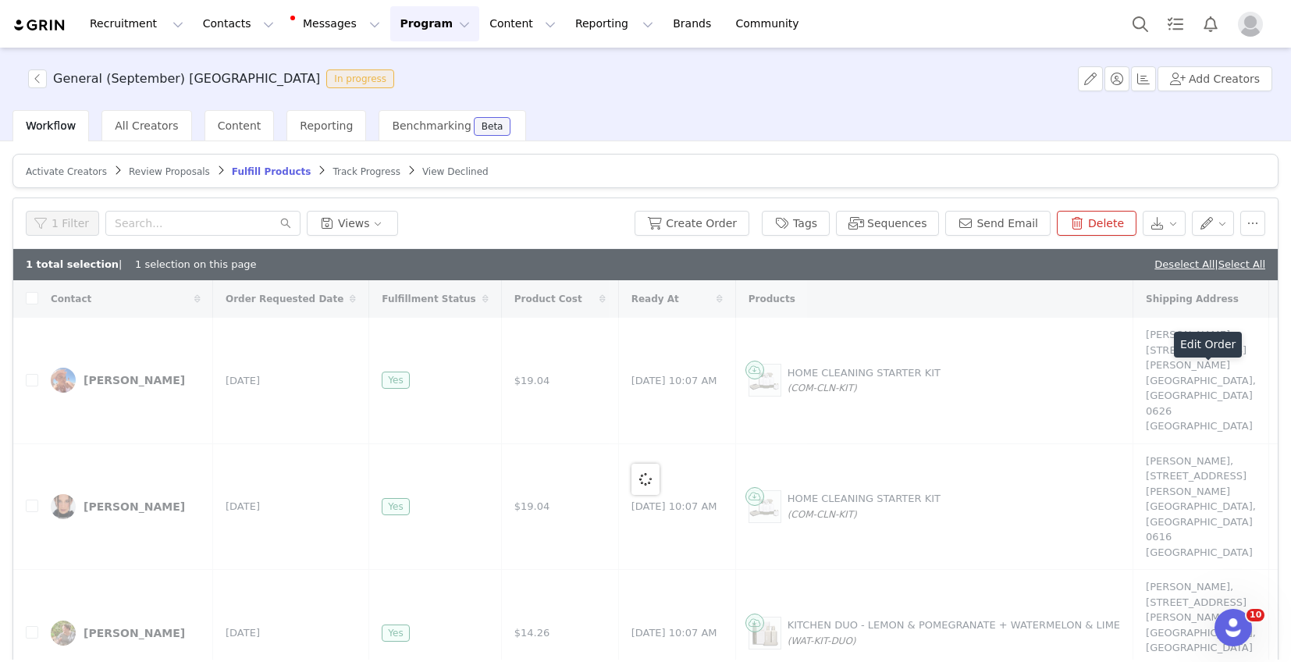
checkbox input "false"
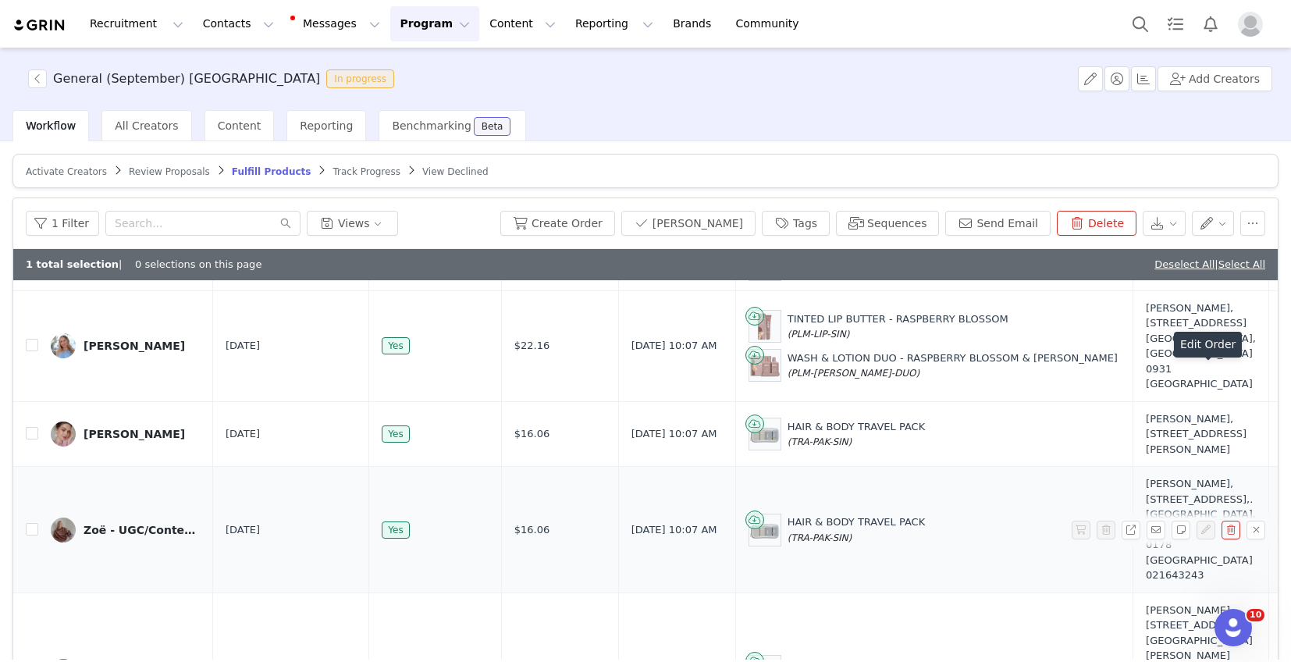
scroll to position [74, 0]
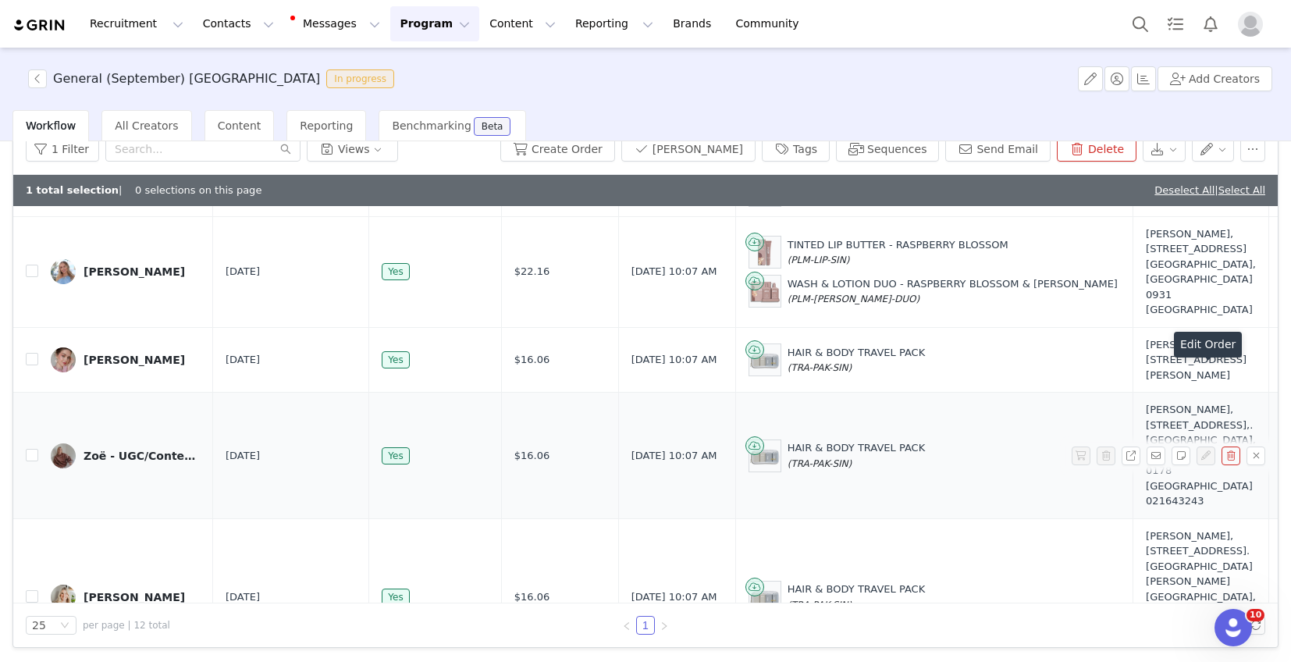
checkbox input "true"
click at [615, 146] on button "Create Order" at bounding box center [557, 149] width 115 height 25
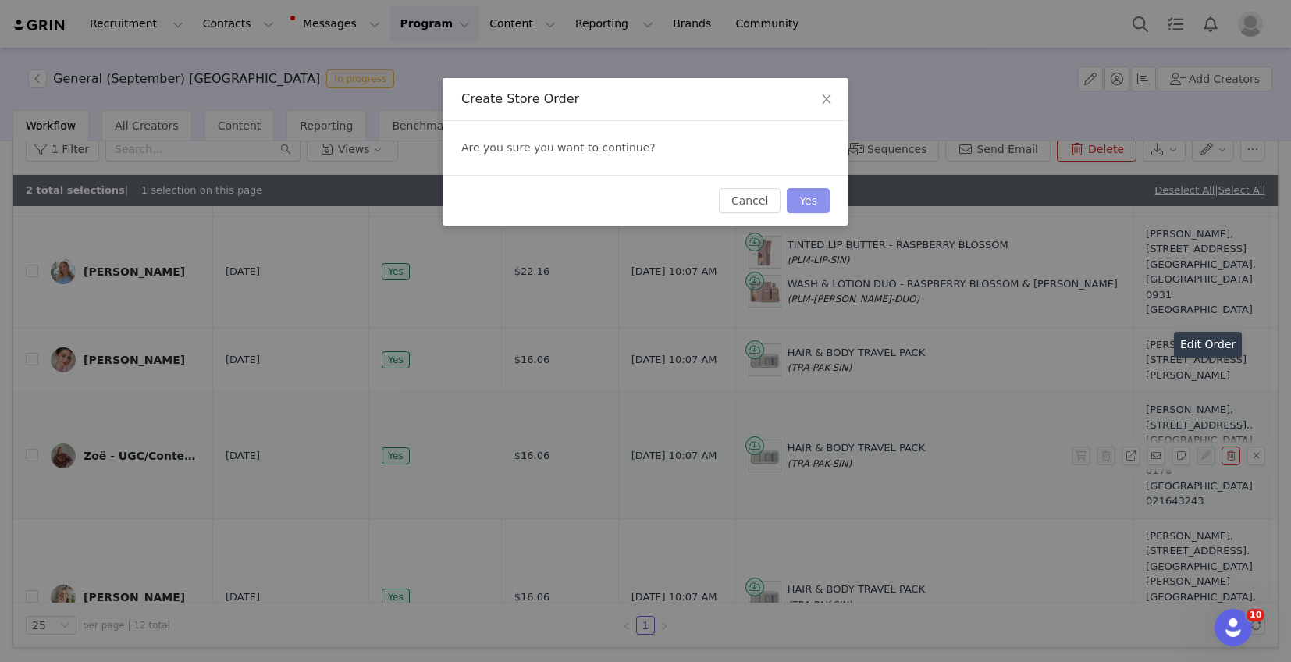
click at [806, 206] on button "Yes" at bounding box center [808, 200] width 43 height 25
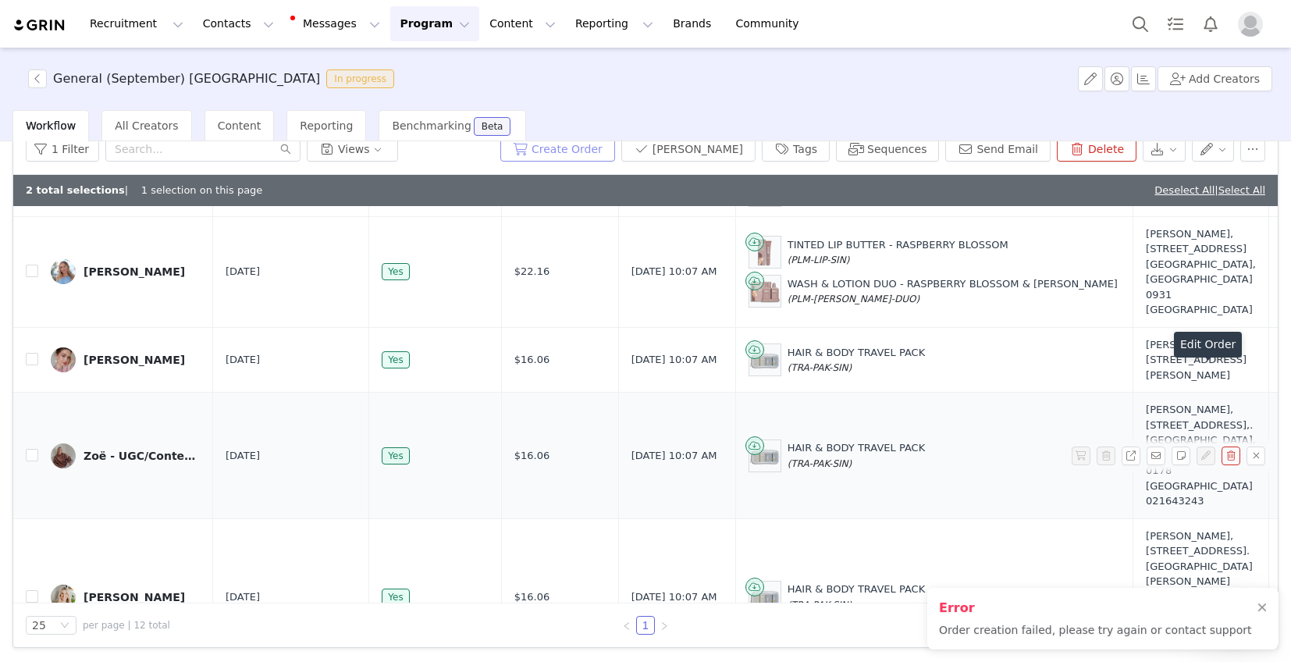
scroll to position [69, 0]
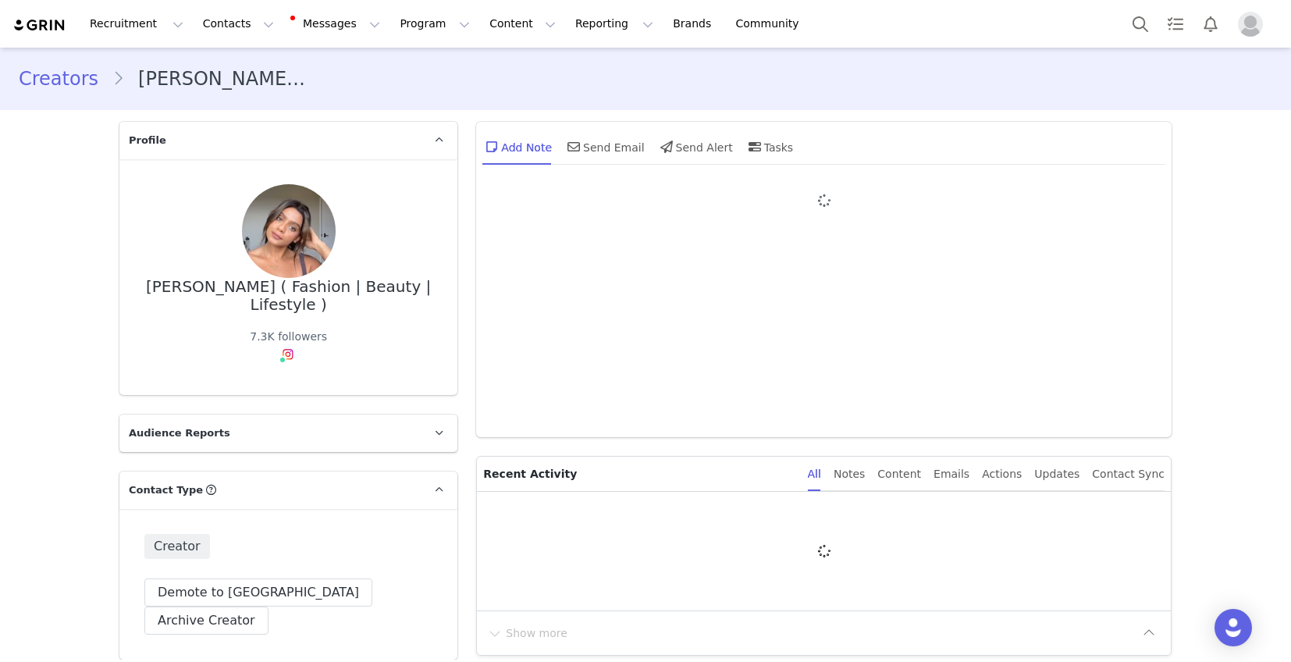
type input "+1 ([GEOGRAPHIC_DATA])"
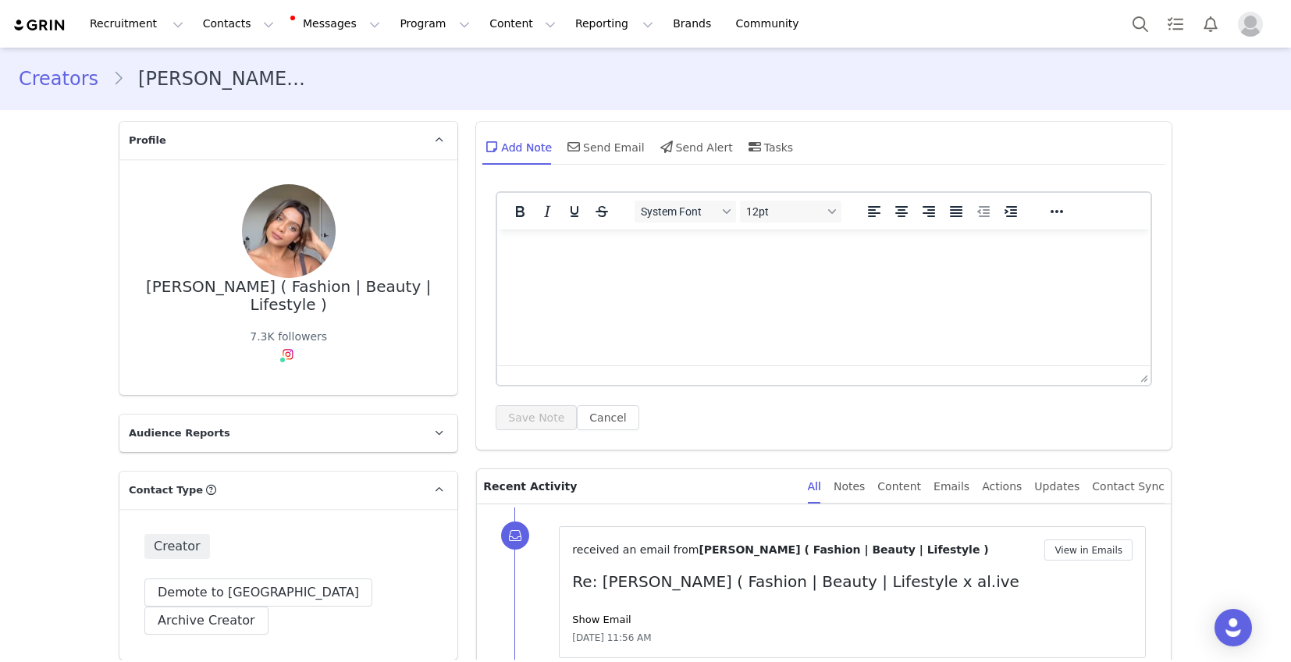
type input "[PERSON_NAME]"
type input "Vala"
type input "[EMAIL_ADDRESS][DOMAIN_NAME]"
type input "[GEOGRAPHIC_DATA]"
select select "[object Object]"
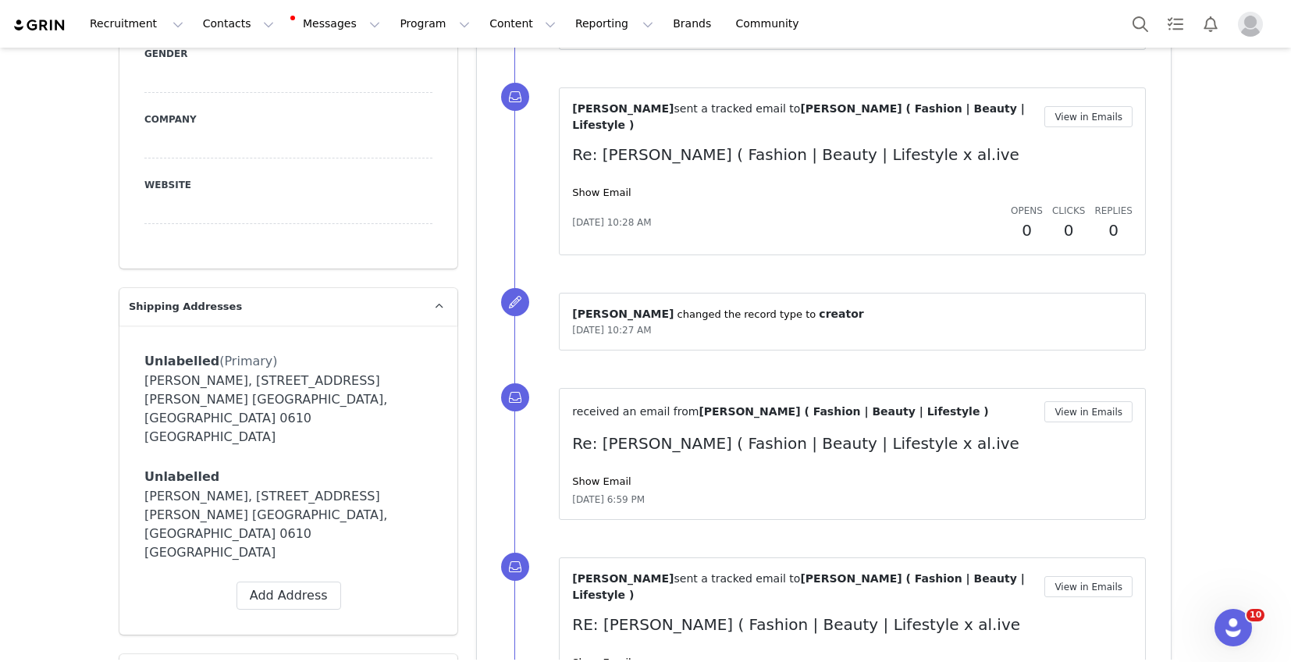
scroll to position [1023, 0]
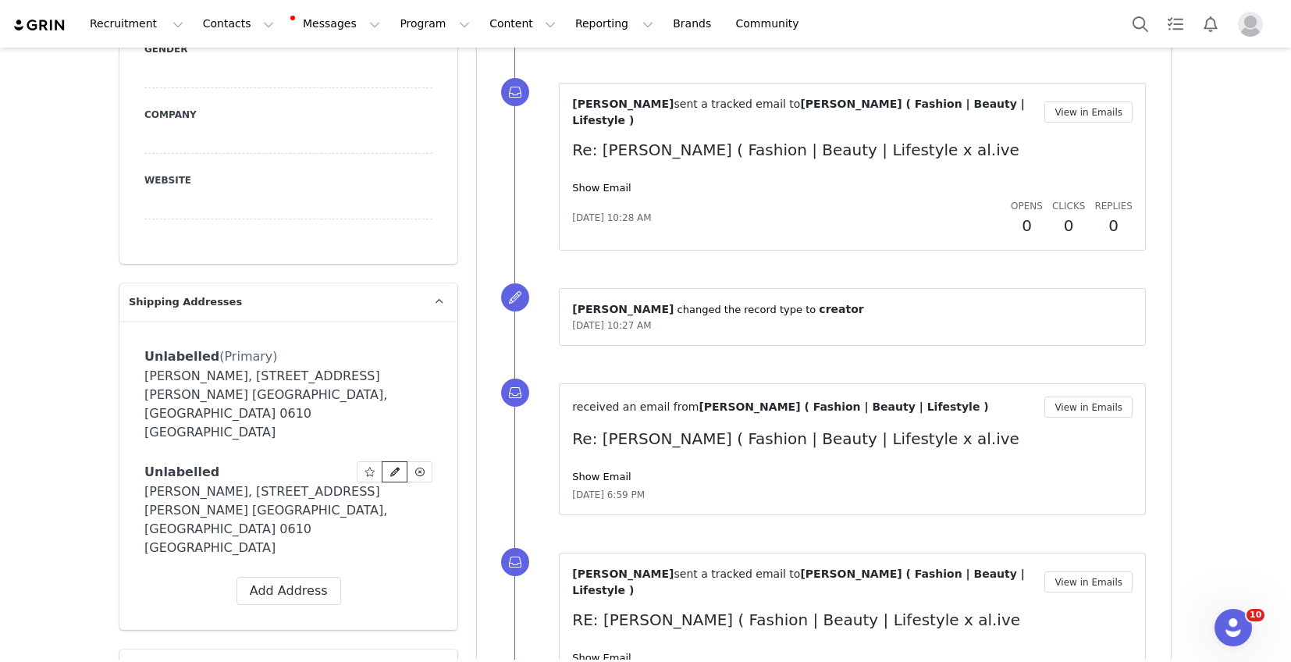
click at [394, 468] on icon at bounding box center [394, 472] width 9 height 9
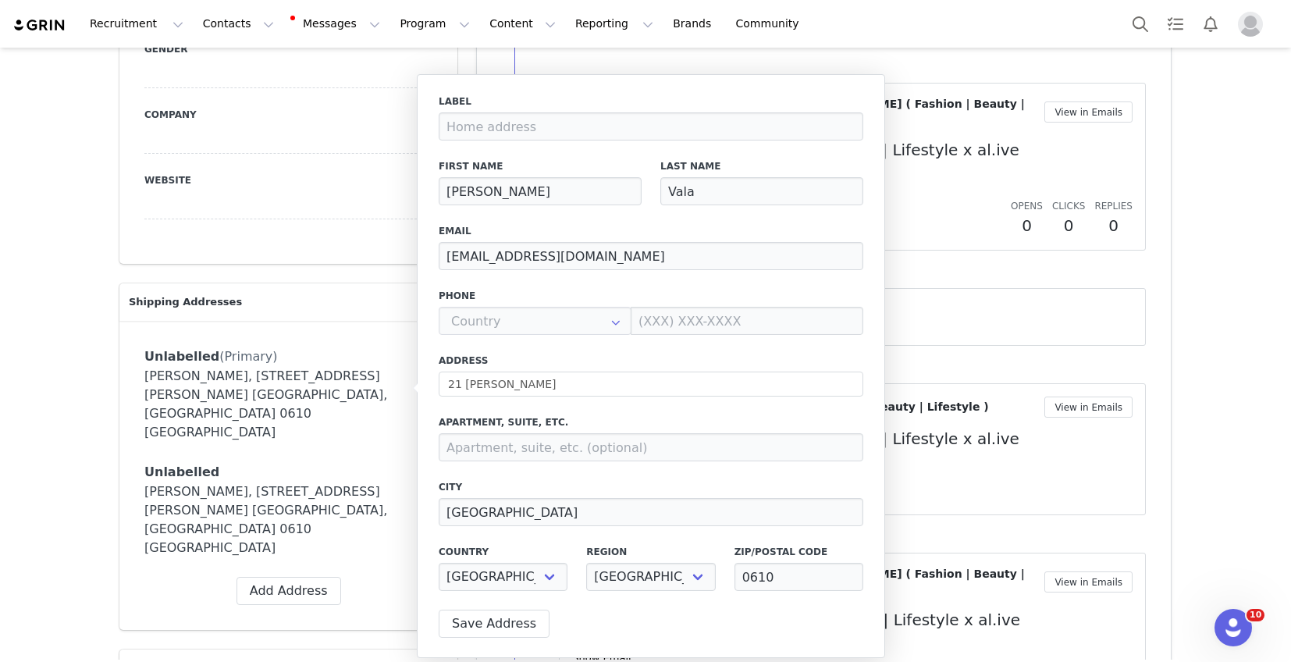
click at [329, 321] on div "Unlabelled (Primary) Label First Name [PERSON_NAME] Last Name Vala Email Phone …" at bounding box center [288, 475] width 338 height 309
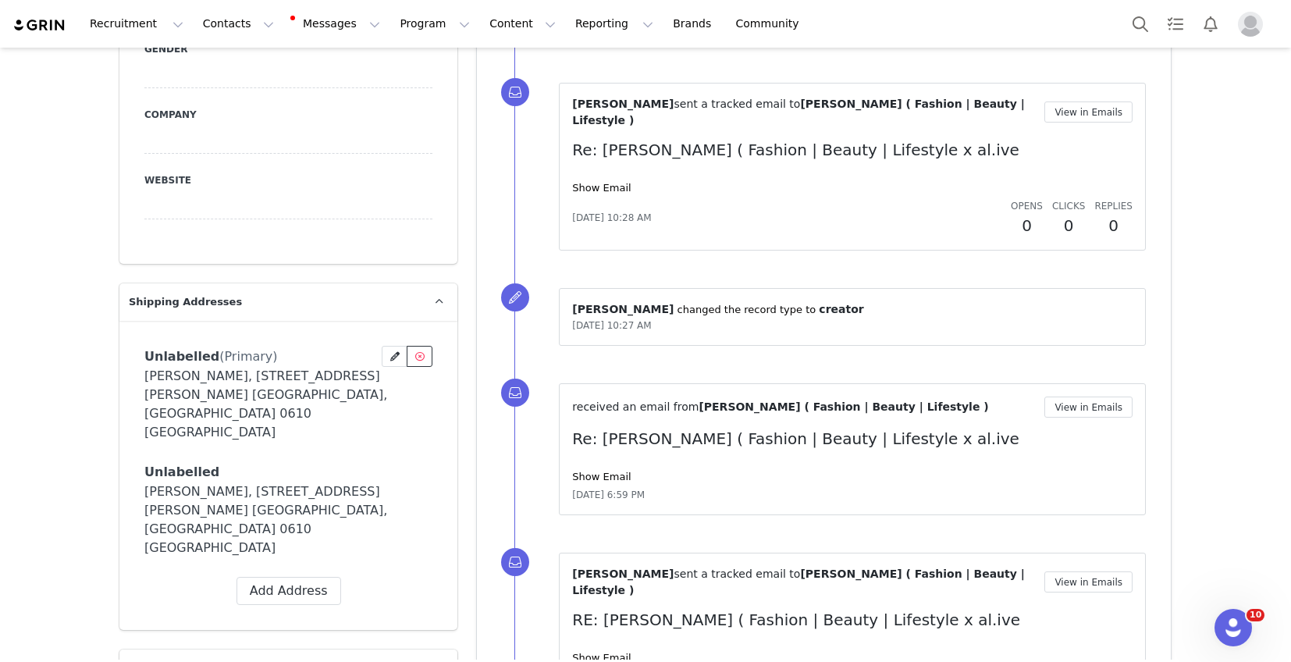
click at [422, 352] on icon at bounding box center [419, 356] width 9 height 9
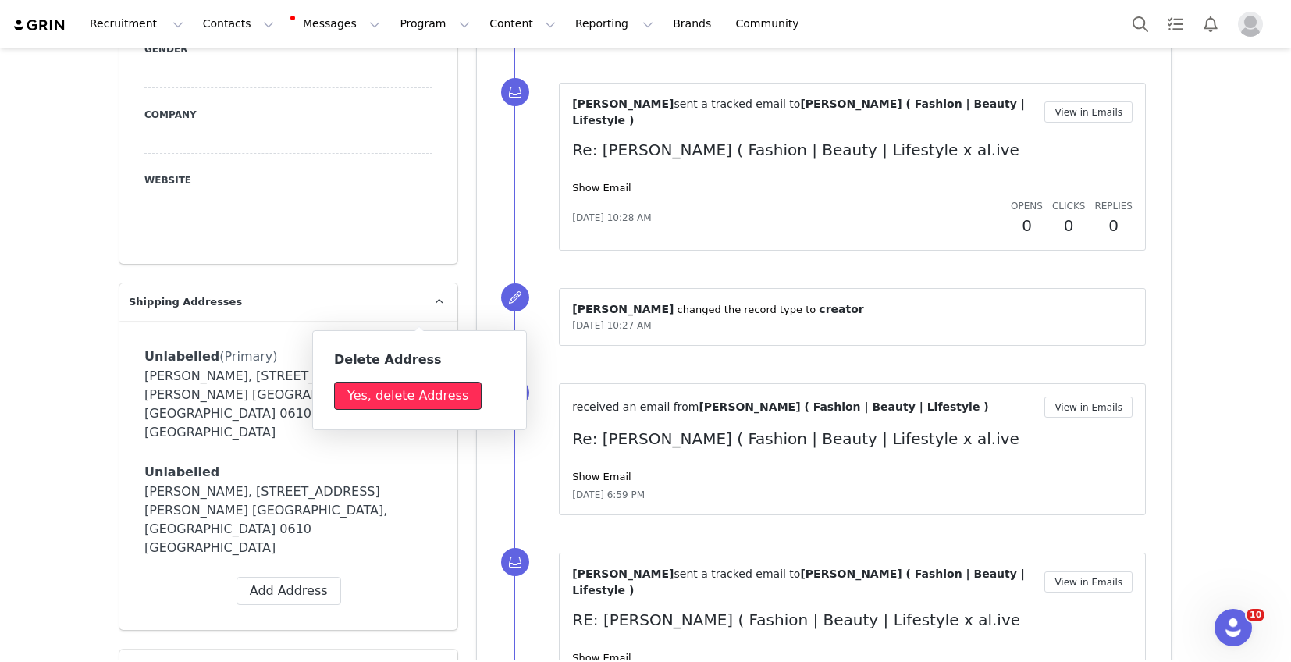
click at [428, 398] on button "Yes, delete Address" at bounding box center [408, 396] width 148 height 28
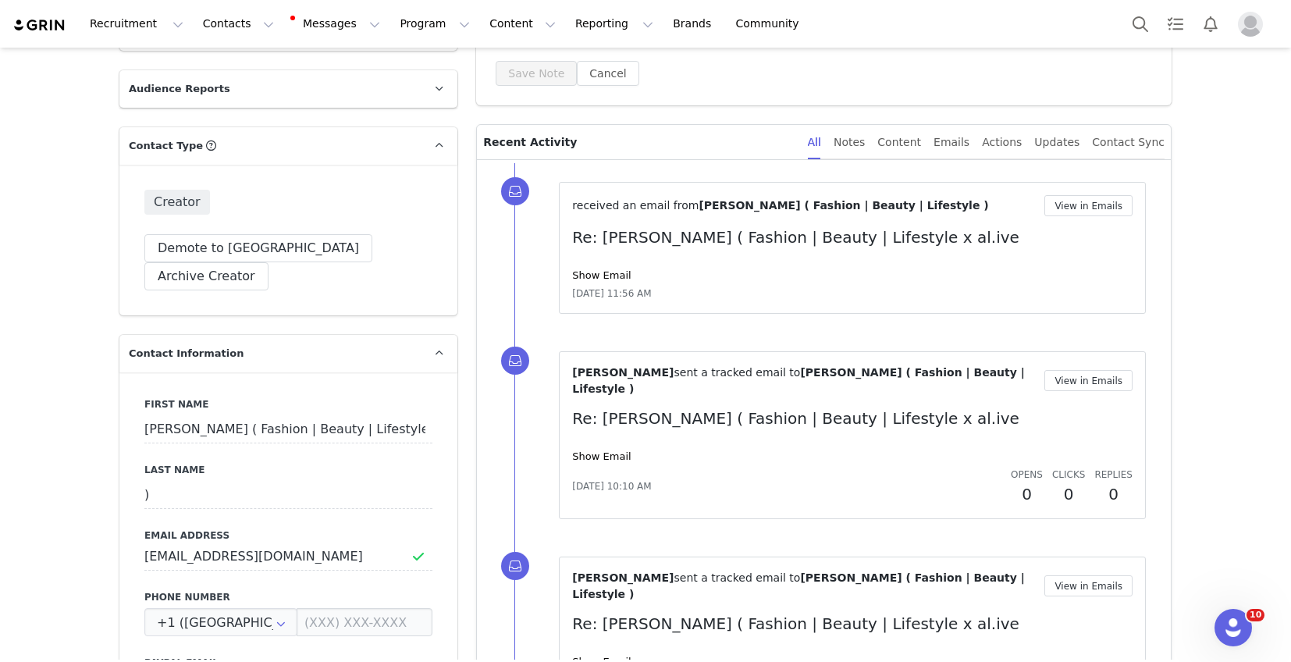
scroll to position [0, 0]
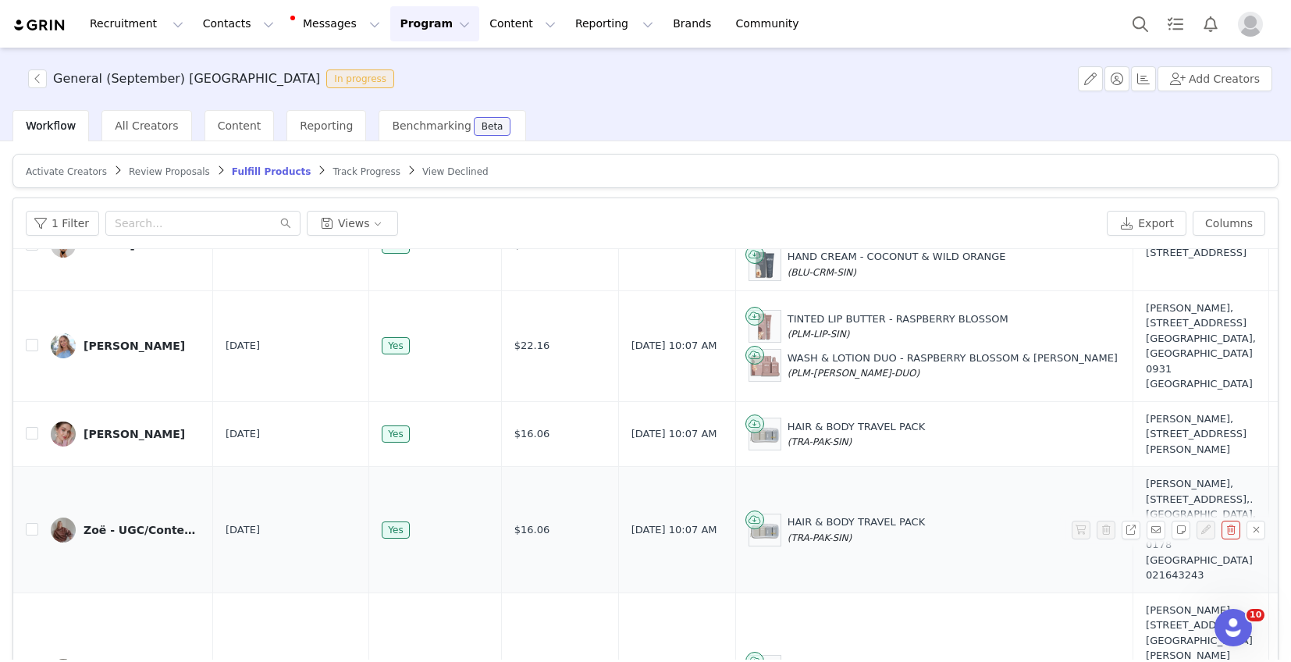
scroll to position [74, 0]
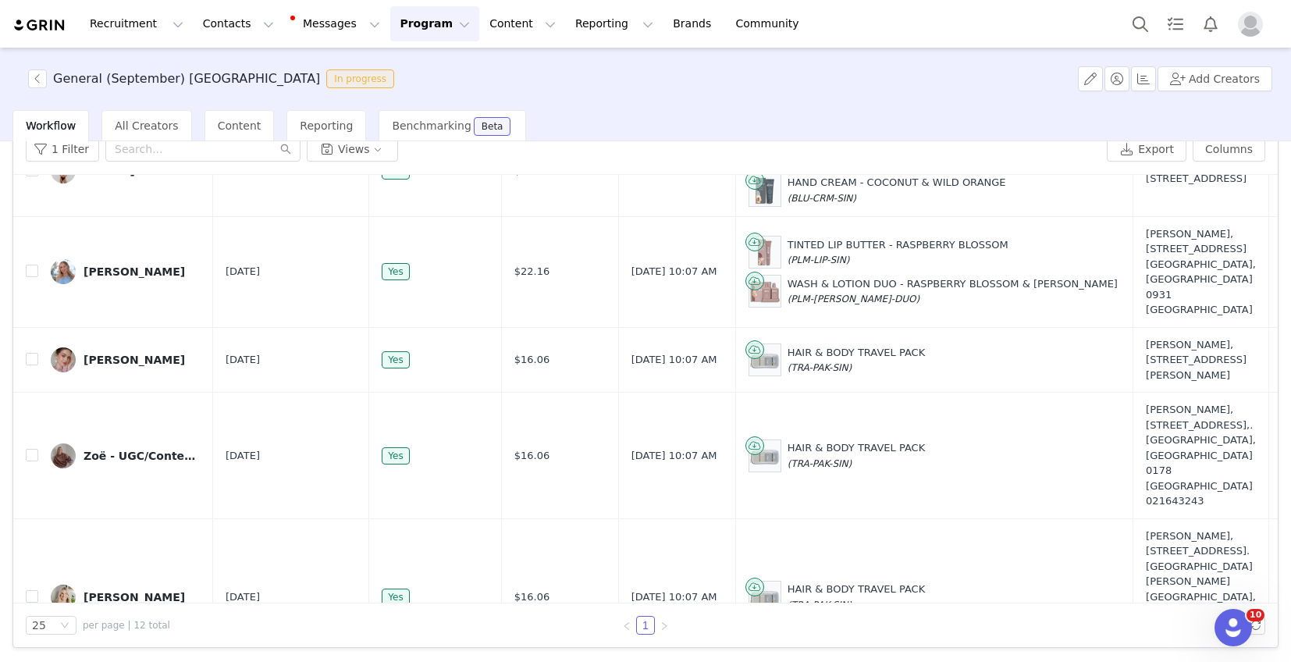
checkbox input "true"
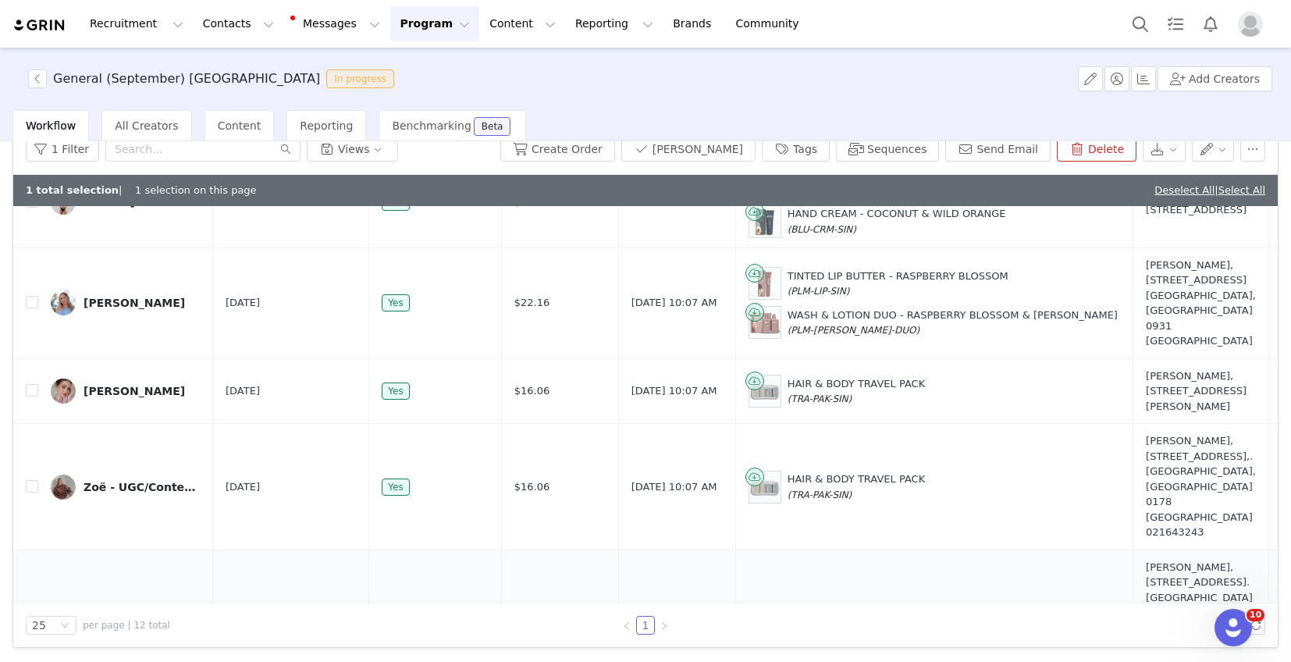
scroll to position [874, 0]
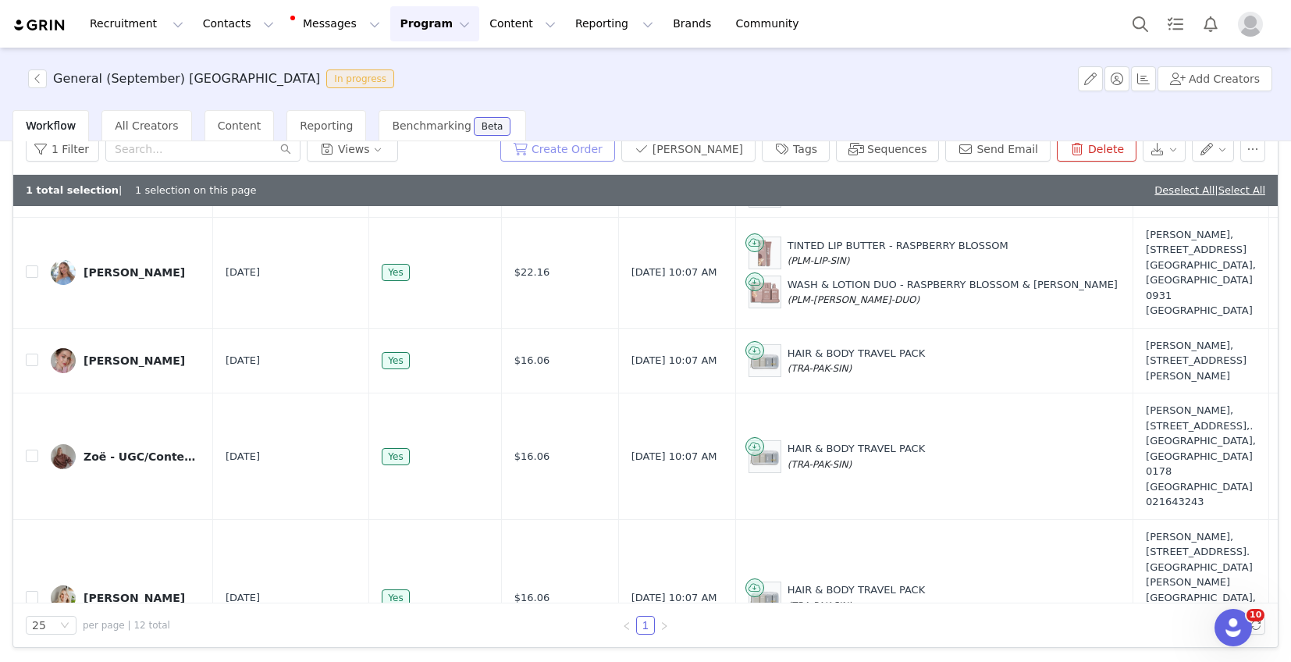
click at [601, 145] on button "Create Order" at bounding box center [557, 149] width 115 height 25
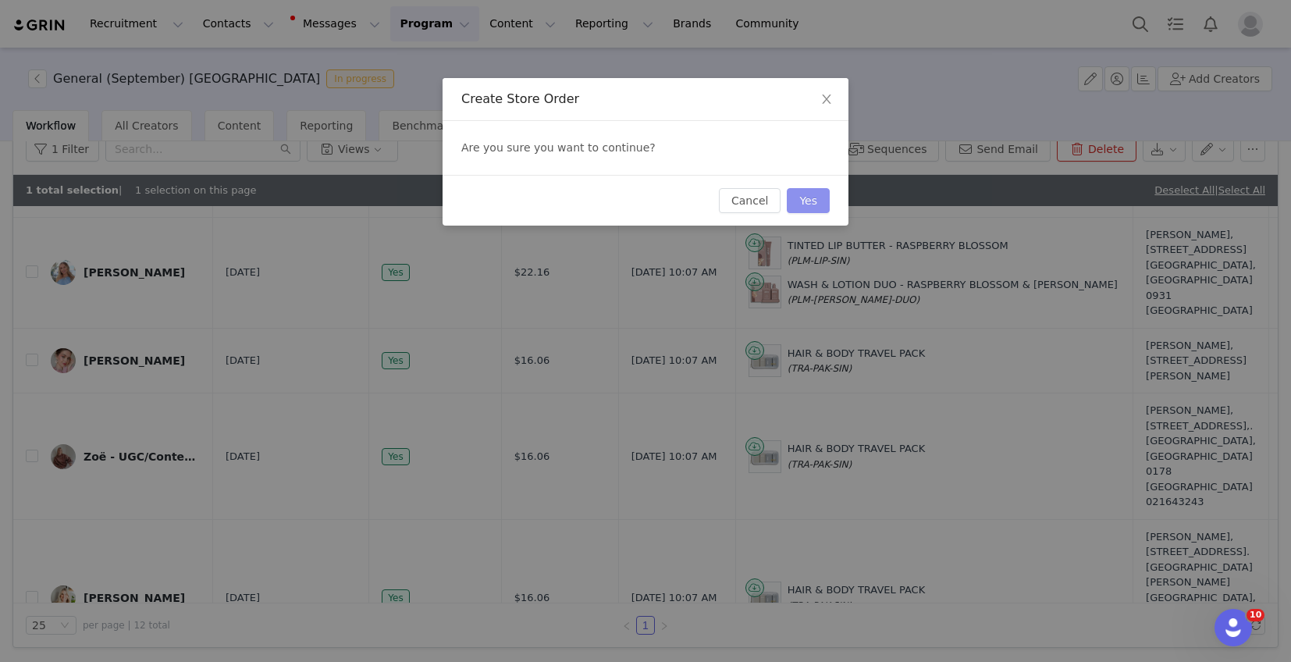
click at [816, 205] on button "Yes" at bounding box center [808, 200] width 43 height 25
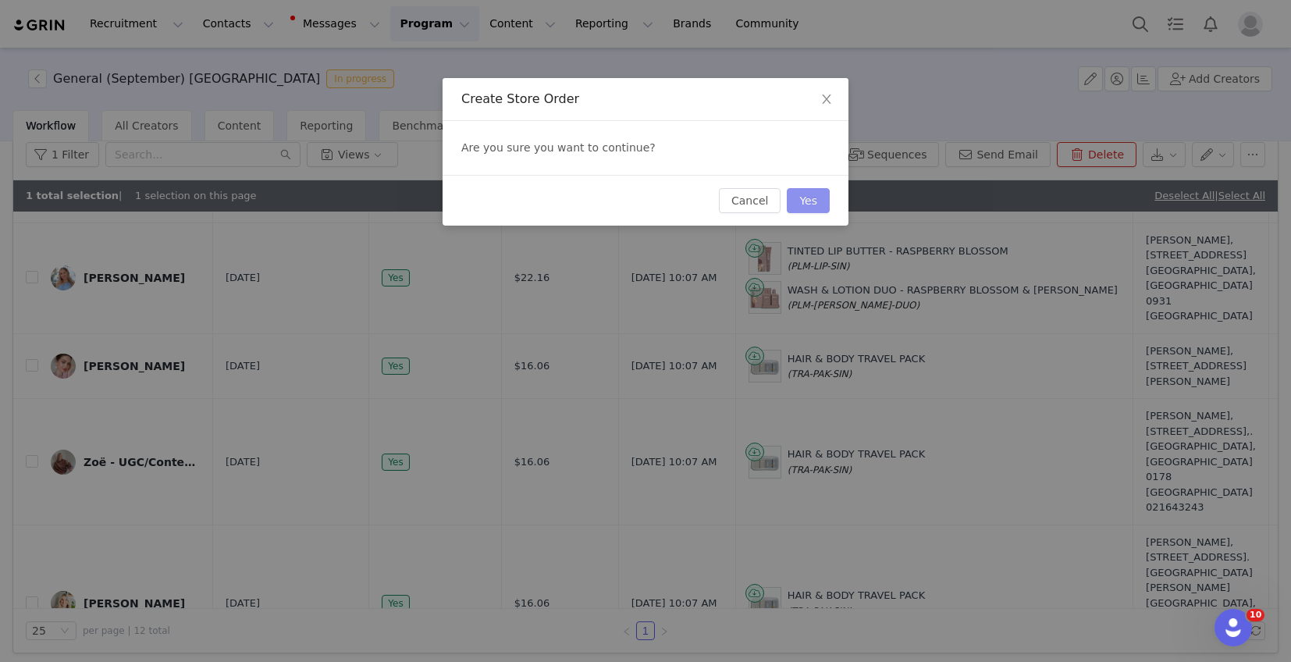
scroll to position [0, 0]
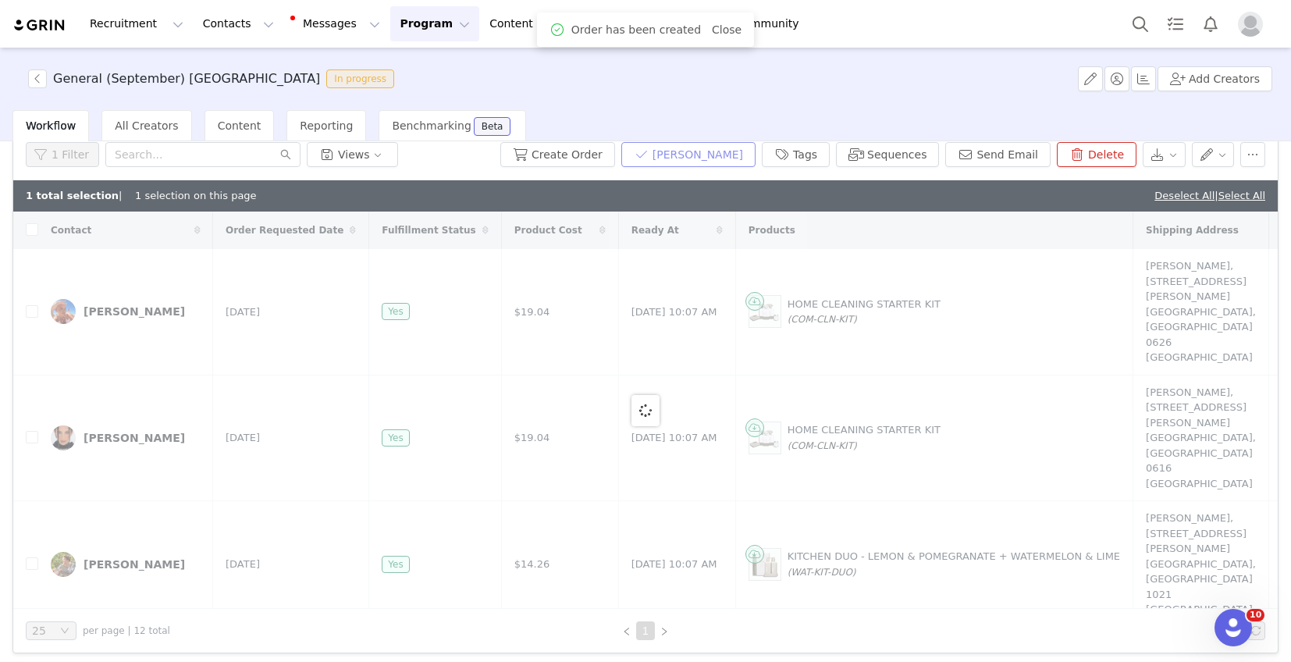
click at [721, 155] on button "[PERSON_NAME]" at bounding box center [688, 154] width 134 height 25
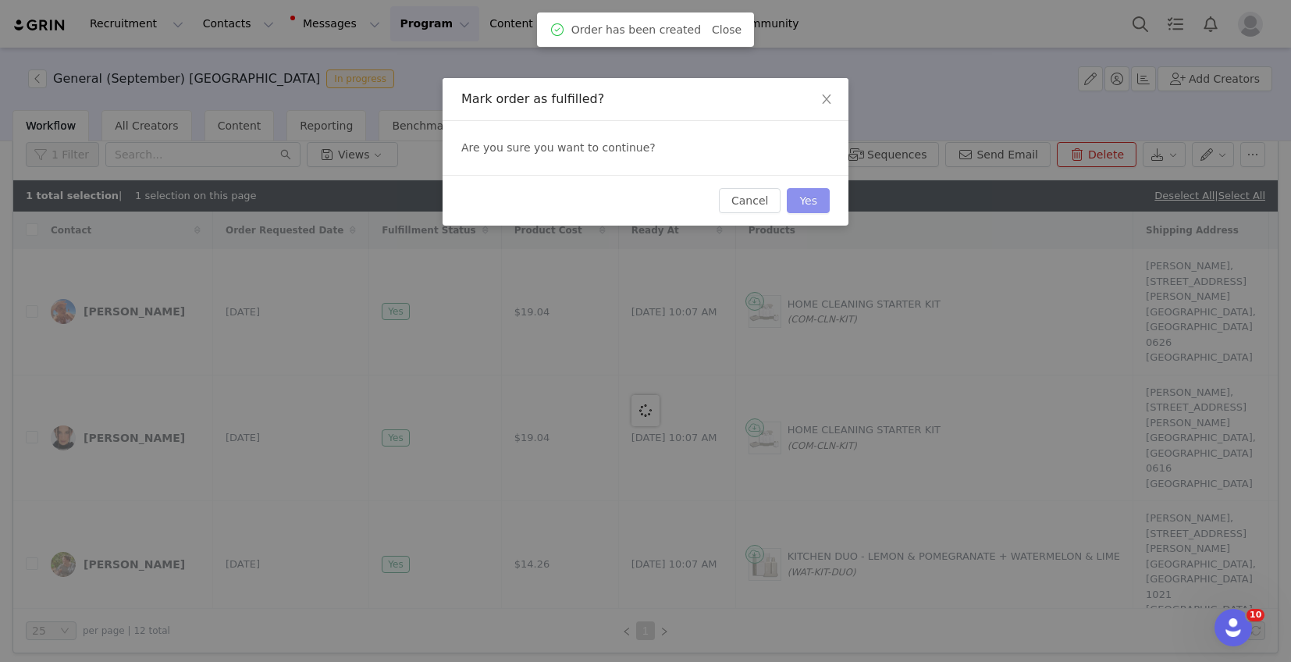
click at [802, 206] on button "Yes" at bounding box center [808, 200] width 43 height 25
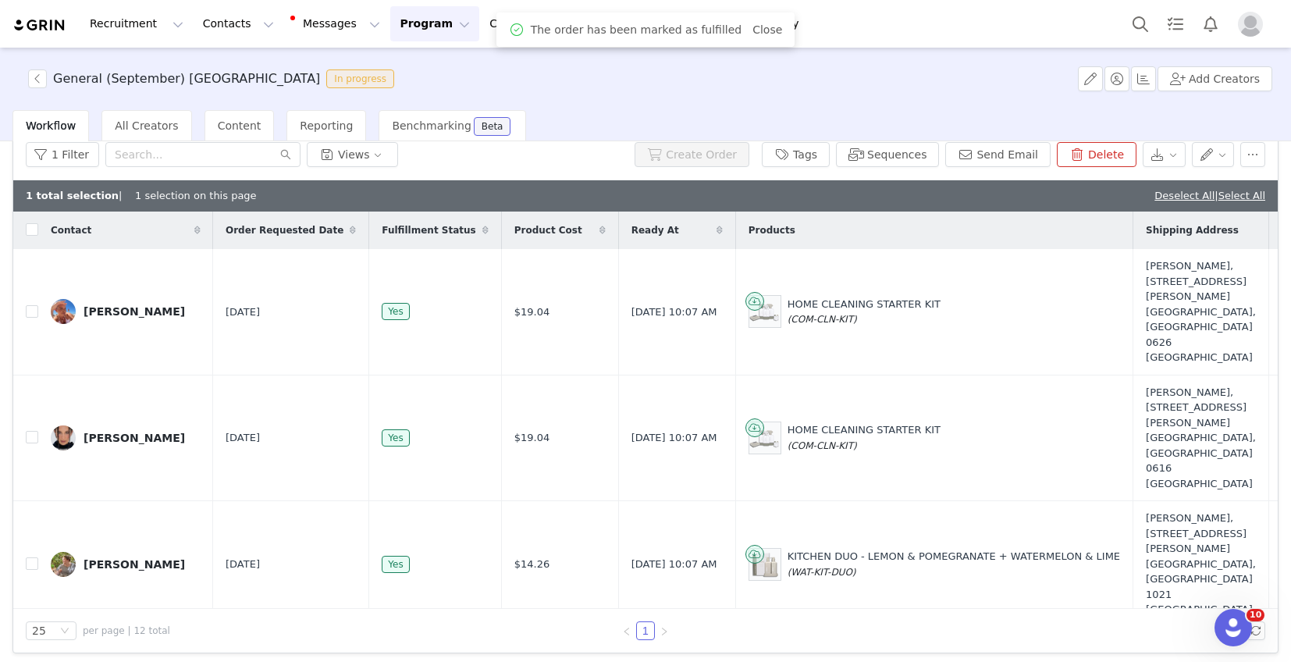
click at [39, 25] on img at bounding box center [39, 25] width 55 height 15
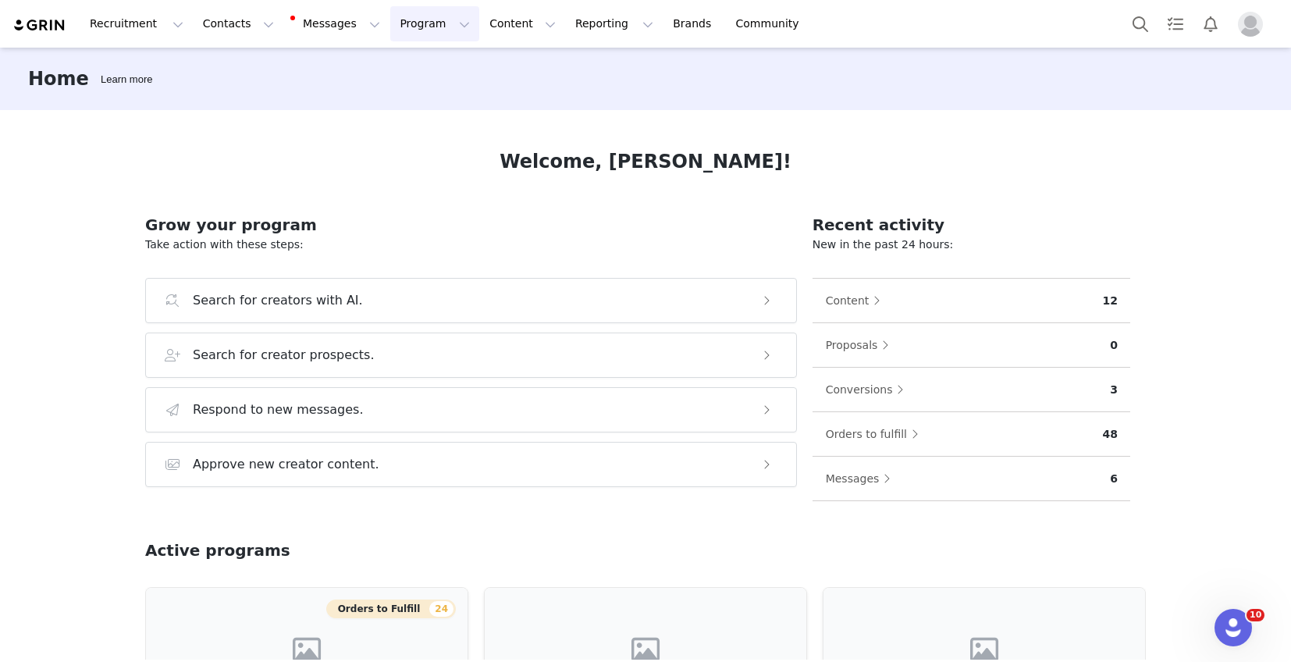
click at [390, 25] on button "Program Program" at bounding box center [434, 23] width 89 height 35
click at [397, 56] on link "Activations" at bounding box center [427, 69] width 123 height 29
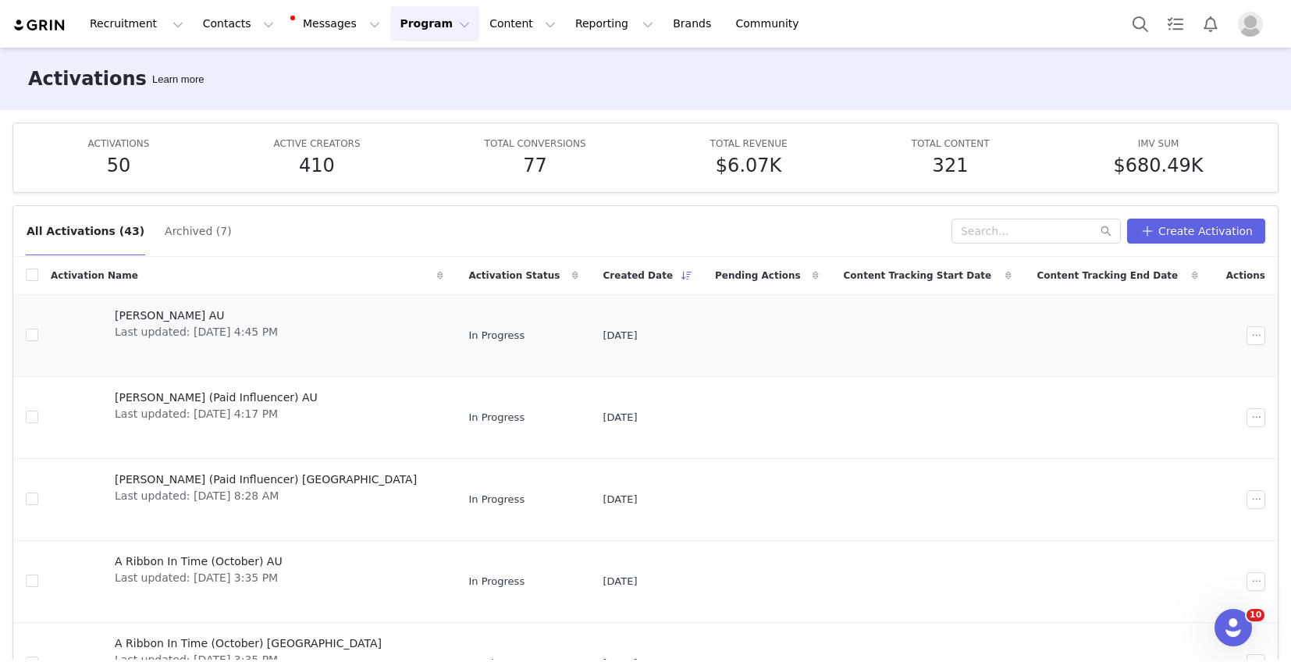
click at [165, 317] on span "[PERSON_NAME] AU" at bounding box center [196, 316] width 163 height 16
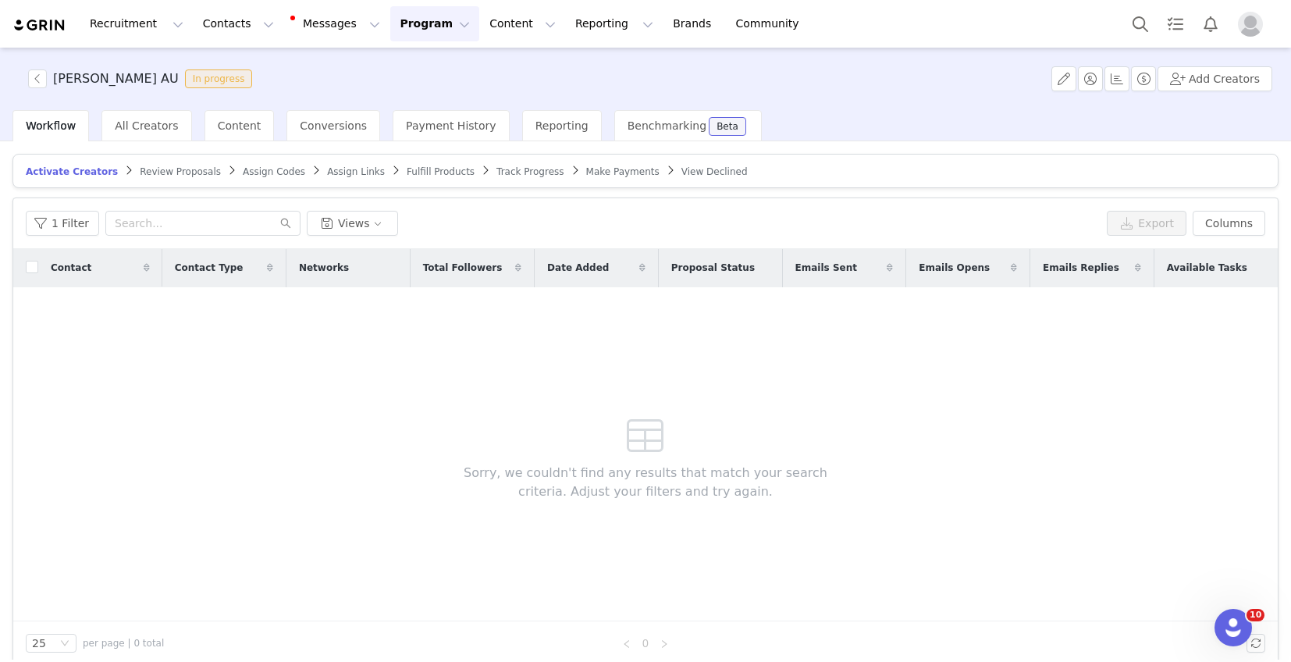
click at [333, 166] on span "Assign Links" at bounding box center [356, 171] width 58 height 11
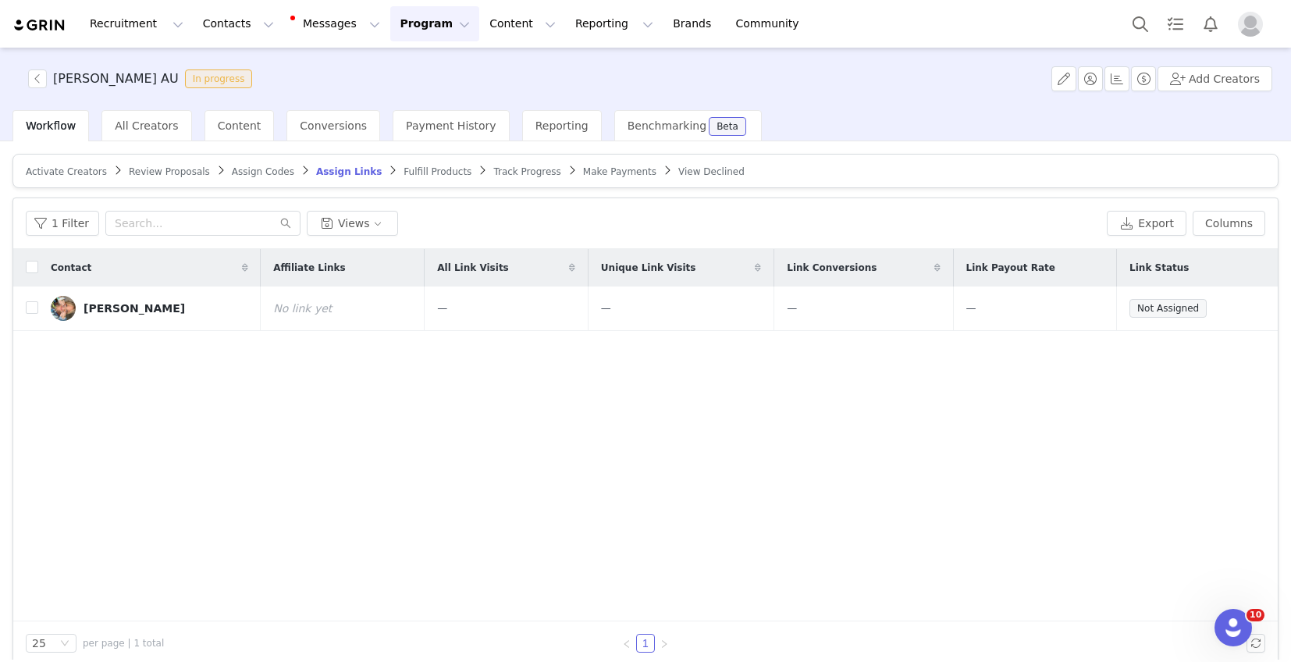
click at [257, 165] on link "Assign Codes" at bounding box center [263, 171] width 62 height 12
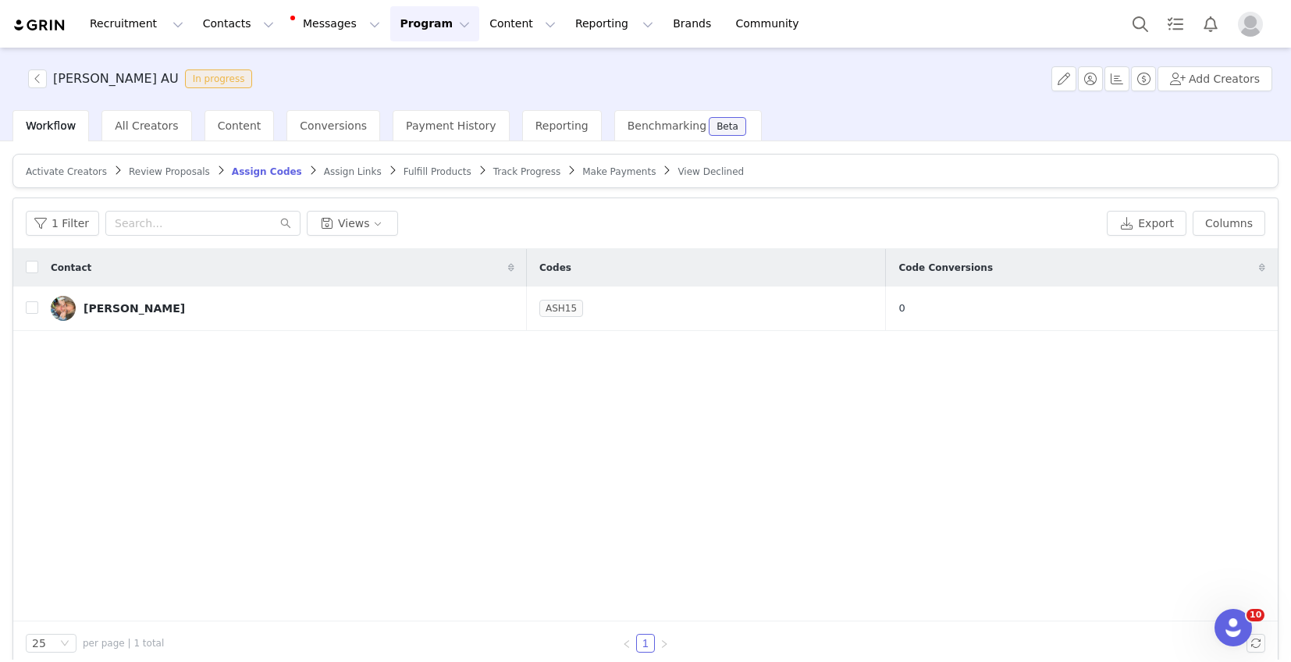
click at [324, 165] on link "Assign Links" at bounding box center [353, 171] width 58 height 12
